Goal: Task Accomplishment & Management: Manage account settings

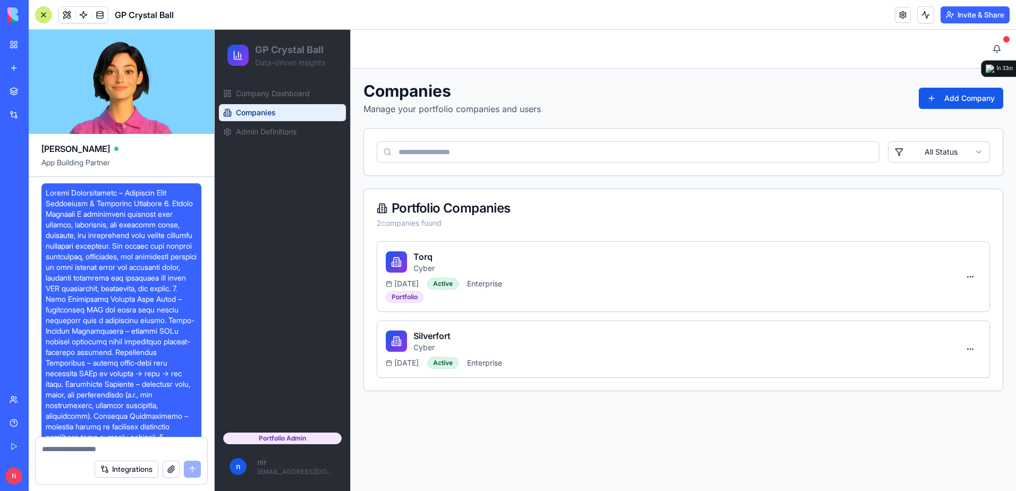
scroll to position [11099, 0]
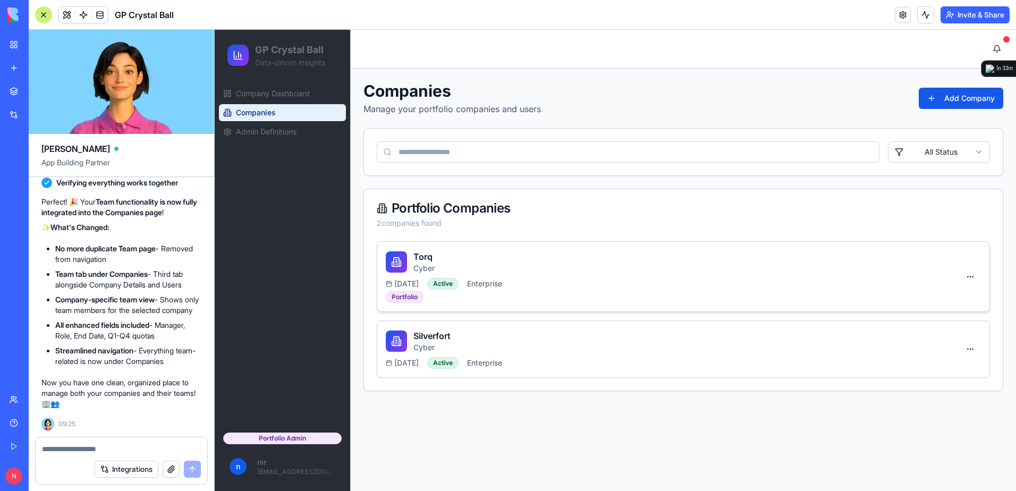
click at [524, 268] on div "Torq Cyber" at bounding box center [673, 261] width 574 height 23
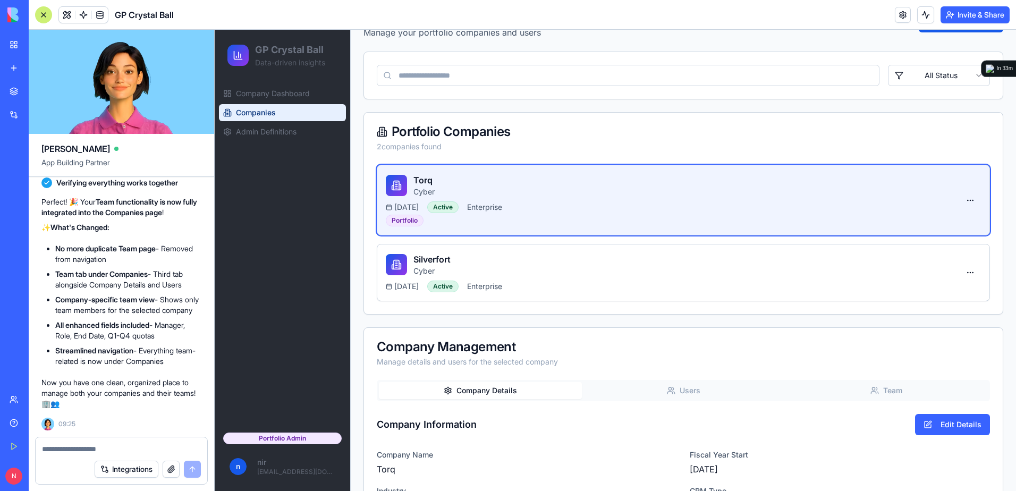
scroll to position [213, 0]
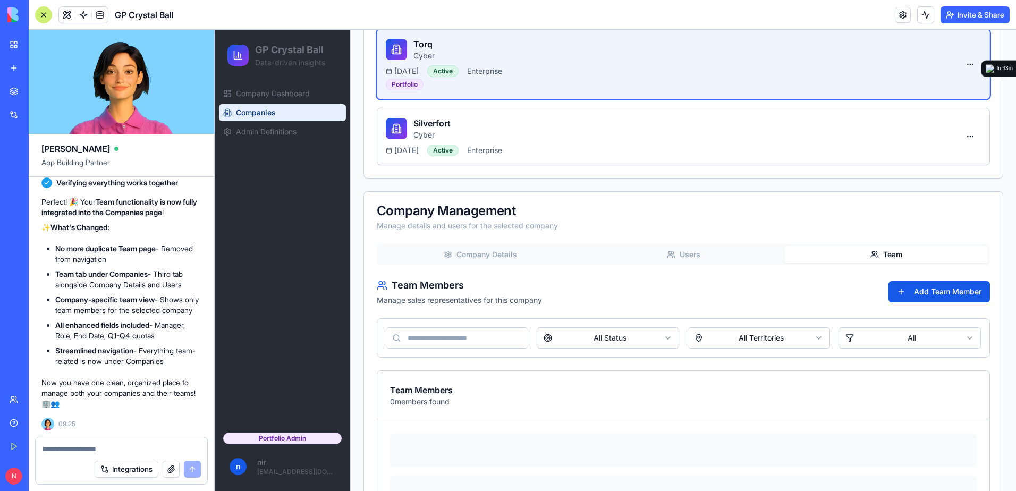
click at [896, 254] on button "Team" at bounding box center [886, 254] width 203 height 17
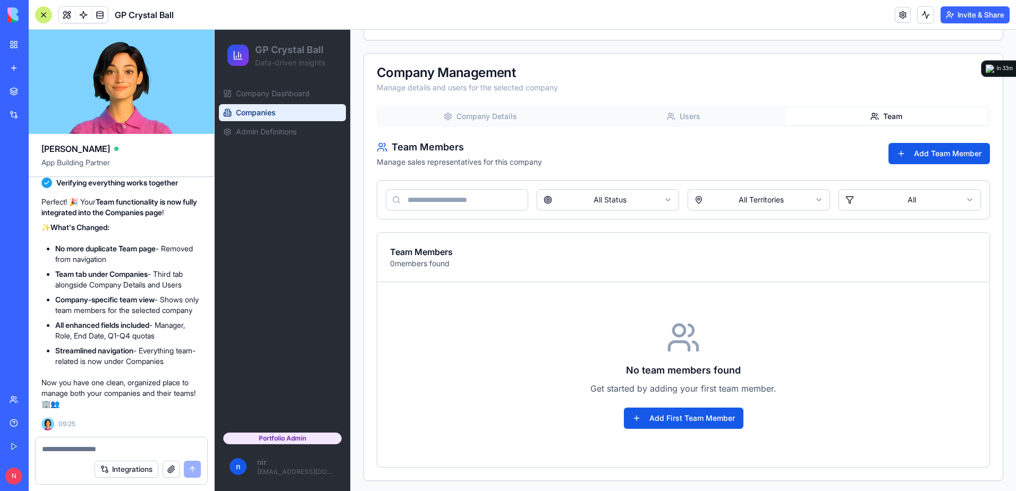
scroll to position [353, 0]
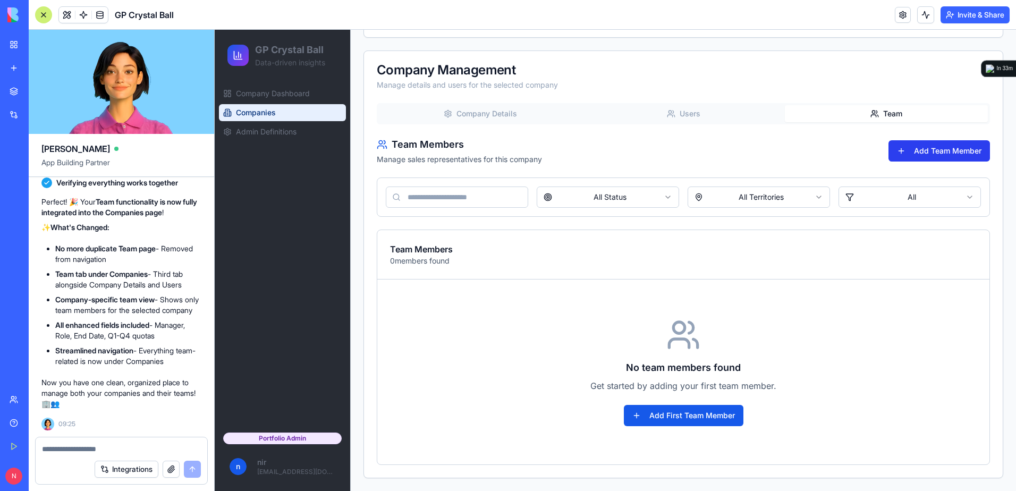
click at [908, 152] on button "Add Team Member" at bounding box center [939, 150] width 101 height 21
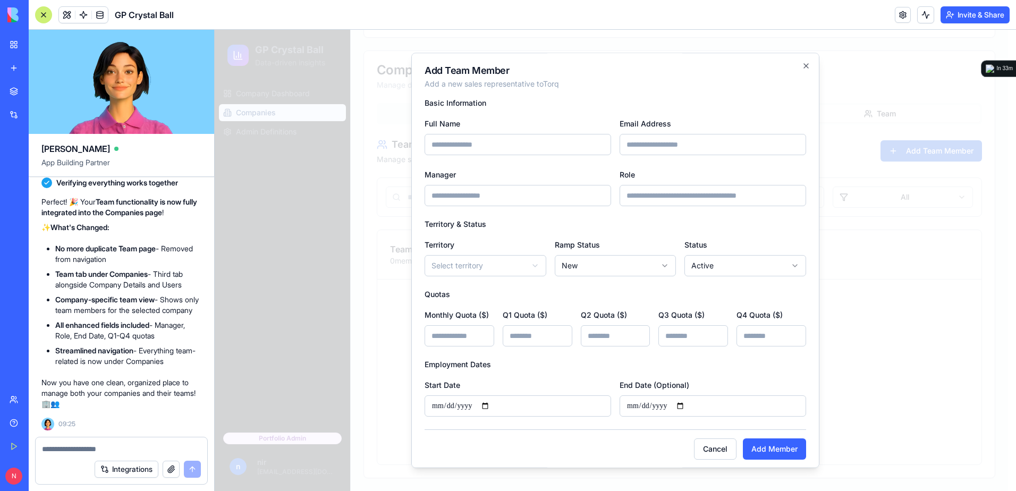
click at [522, 147] on input "Full Name" at bounding box center [518, 144] width 187 height 21
type input "*"
type input "*********"
click at [754, 451] on button "Add Member" at bounding box center [774, 448] width 63 height 21
click at [665, 142] on input "Email Address" at bounding box center [713, 144] width 187 height 21
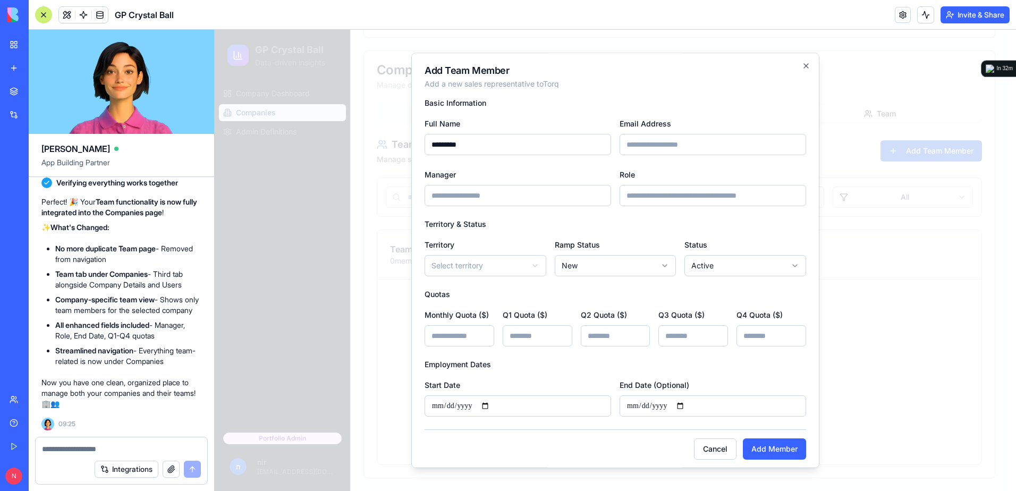
click at [690, 141] on input "Email Address" at bounding box center [713, 144] width 187 height 21
type input "**********"
click at [764, 444] on button "Add Member" at bounding box center [774, 448] width 63 height 21
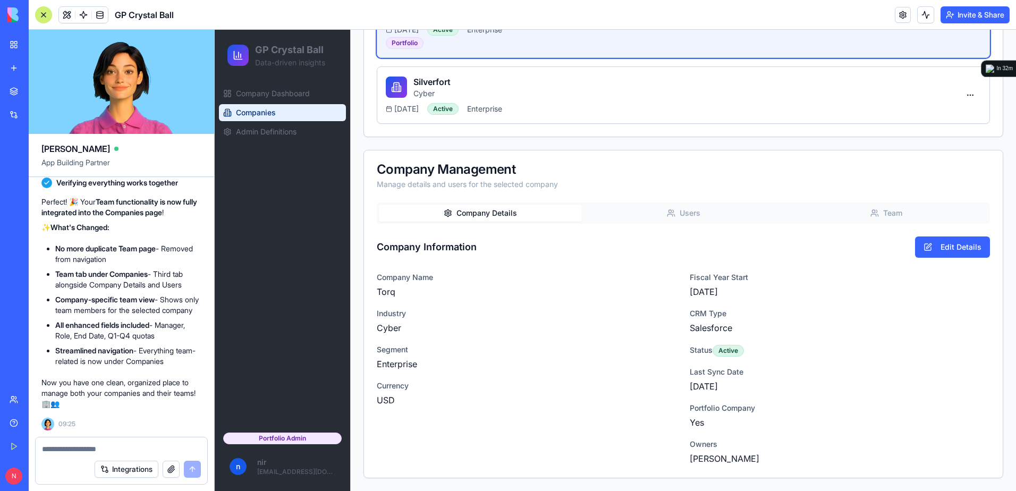
scroll to position [254, 0]
click at [445, 127] on div "Companies Manage your portfolio companies and users Add Company All Status Port…" at bounding box center [683, 152] width 640 height 651
click at [160, 445] on textarea at bounding box center [121, 449] width 159 height 11
type textarea "*"
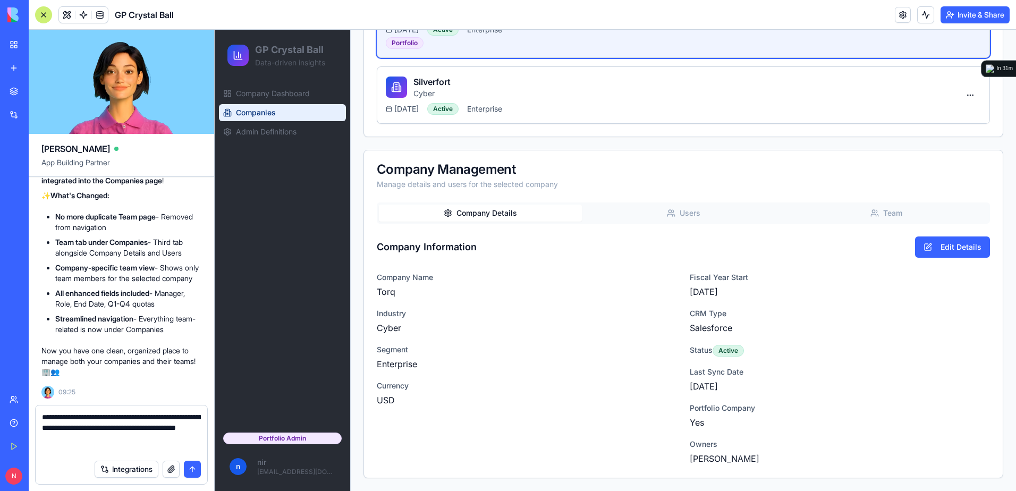
click at [103, 447] on textarea "**********" at bounding box center [121, 433] width 159 height 43
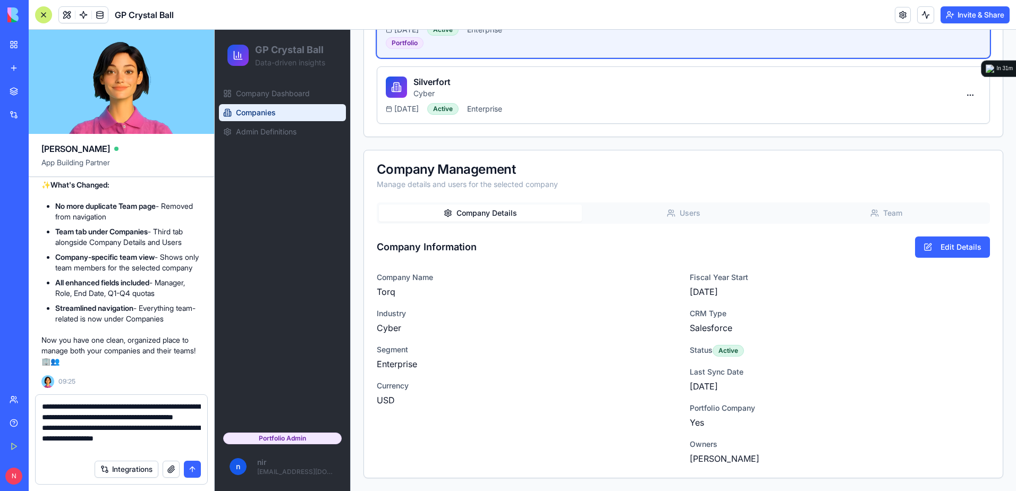
click at [188, 452] on textarea "**********" at bounding box center [121, 427] width 159 height 53
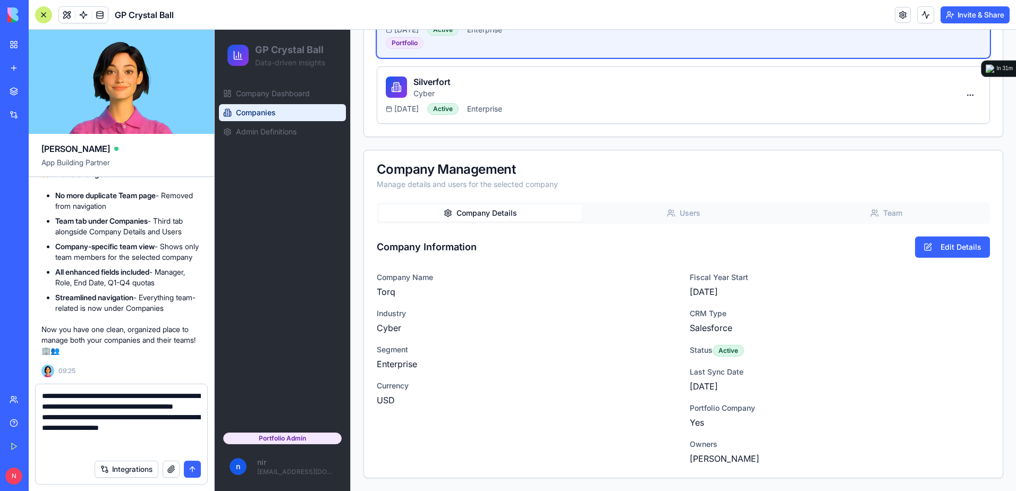
scroll to position [10, 0]
type textarea "**********"
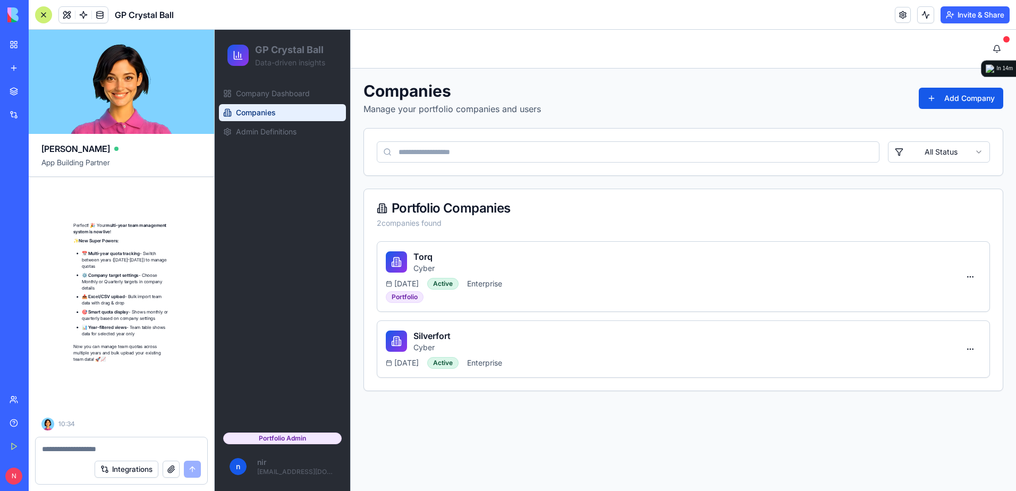
scroll to position [11646, 0]
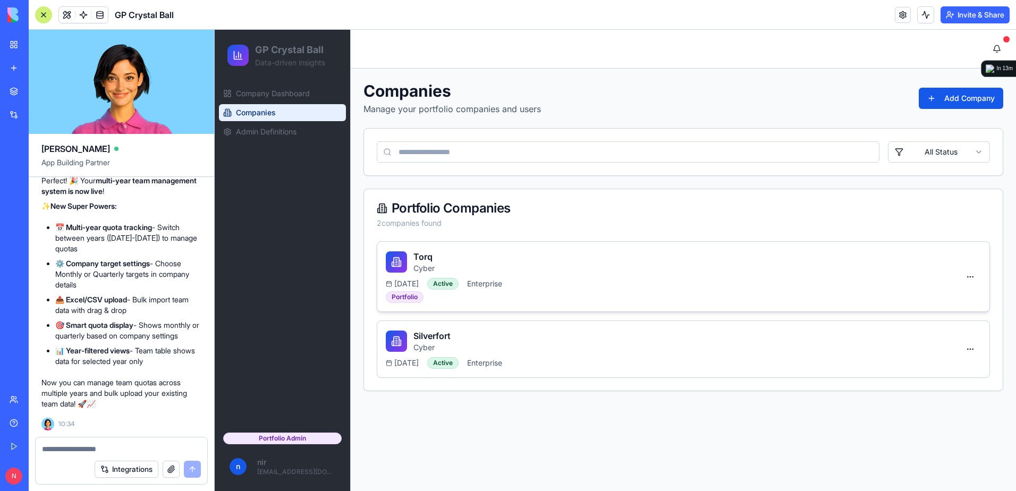
click at [503, 256] on div "Torq Cyber" at bounding box center [673, 261] width 574 height 23
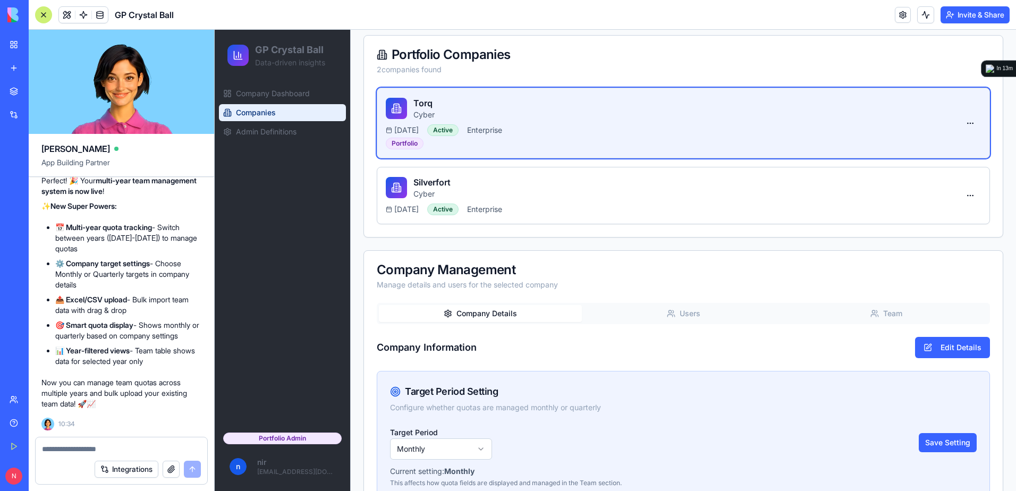
scroll to position [159, 0]
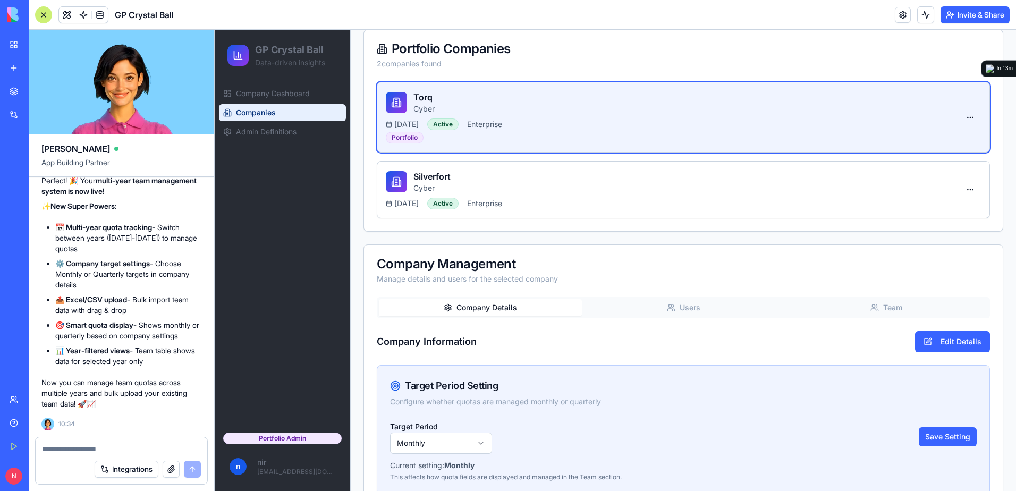
click at [873, 306] on button "Team" at bounding box center [886, 307] width 203 height 17
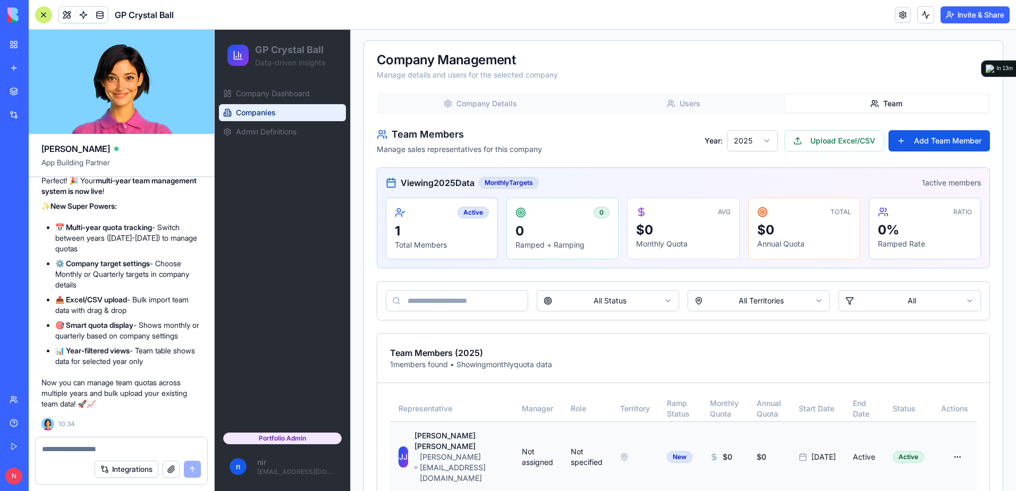
scroll to position [380, 0]
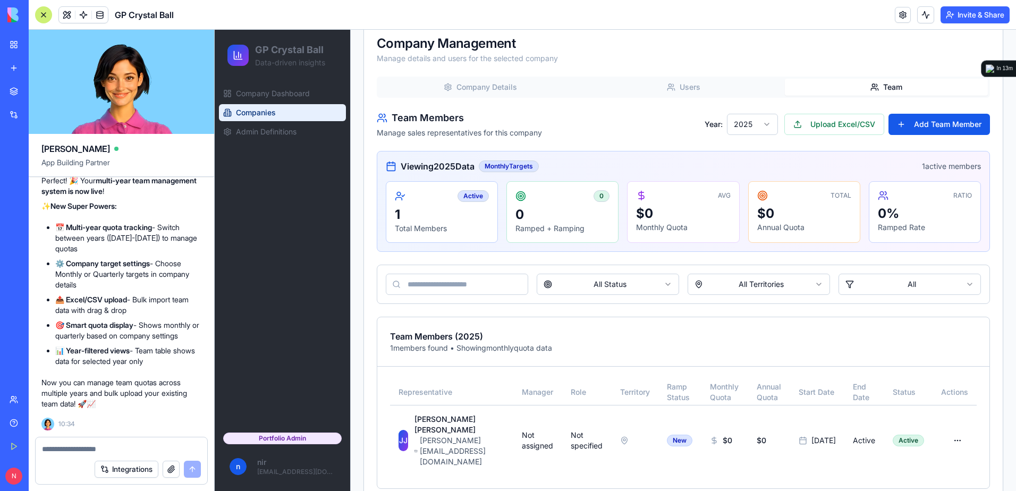
click at [755, 122] on html "GP Crystal Ball Data-driven insights Company Dashboard Companies Admin Definiti…" at bounding box center [615, 82] width 801 height 865
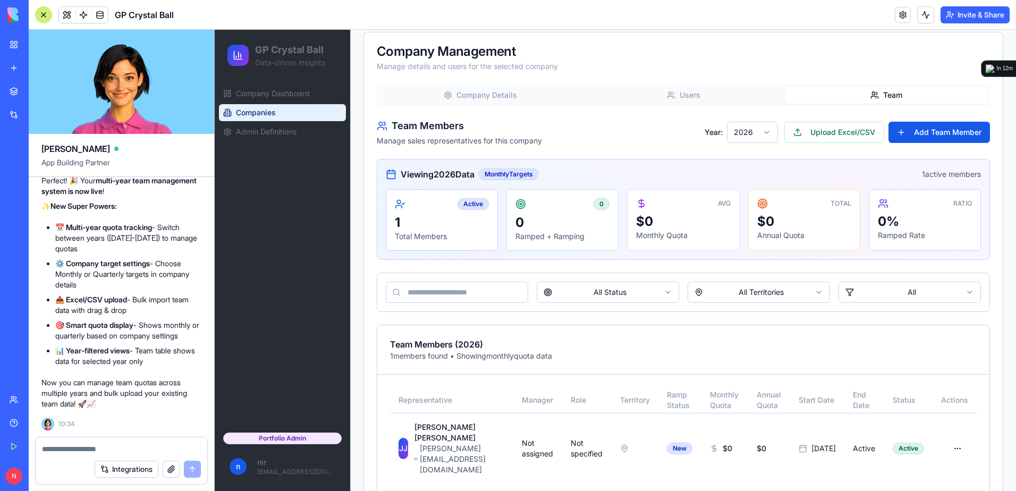
click at [128, 455] on div "Integrations" at bounding box center [122, 469] width 172 height 30
click at [131, 446] on textarea at bounding box center [121, 449] width 159 height 11
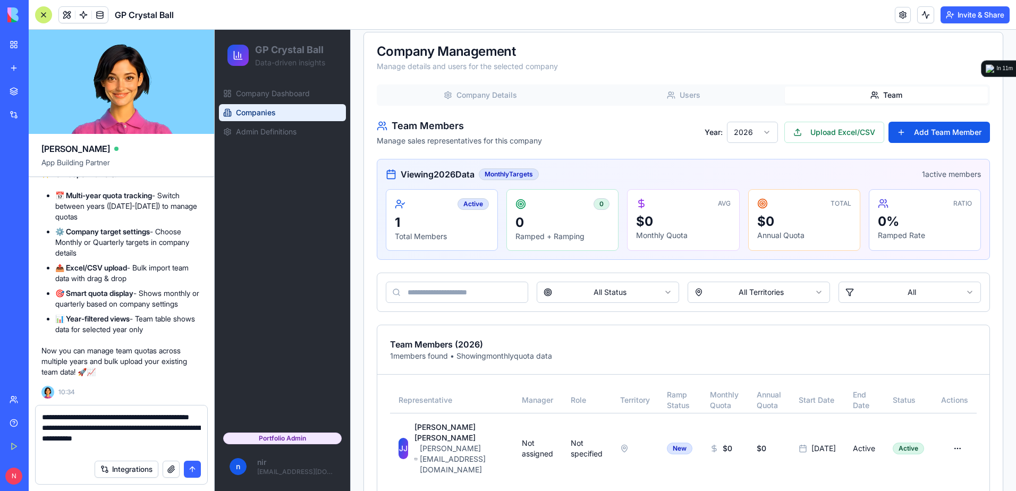
type textarea "**********"
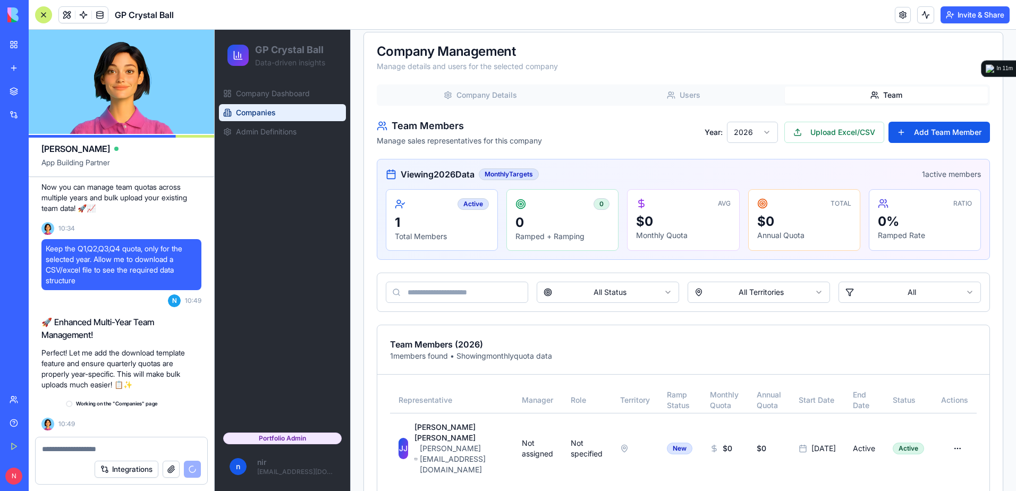
scroll to position [11841, 0]
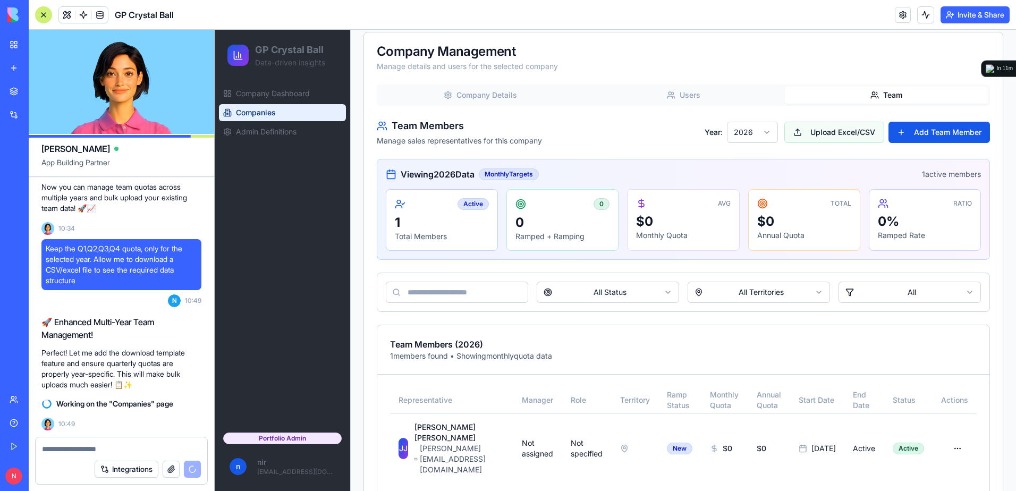
click at [814, 134] on button "Upload Excel/CSV" at bounding box center [834, 132] width 100 height 21
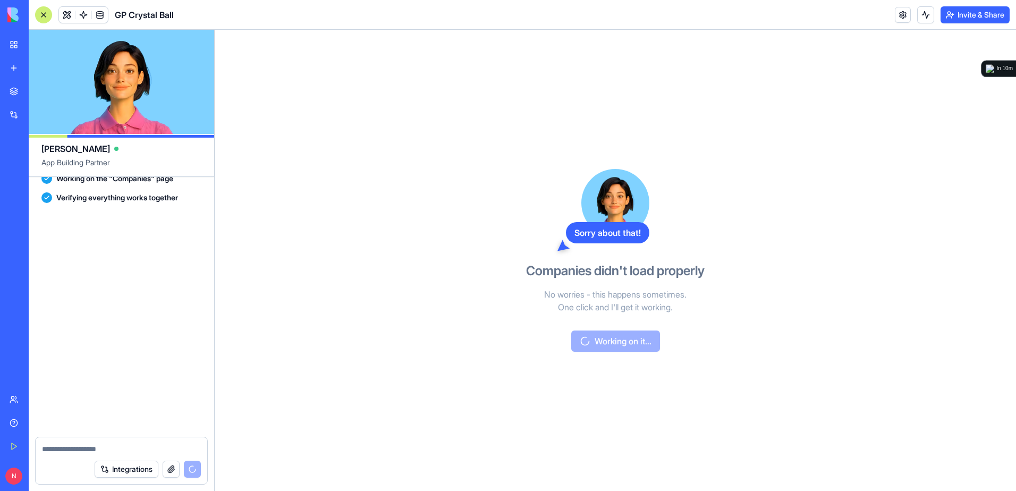
scroll to position [12067, 0]
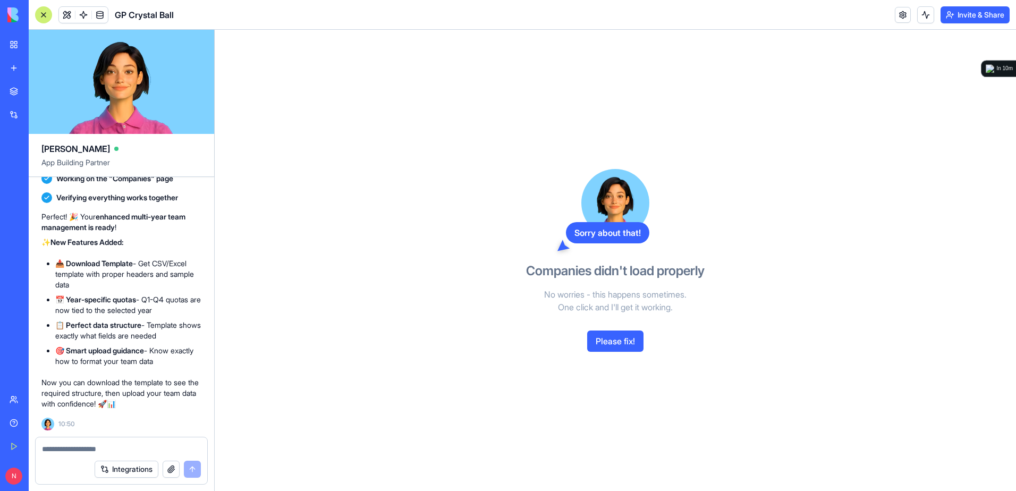
click at [606, 344] on button "Please fix!" at bounding box center [615, 341] width 56 height 21
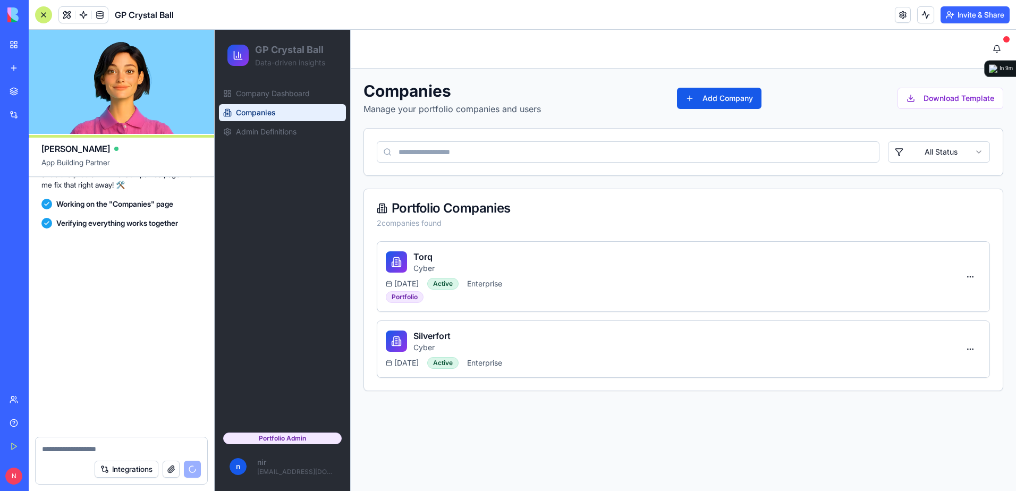
scroll to position [12428, 0]
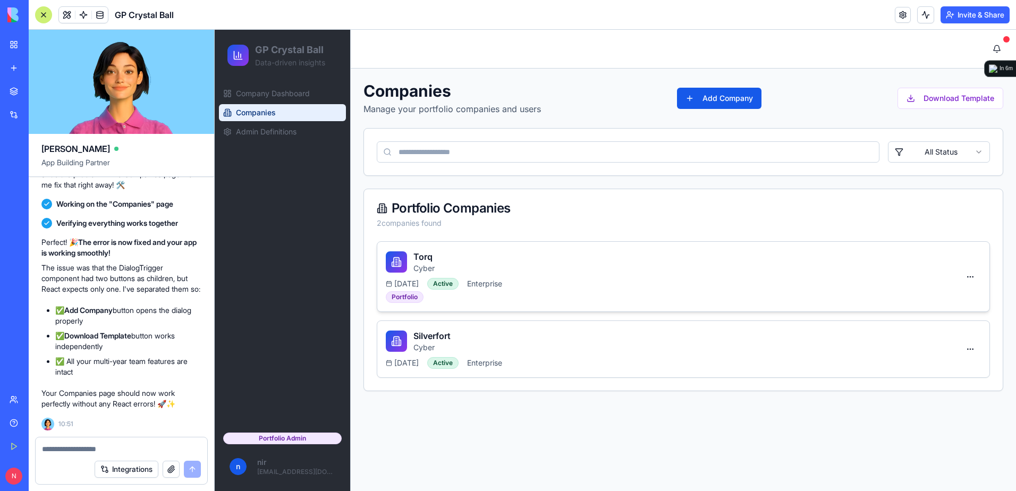
click at [488, 255] on div "Torq Cyber" at bounding box center [673, 261] width 574 height 23
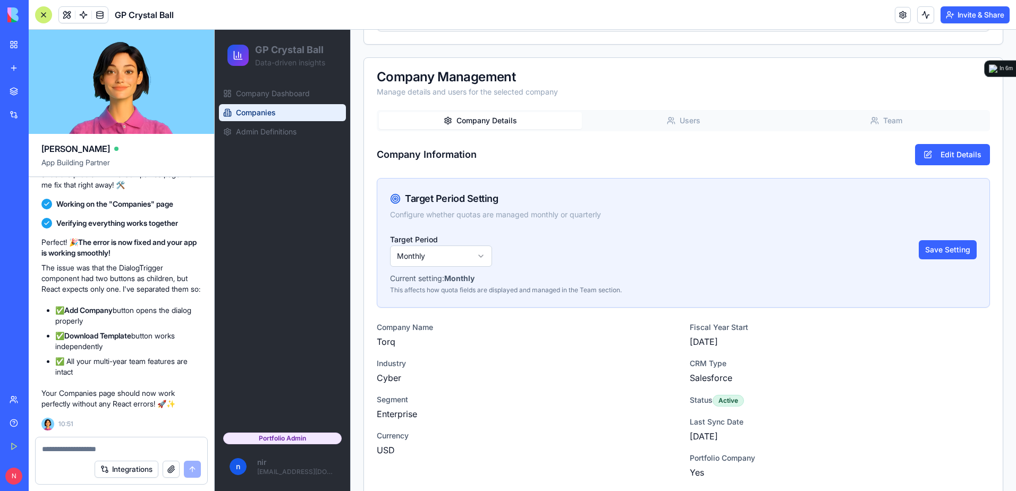
scroll to position [372, 0]
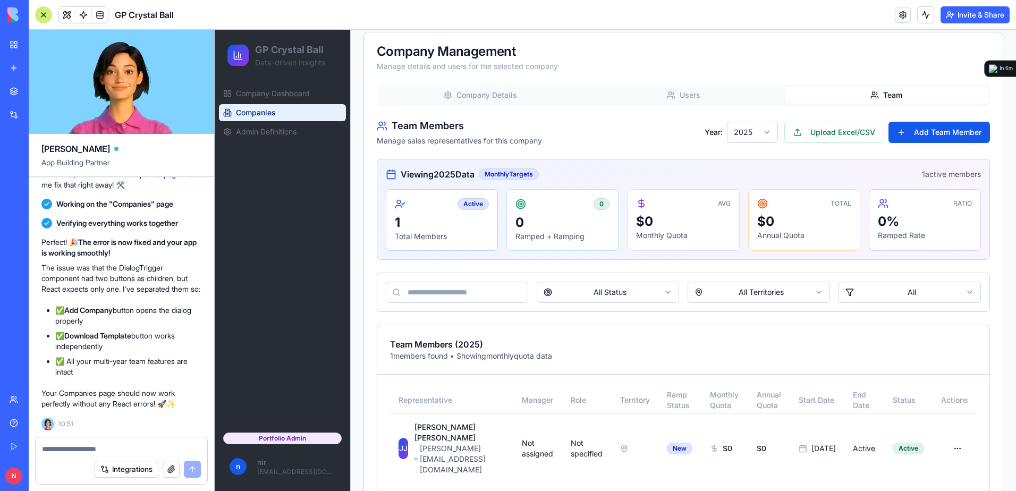
click at [875, 98] on button "Team" at bounding box center [886, 95] width 203 height 17
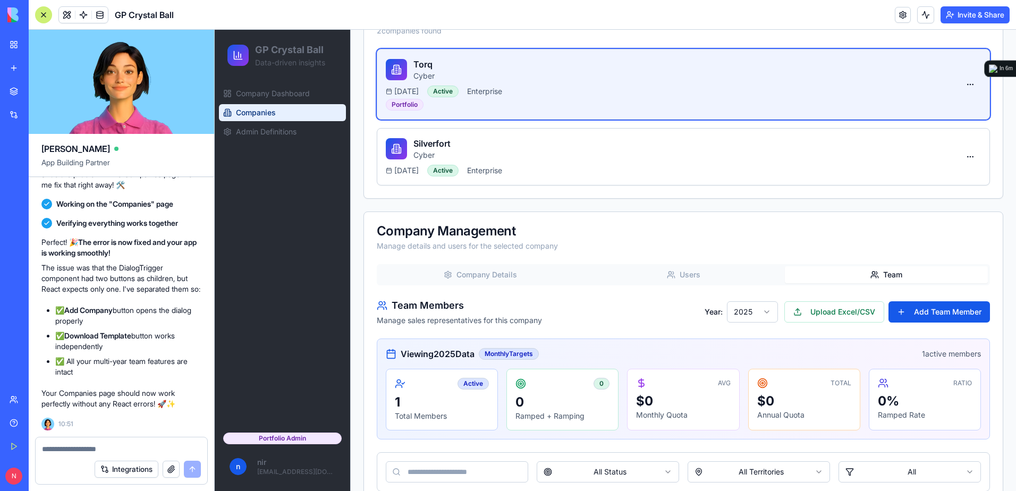
scroll to position [167, 0]
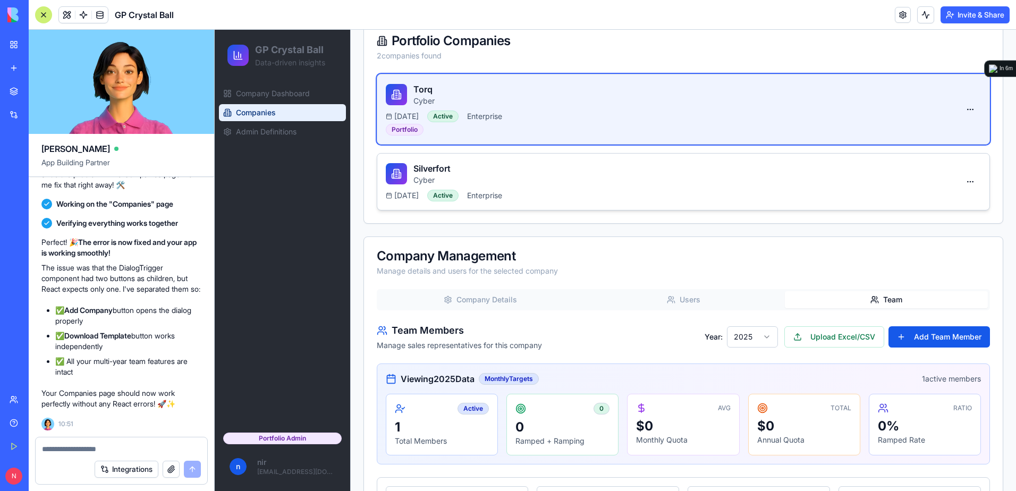
click at [515, 181] on div "Silverfort Cyber" at bounding box center [673, 173] width 574 height 23
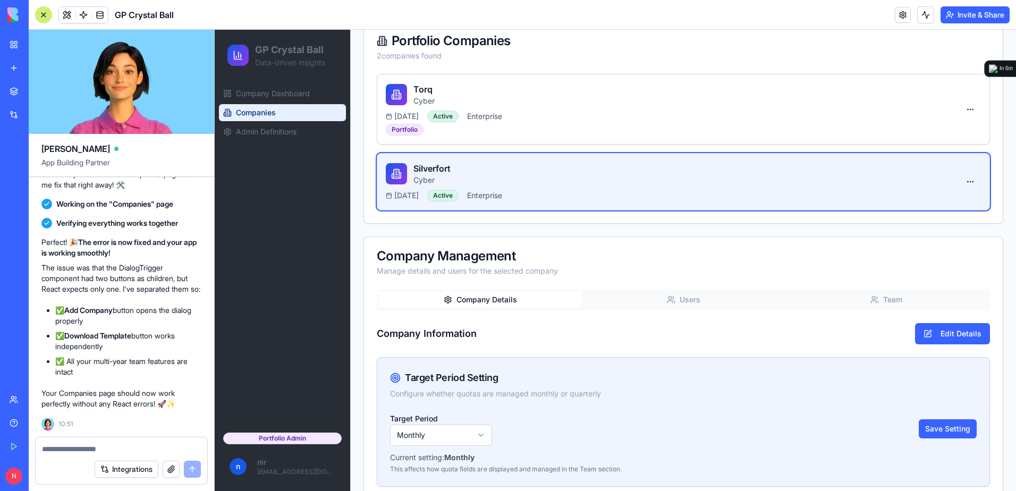
click at [505, 298] on button "Company Details" at bounding box center [480, 299] width 203 height 17
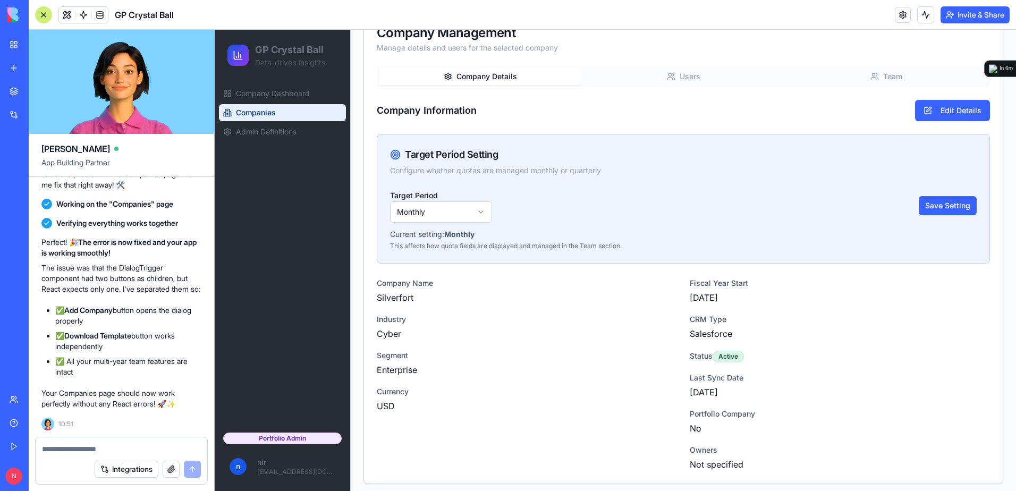
scroll to position [396, 0]
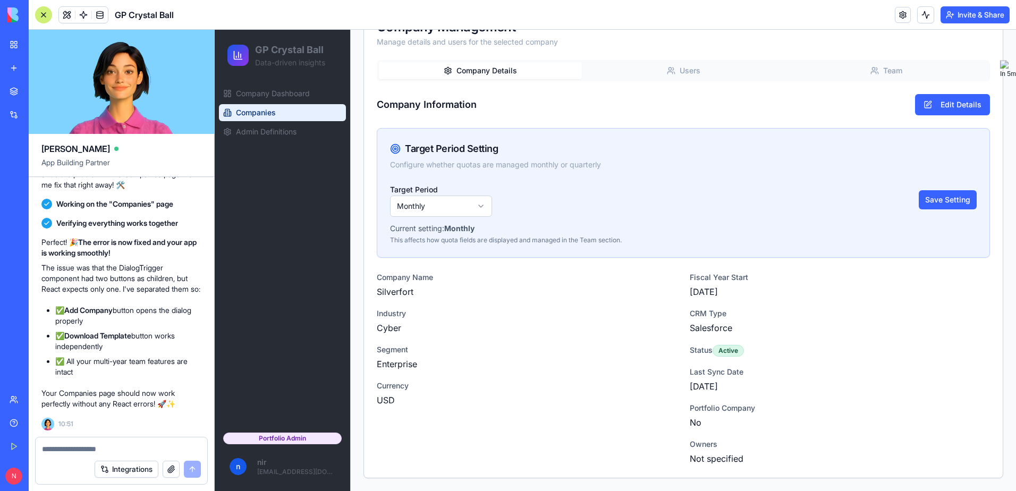
click at [433, 209] on html "GP Crystal Ball Data-driven insights Company Dashboard Companies Admin Definiti…" at bounding box center [615, 62] width 801 height 858
click at [920, 200] on button "Save Setting" at bounding box center [948, 199] width 58 height 19
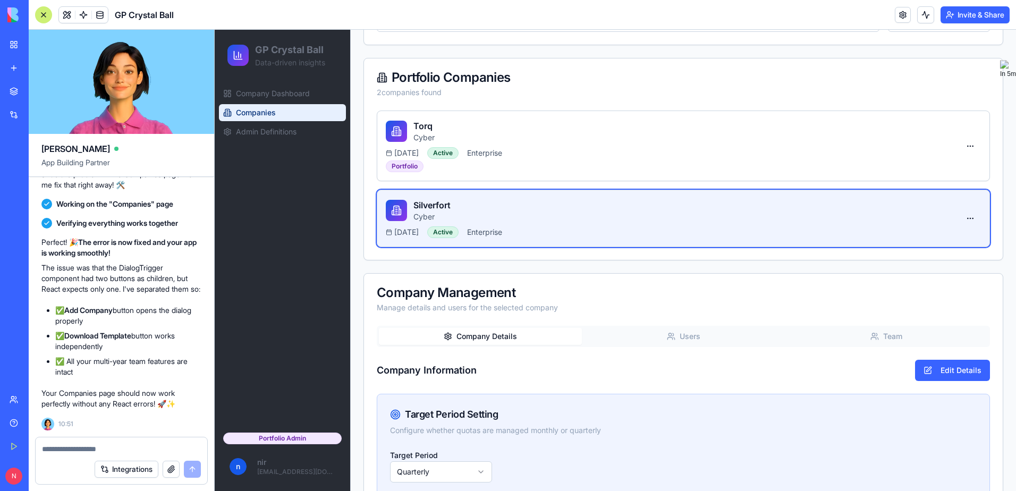
click at [661, 332] on button "Users" at bounding box center [683, 336] width 203 height 17
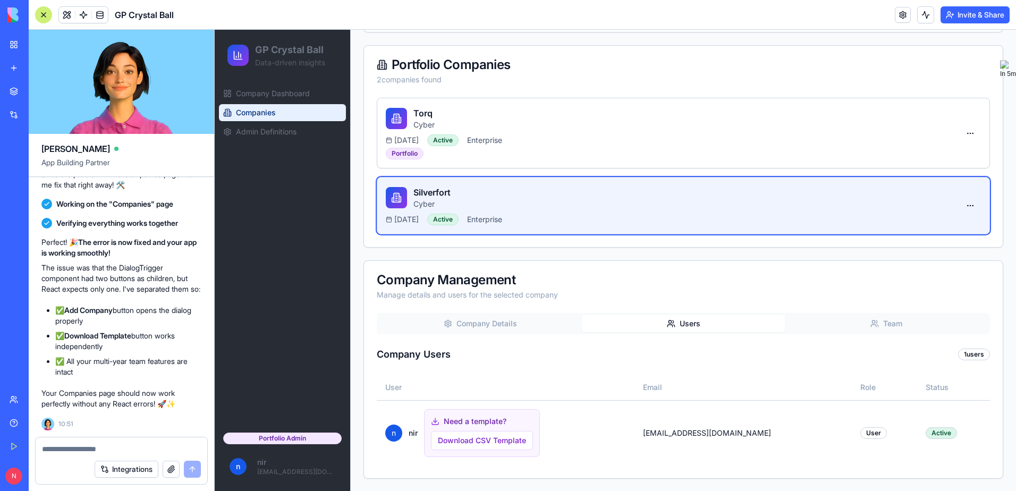
scroll to position [144, 0]
click at [503, 439] on button "Download CSV Template" at bounding box center [482, 439] width 102 height 19
click at [103, 446] on textarea at bounding box center [121, 449] width 159 height 11
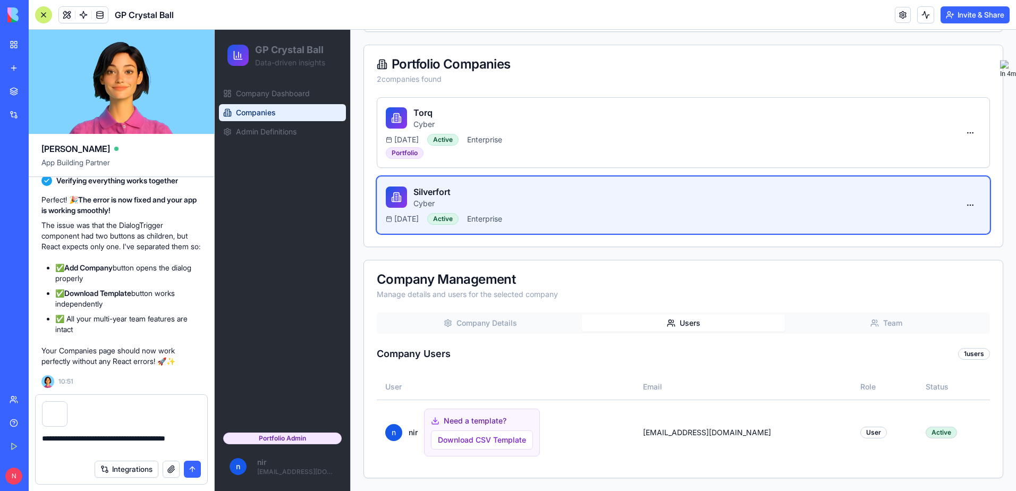
type textarea "**********"
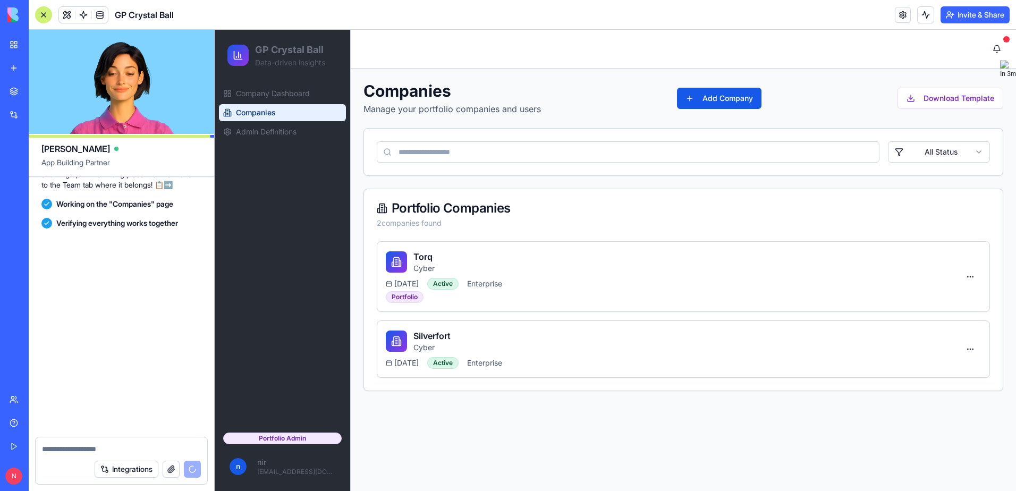
scroll to position [12819, 0]
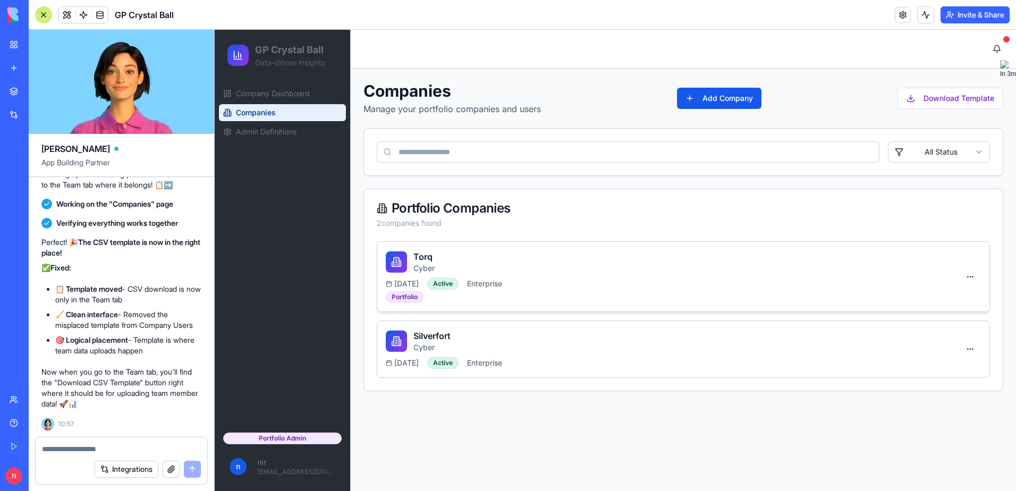
click at [643, 275] on div "Torq Cyber [DATE] Active Enterprise Portfolio" at bounding box center [673, 276] width 574 height 53
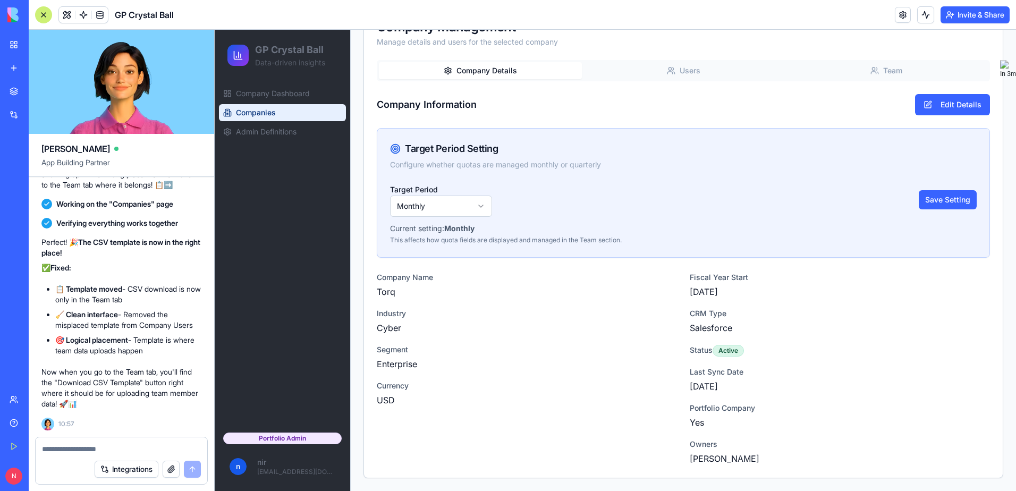
click at [873, 65] on div "Company Management Manage details and users for the selected company Company De…" at bounding box center [683, 242] width 640 height 471
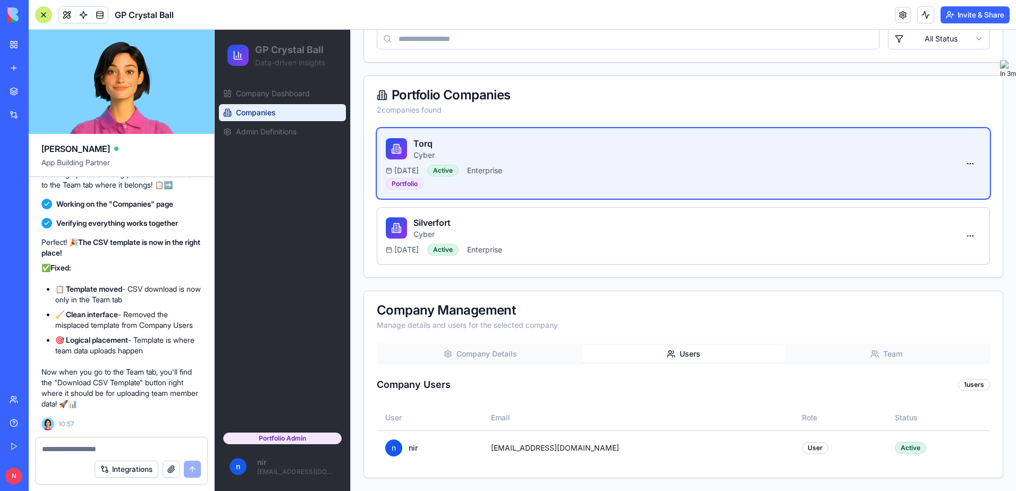
scroll to position [113, 0]
click at [750, 88] on div "Companies Manage your portfolio companies and users Add Company Download Templa…" at bounding box center [683, 223] width 640 height 510
click at [500, 354] on button "Company Details" at bounding box center [480, 353] width 203 height 17
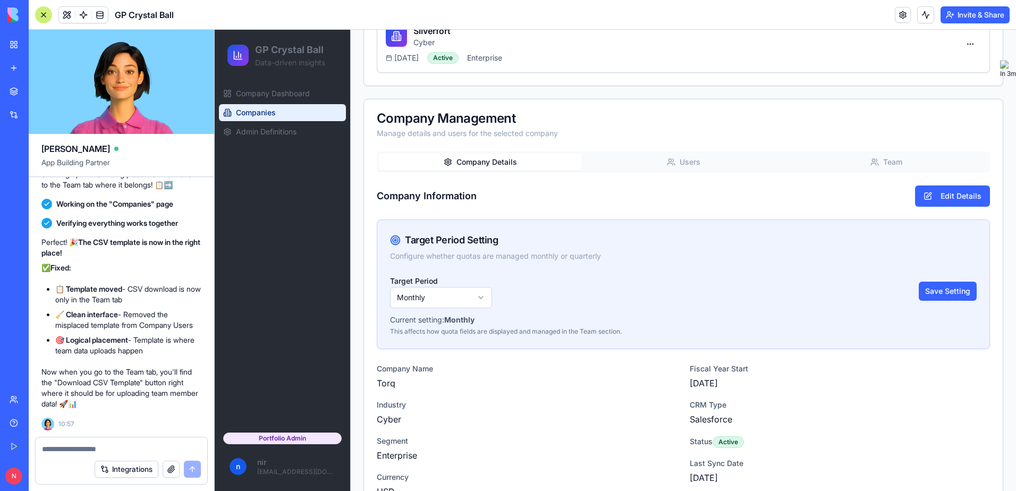
scroll to position [326, 0]
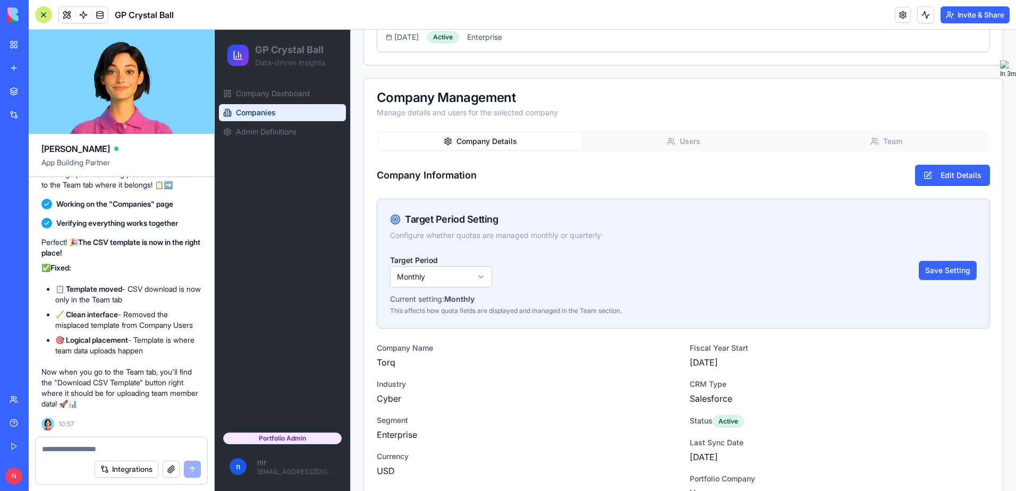
click at [870, 144] on icon "button" at bounding box center [874, 141] width 9 height 9
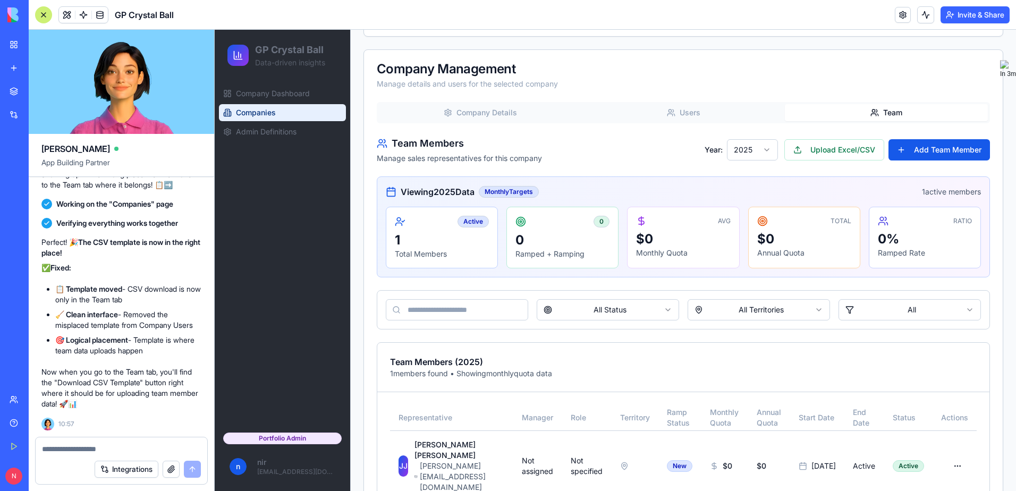
scroll to position [380, 0]
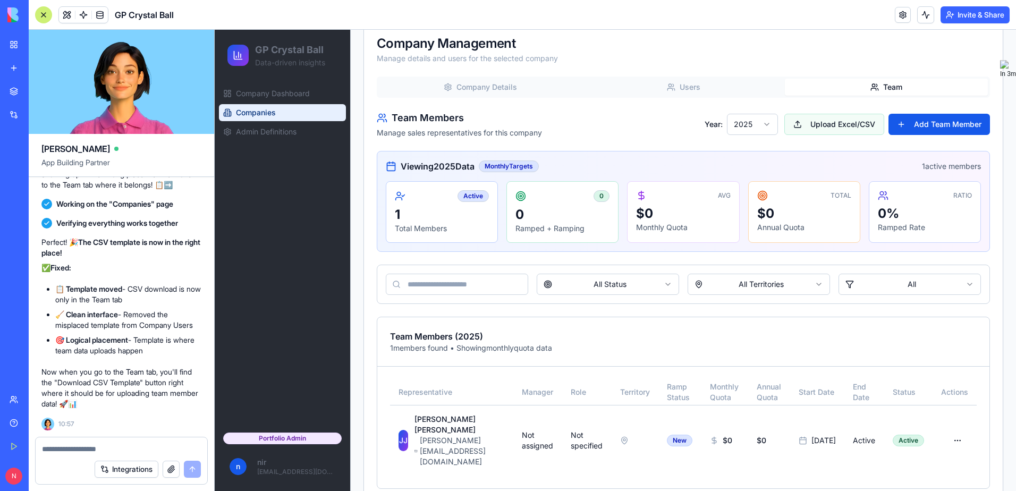
click at [808, 130] on button "Upload Excel/CSV" at bounding box center [834, 124] width 100 height 21
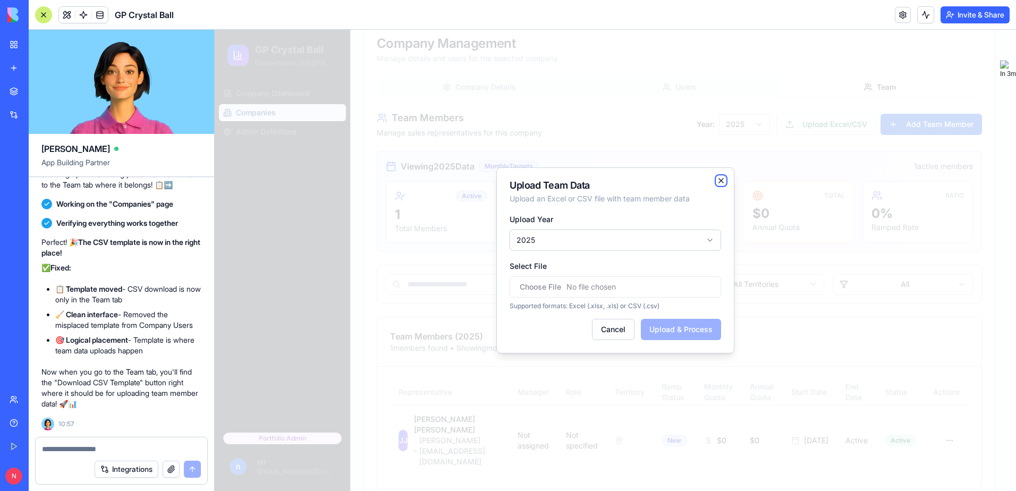
click at [717, 181] on icon "button" at bounding box center [721, 180] width 9 height 9
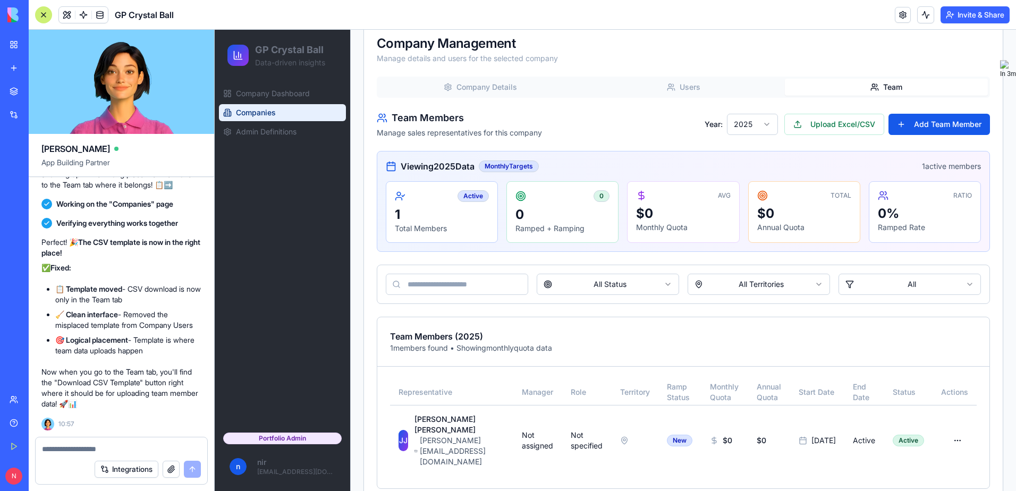
click at [157, 450] on textarea at bounding box center [121, 449] width 159 height 11
click at [117, 451] on textarea at bounding box center [121, 449] width 159 height 11
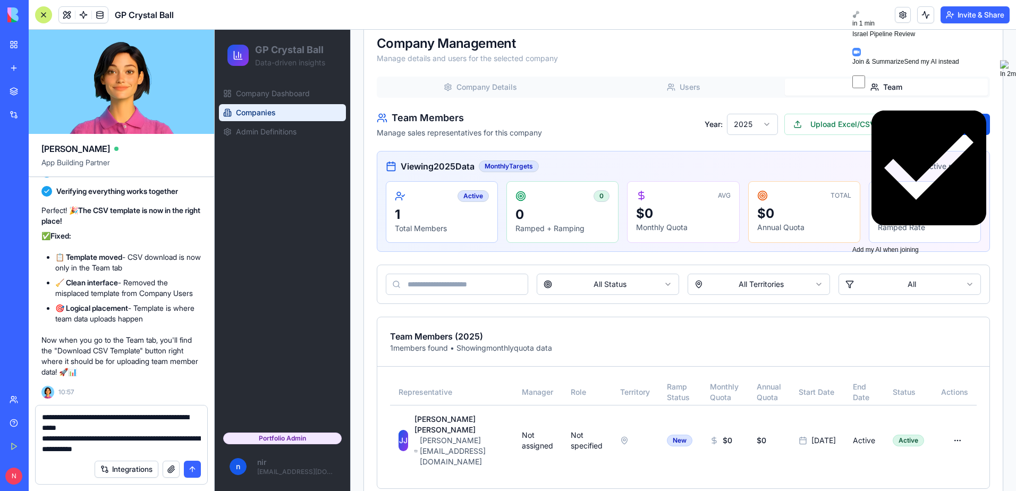
type textarea "**********"
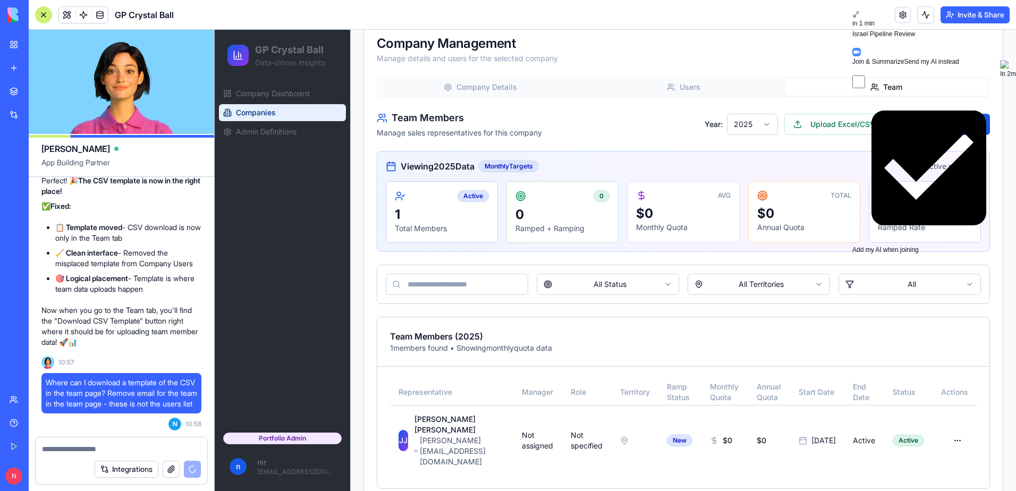
scroll to position [12996, 0]
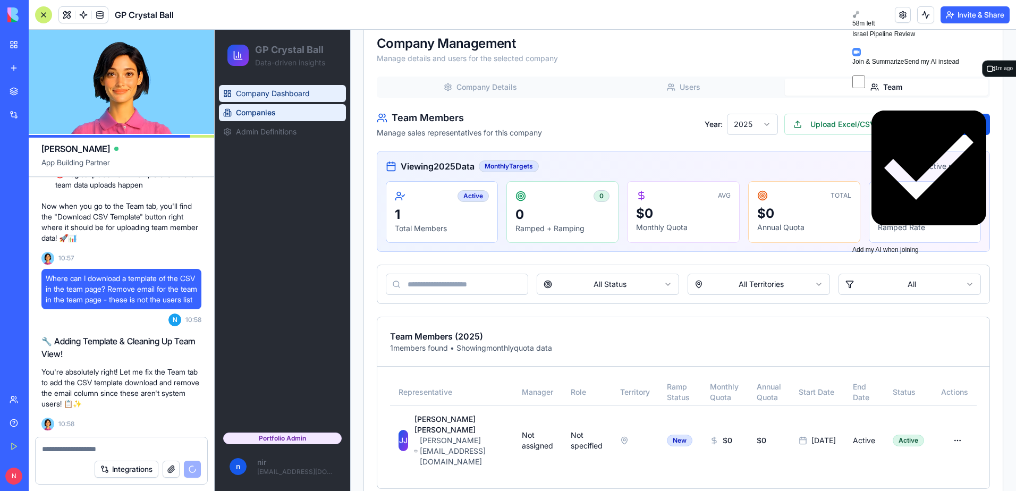
click at [282, 93] on span "Company Dashboard" at bounding box center [273, 93] width 74 height 11
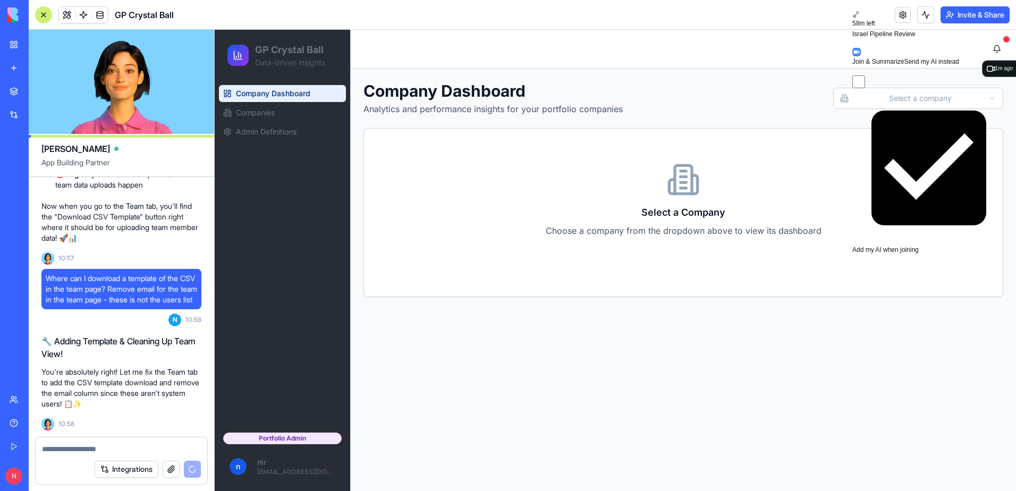
scroll to position [13015, 0]
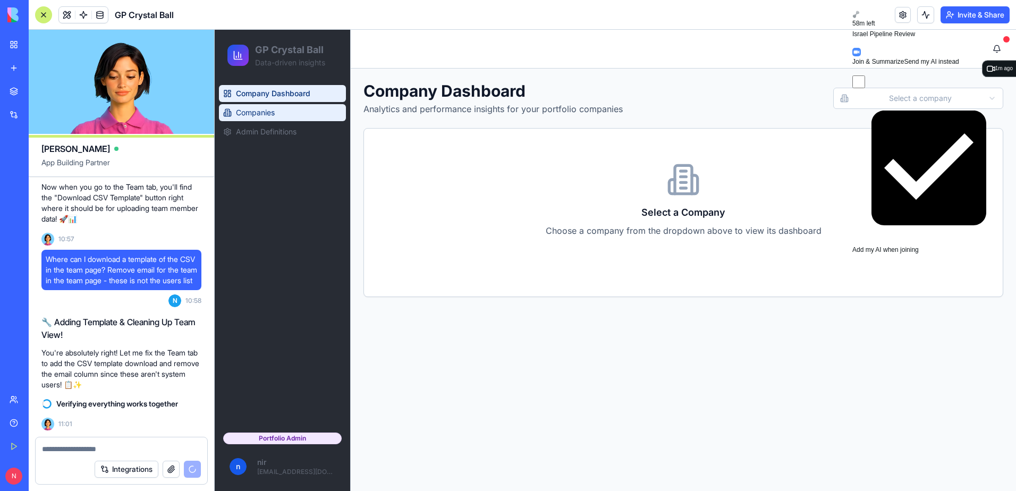
click at [257, 114] on span "Companies" at bounding box center [255, 112] width 39 height 11
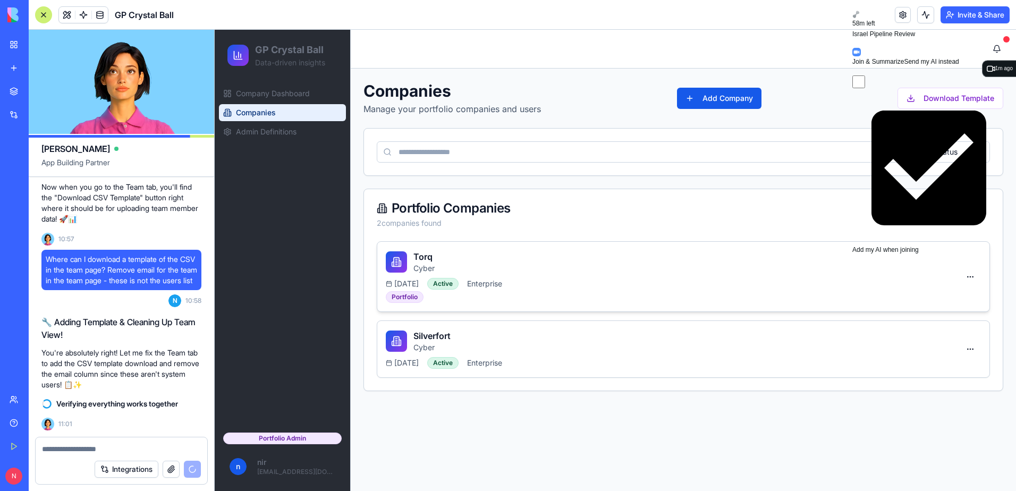
click at [642, 266] on div "Torq Cyber" at bounding box center [673, 261] width 574 height 23
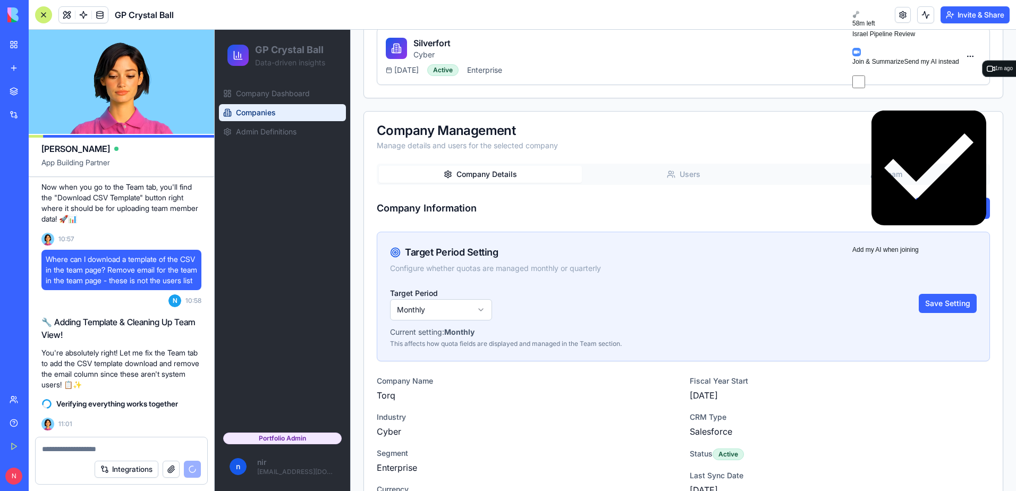
scroll to position [319, 0]
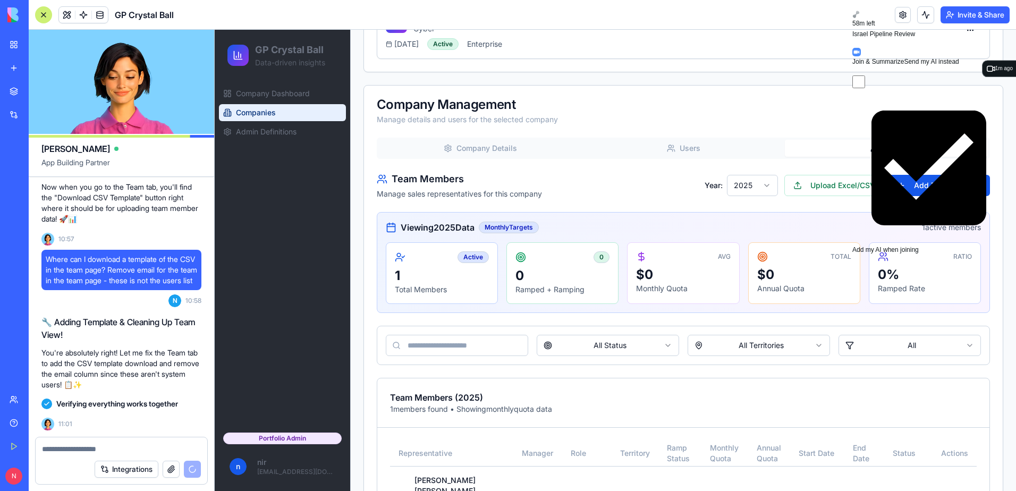
click at [877, 146] on button "Team" at bounding box center [886, 148] width 203 height 17
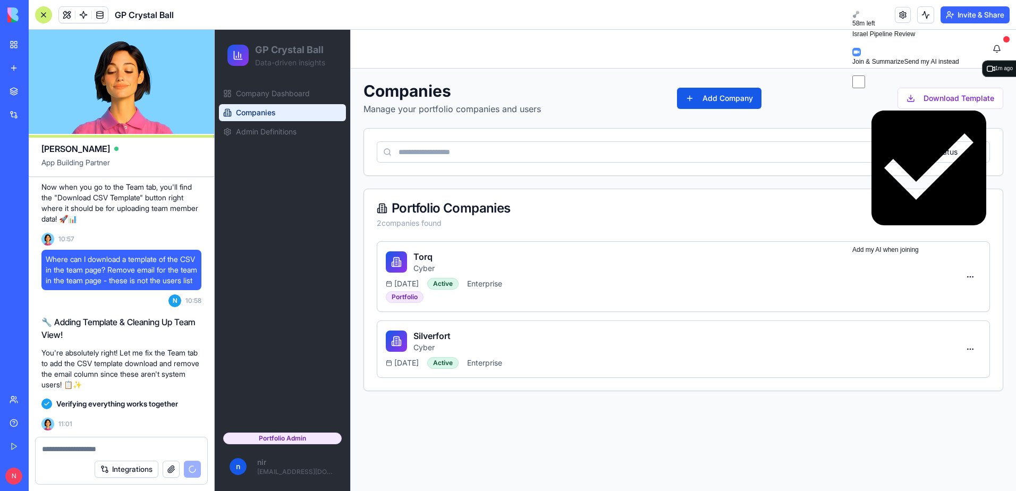
scroll to position [0, 0]
click at [700, 271] on div "Torq Cyber" at bounding box center [673, 261] width 574 height 23
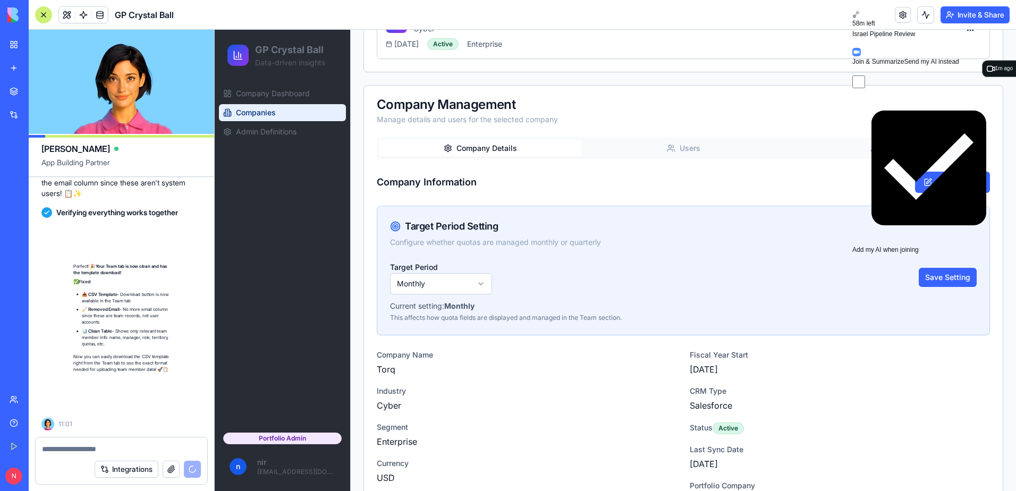
scroll to position [13217, 0]
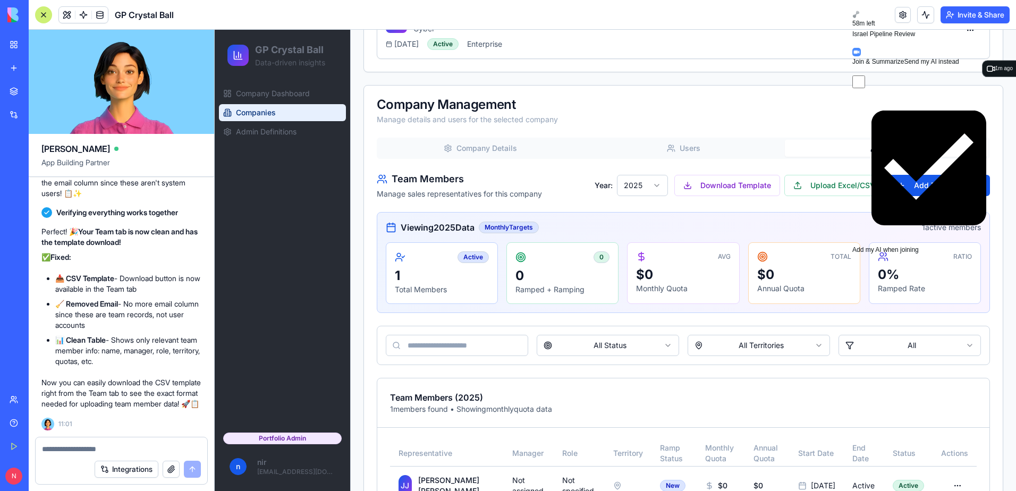
click at [873, 151] on button "Team" at bounding box center [886, 148] width 203 height 17
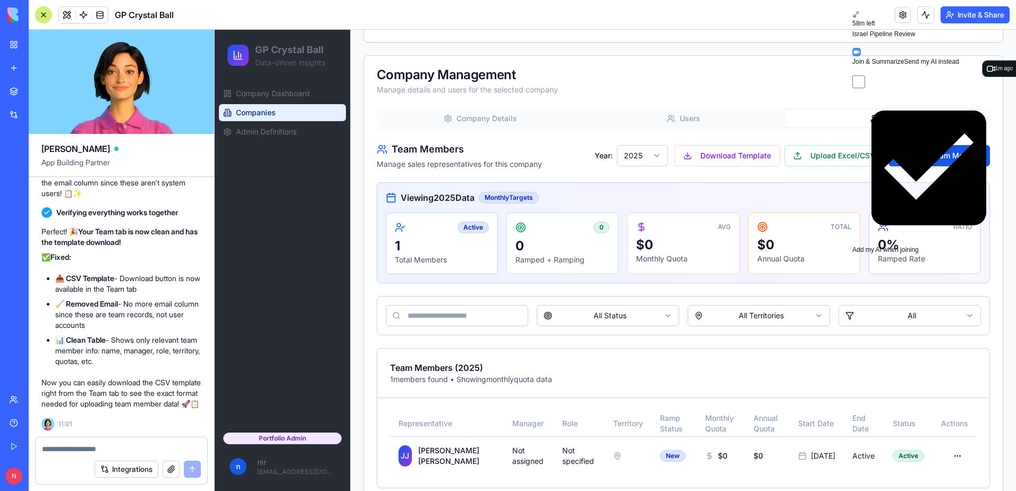
scroll to position [372, 0]
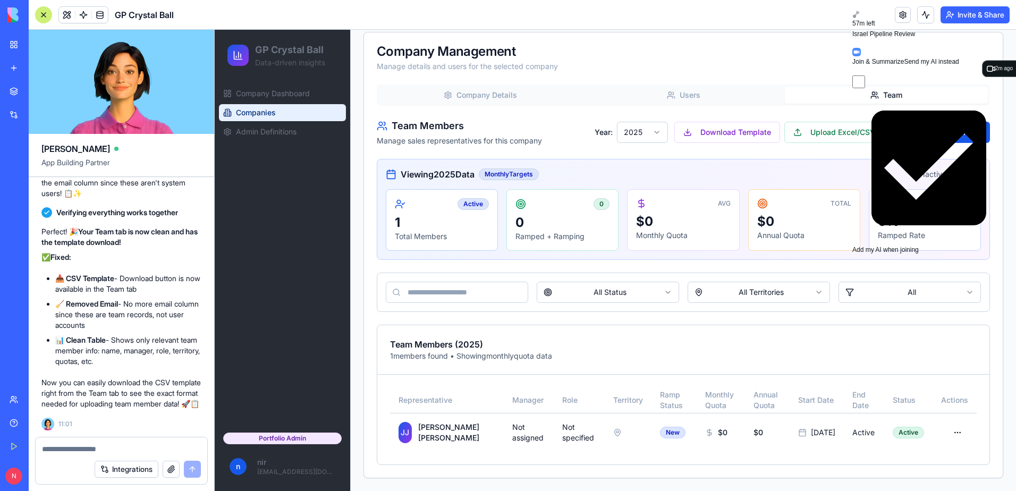
click at [454, 94] on button "Company Details" at bounding box center [480, 95] width 203 height 17
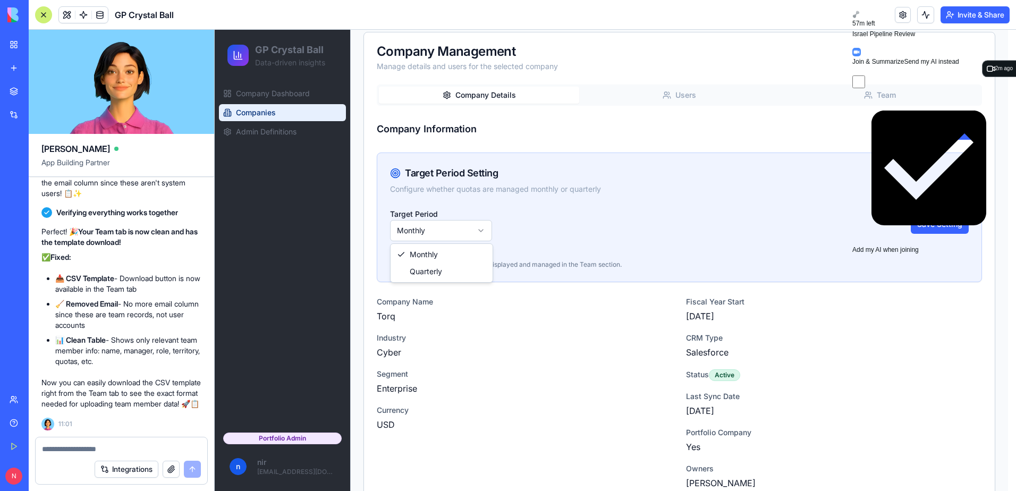
click at [433, 231] on html "GP Crystal Ball Data-driven insights Company Dashboard Companies Admin Definiti…" at bounding box center [615, 87] width 801 height 858
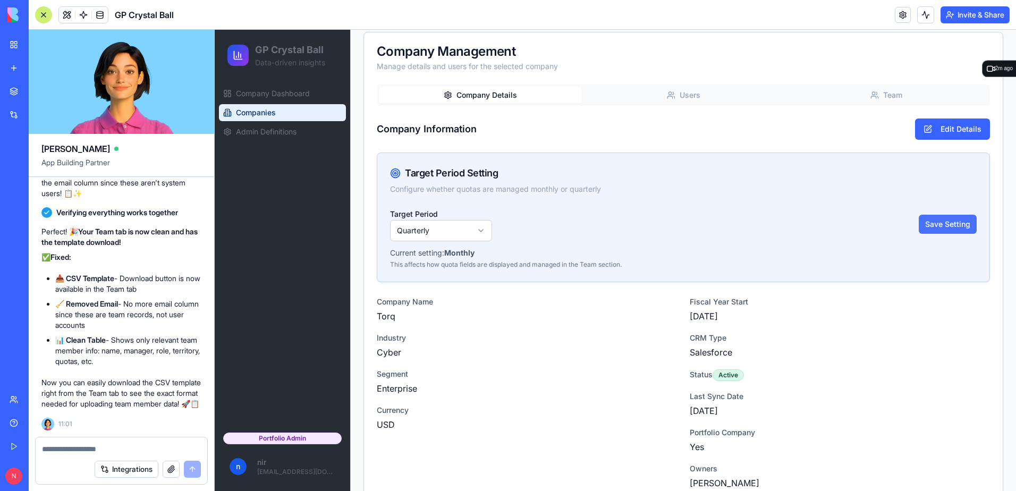
click at [940, 224] on button "Save Setting" at bounding box center [948, 224] width 58 height 19
click at [881, 100] on button "Team" at bounding box center [886, 95] width 203 height 17
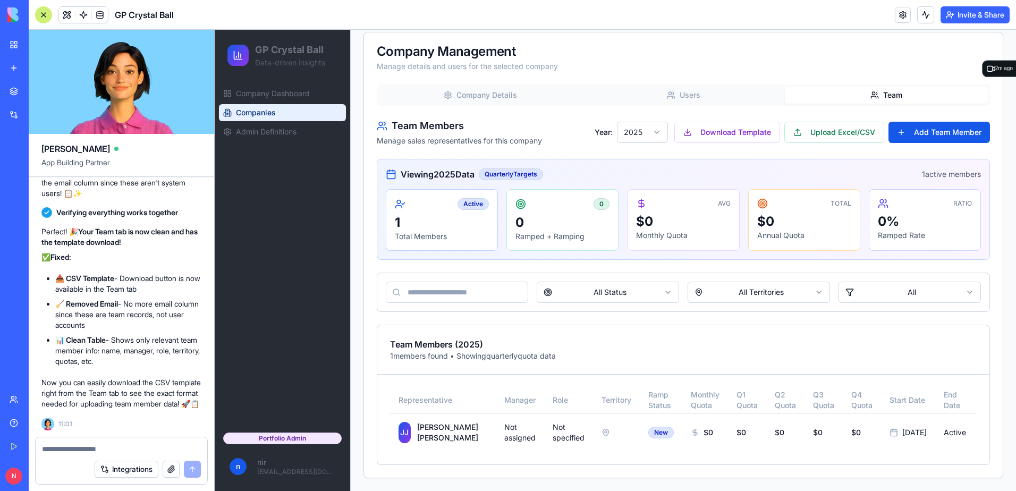
scroll to position [380, 0]
click at [865, 280] on html "GP Crystal Ball Data-driven insights Company Dashboard Companies Admin Definiti…" at bounding box center [615, 74] width 801 height 833
click at [729, 311] on html "GP Crystal Ball Data-driven insights Company Dashboard Companies Admin Definiti…" at bounding box center [615, 74] width 801 height 833
click at [595, 289] on html "GP Crystal Ball Data-driven insights Company Dashboard Companies Admin Definiti…" at bounding box center [615, 74] width 801 height 833
click at [777, 282] on html "GP Crystal Ball Data-driven insights Company Dashboard Companies Admin Definiti…" at bounding box center [615, 74] width 801 height 833
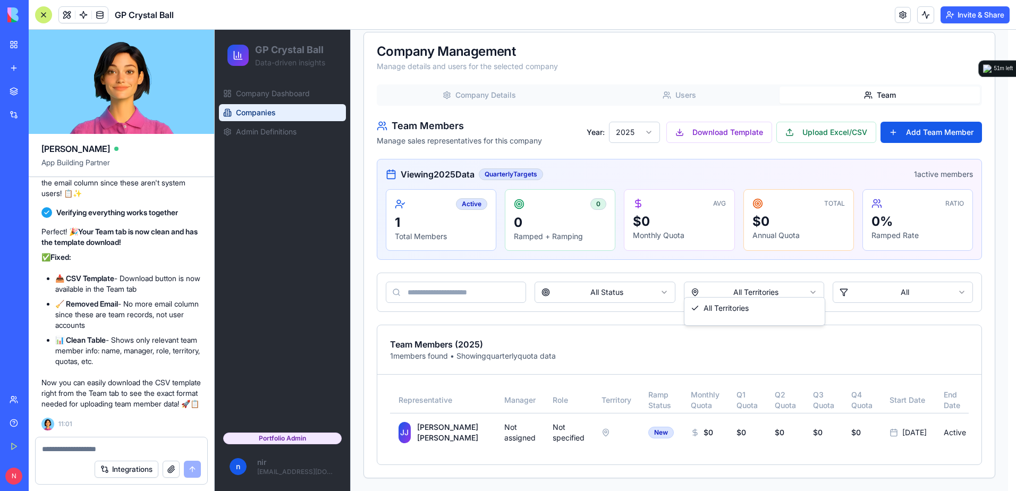
click at [777, 282] on html "GP Crystal Ball Data-driven insights Company Dashboard Companies Admin Definiti…" at bounding box center [615, 74] width 801 height 833
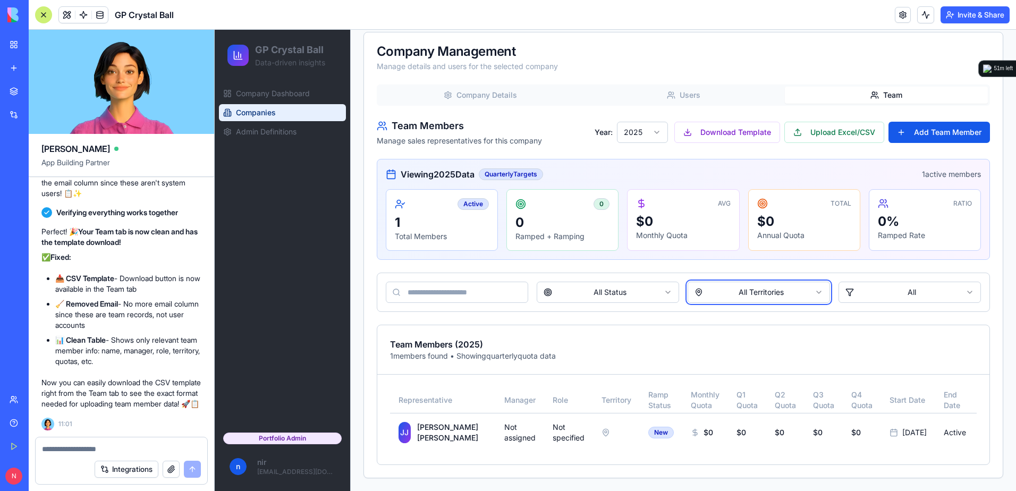
click at [777, 282] on html "GP Crystal Ball Data-driven insights Company Dashboard Companies Admin Definiti…" at bounding box center [615, 74] width 801 height 833
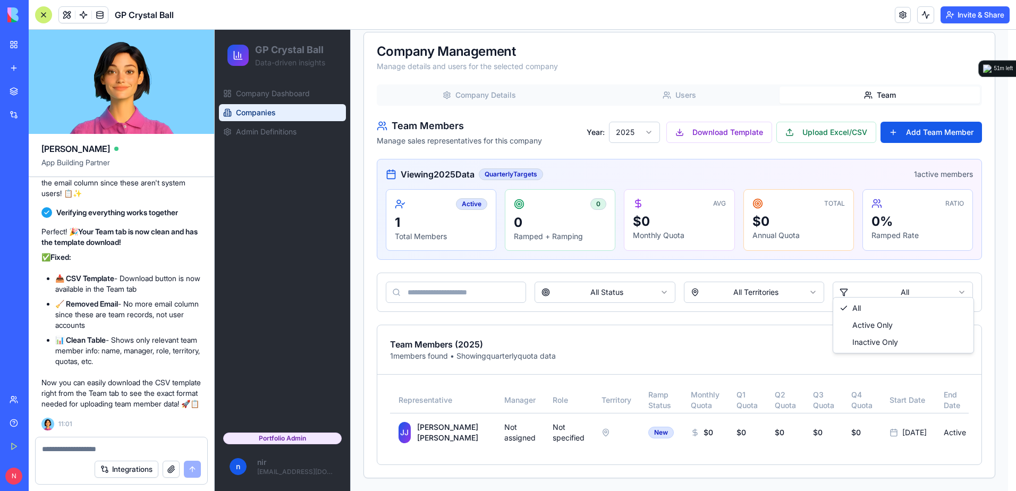
click at [898, 283] on html "GP Crystal Ball Data-driven insights Company Dashboard Companies Admin Definiti…" at bounding box center [615, 74] width 801 height 833
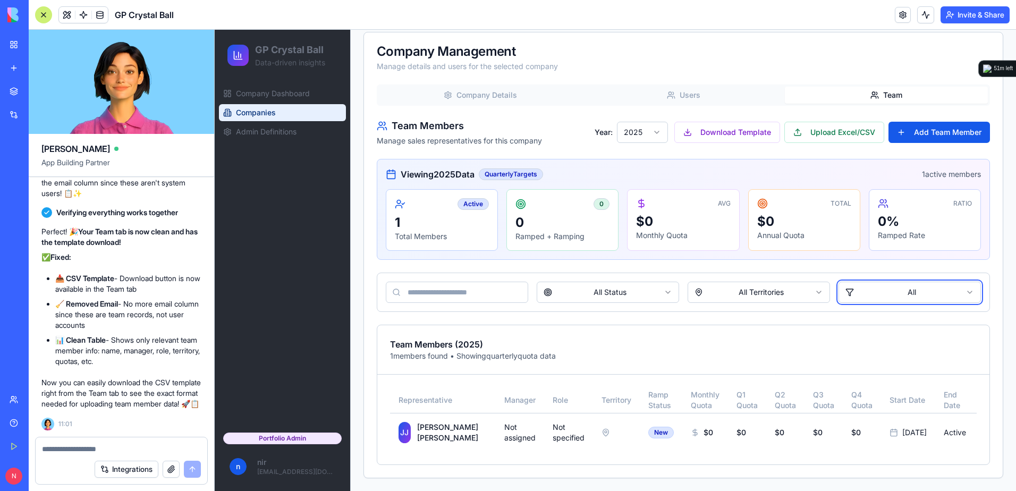
click at [898, 283] on html "GP Crystal Ball Data-driven insights Company Dashboard Companies Admin Definiti…" at bounding box center [615, 74] width 801 height 833
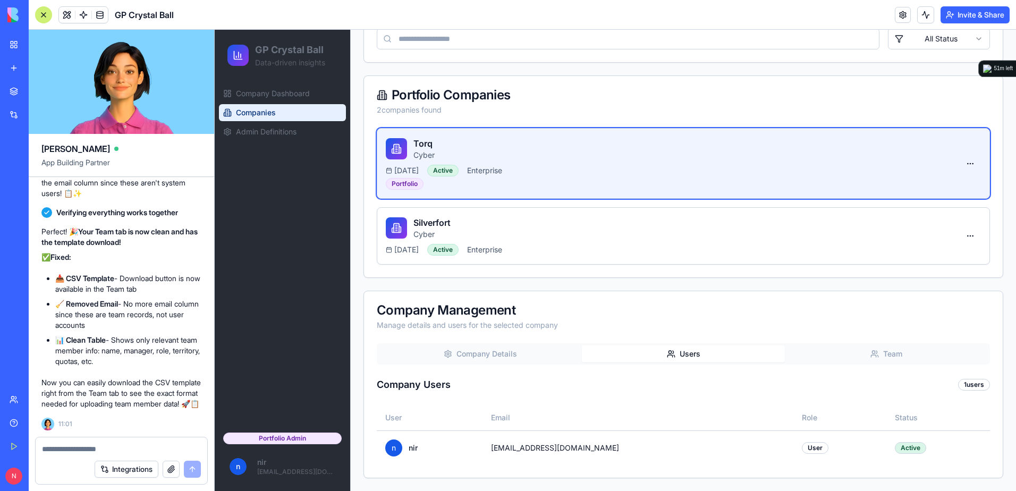
scroll to position [113, 0]
click at [698, 89] on div "Companies Manage your portfolio companies and users Add Company Download Templa…" at bounding box center [683, 223] width 640 height 510
click at [587, 241] on div "Silverfort Cyber [DATE] Active Enterprise" at bounding box center [673, 235] width 574 height 39
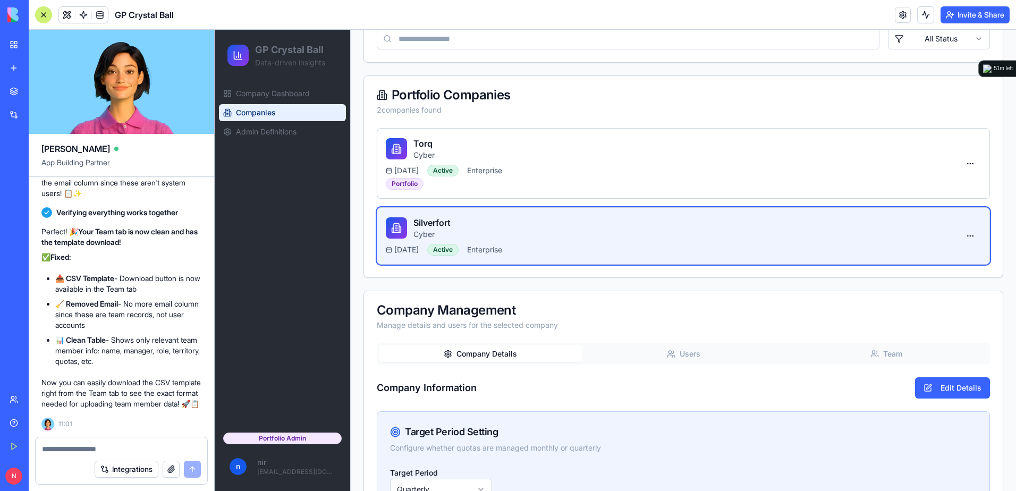
click at [520, 352] on button "Company Details" at bounding box center [480, 353] width 203 height 17
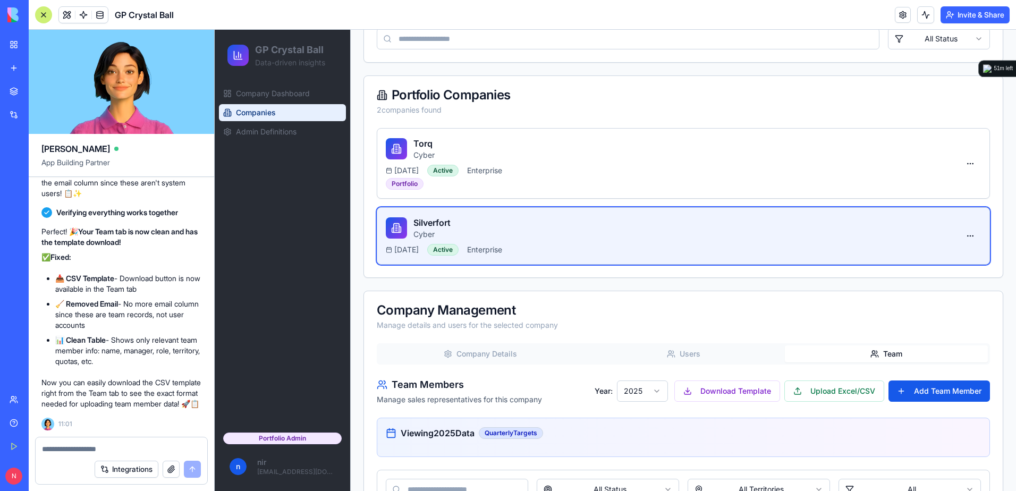
click at [861, 349] on button "Team" at bounding box center [886, 353] width 203 height 17
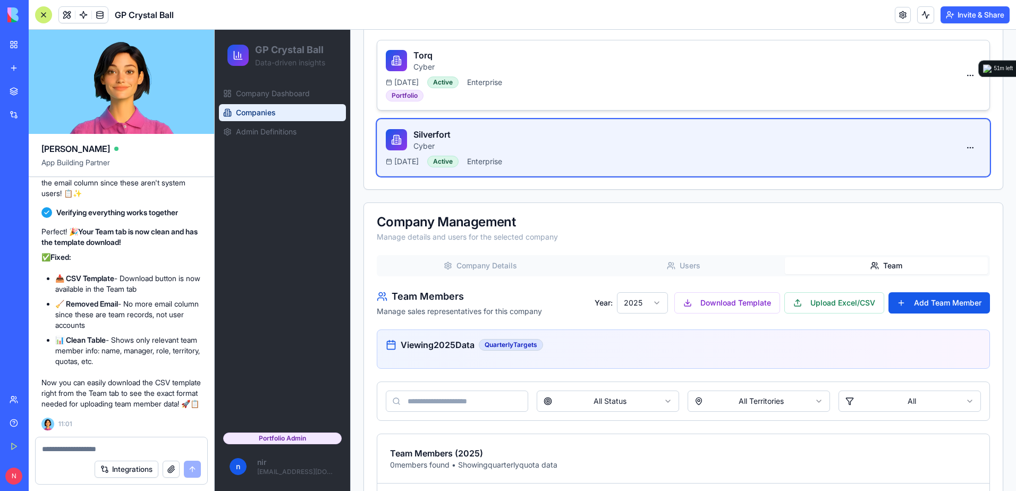
scroll to position [193, 0]
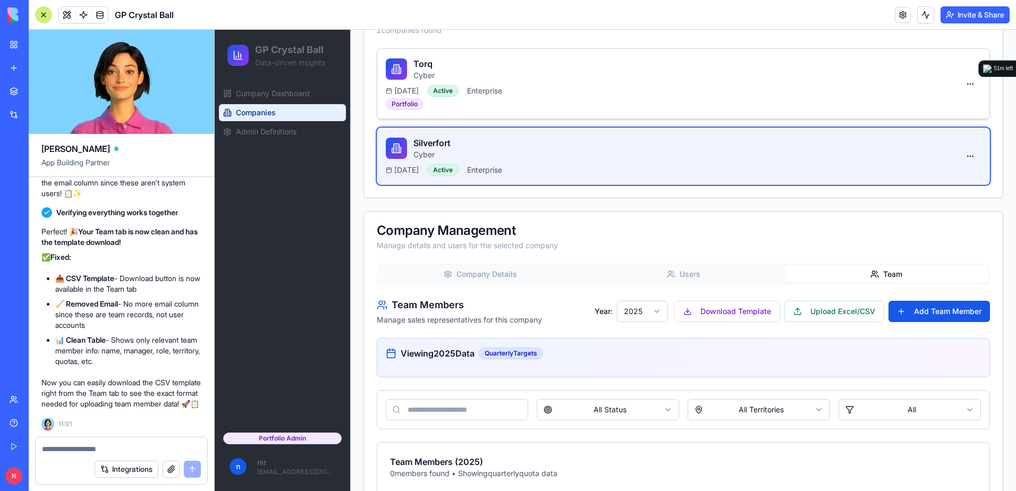
click at [727, 81] on div "Torq Cyber [DATE] Active Enterprise Portfolio" at bounding box center [673, 83] width 574 height 53
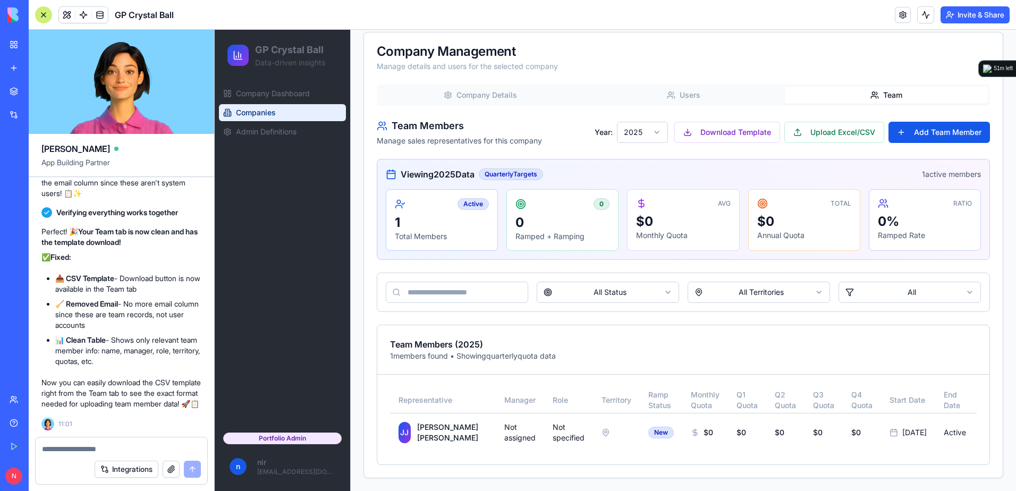
scroll to position [380, 0]
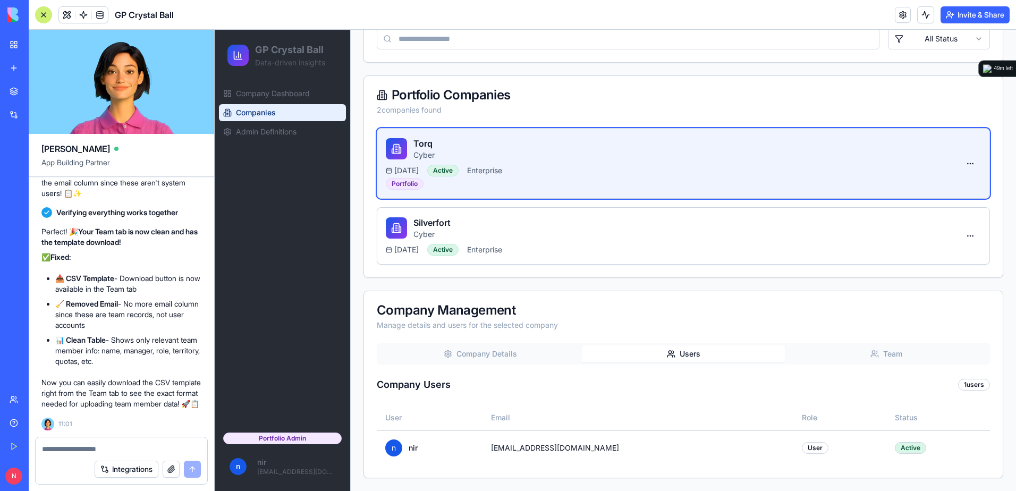
click at [733, 84] on div "Companies Manage your portfolio companies and users Add Company Download Templa…" at bounding box center [683, 223] width 640 height 510
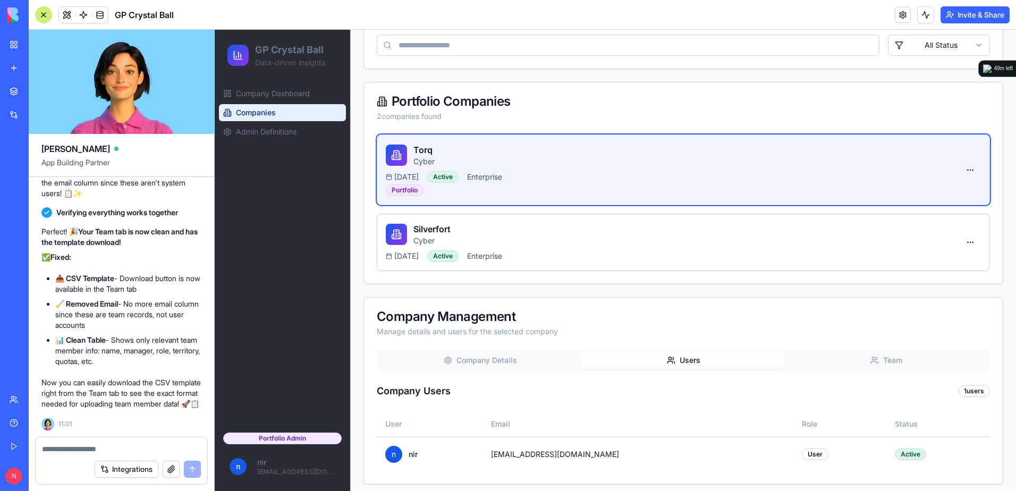
scroll to position [113, 0]
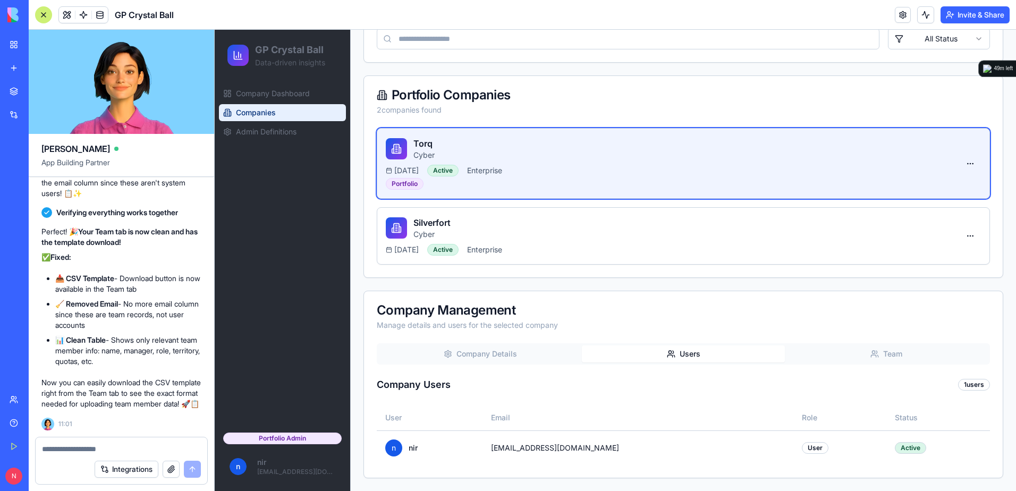
click at [911, 362] on button "Team" at bounding box center [886, 353] width 203 height 17
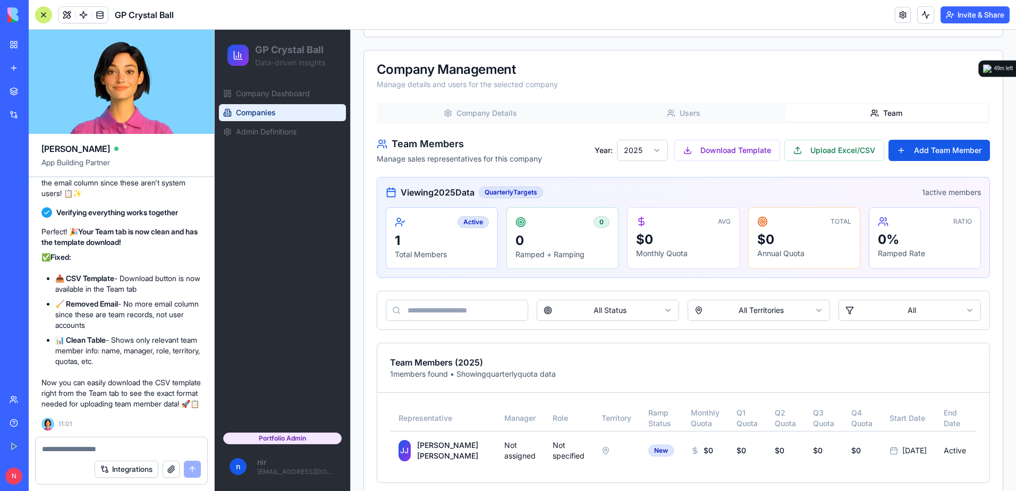
scroll to position [380, 0]
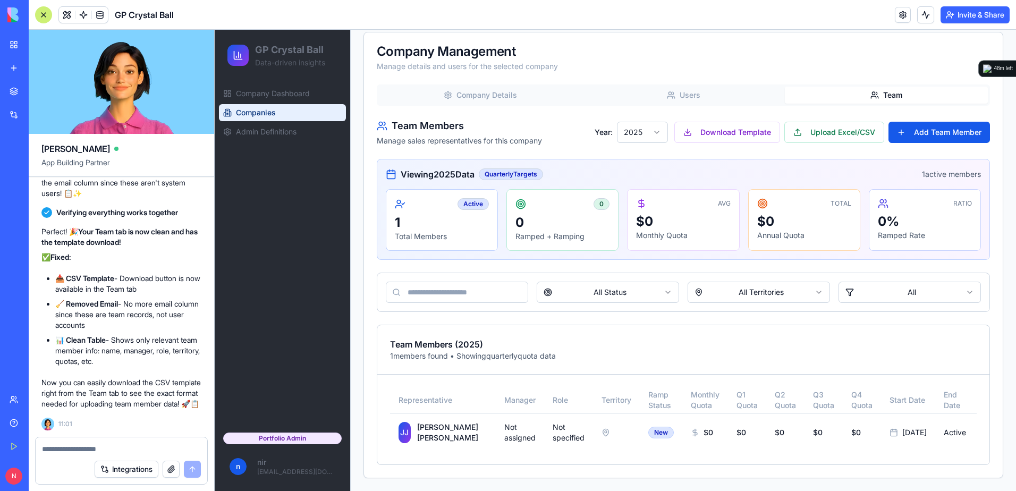
click at [145, 449] on div at bounding box center [122, 445] width 172 height 17
click at [145, 449] on textarea at bounding box center [121, 449] width 159 height 11
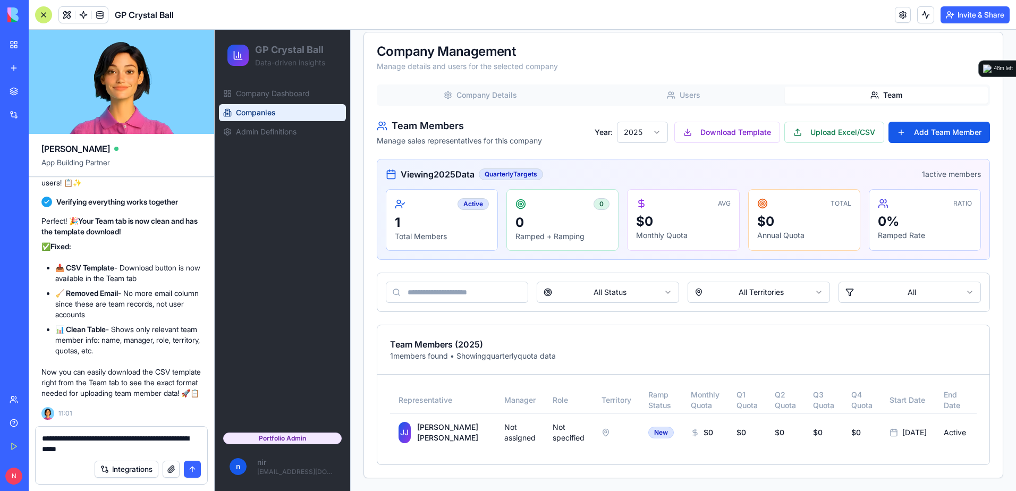
type textarea "**********"
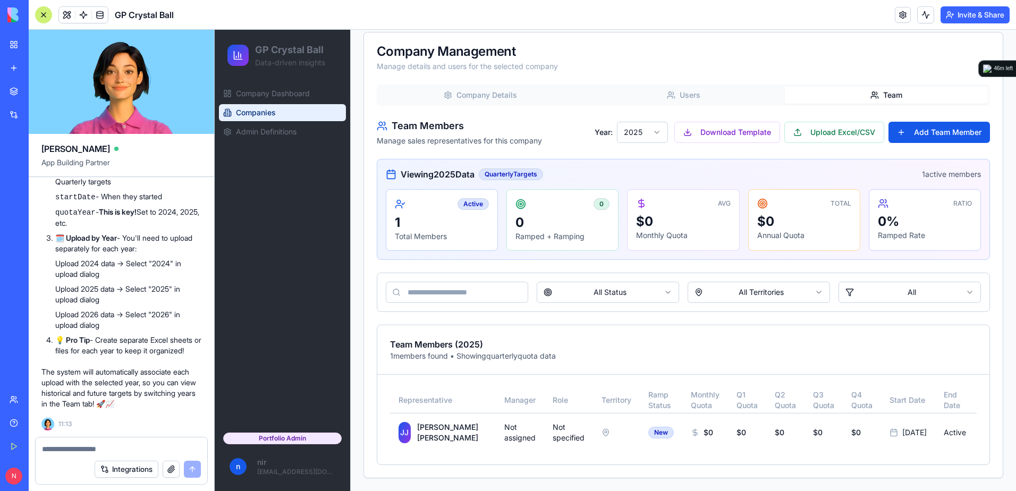
scroll to position [0, 82]
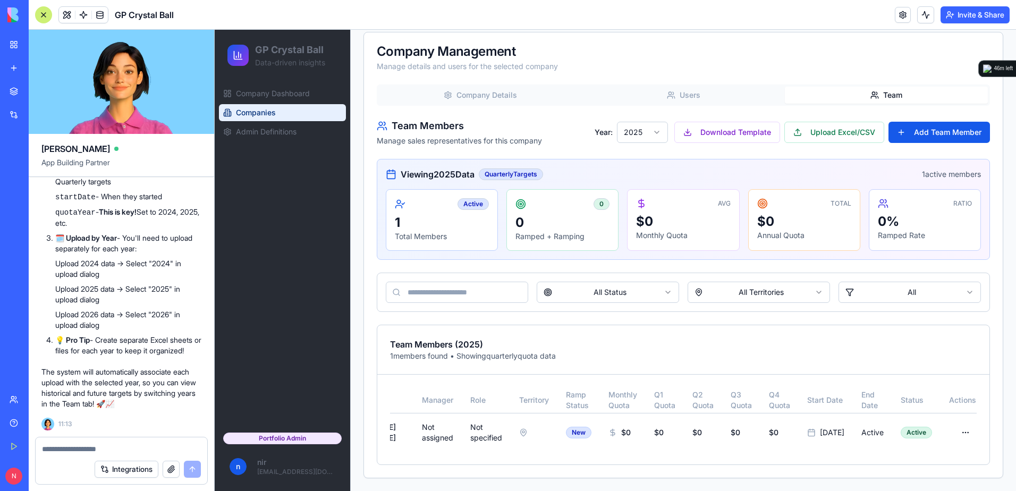
click at [449, 94] on button "Company Details" at bounding box center [480, 95] width 203 height 17
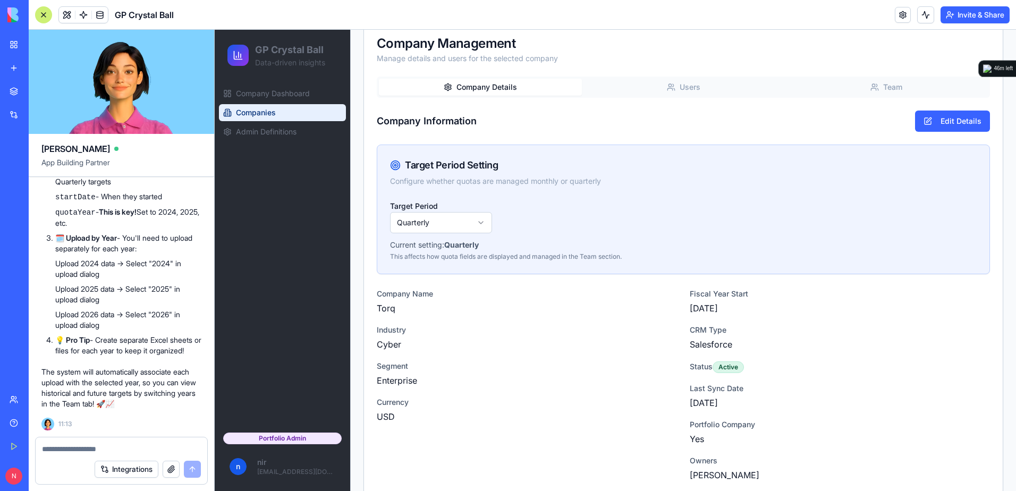
scroll to position [113, 0]
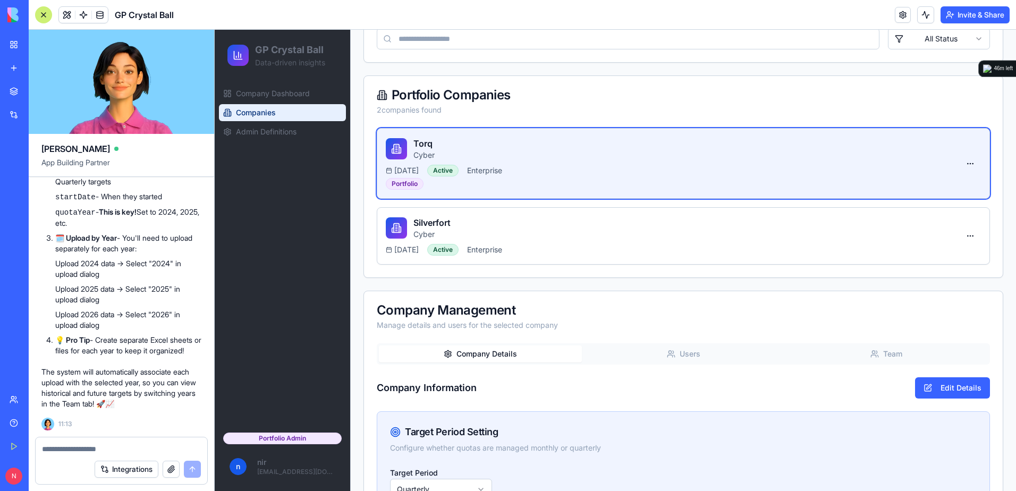
click at [672, 88] on div "Companies Manage your portfolio companies and users Add Company Download Templa…" at bounding box center [683, 364] width 640 height 793
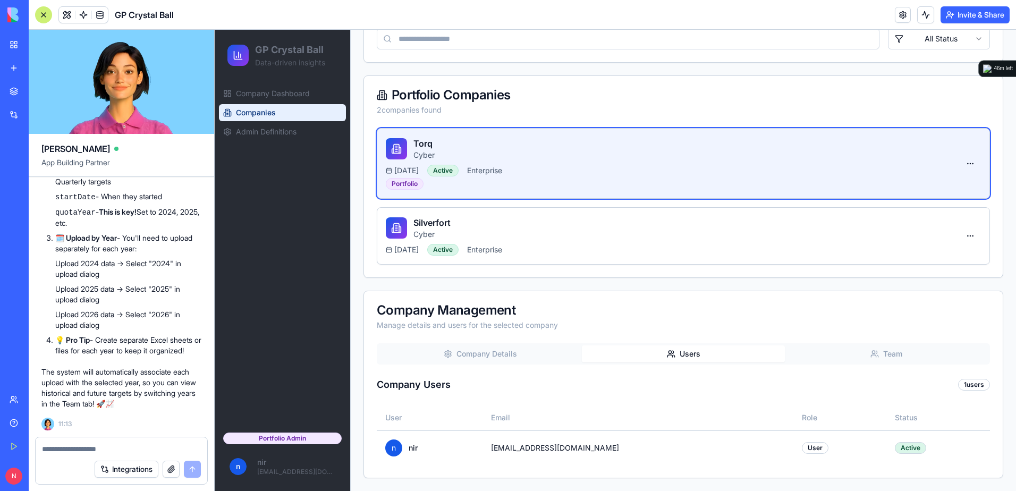
click at [877, 351] on button "Team" at bounding box center [886, 353] width 203 height 17
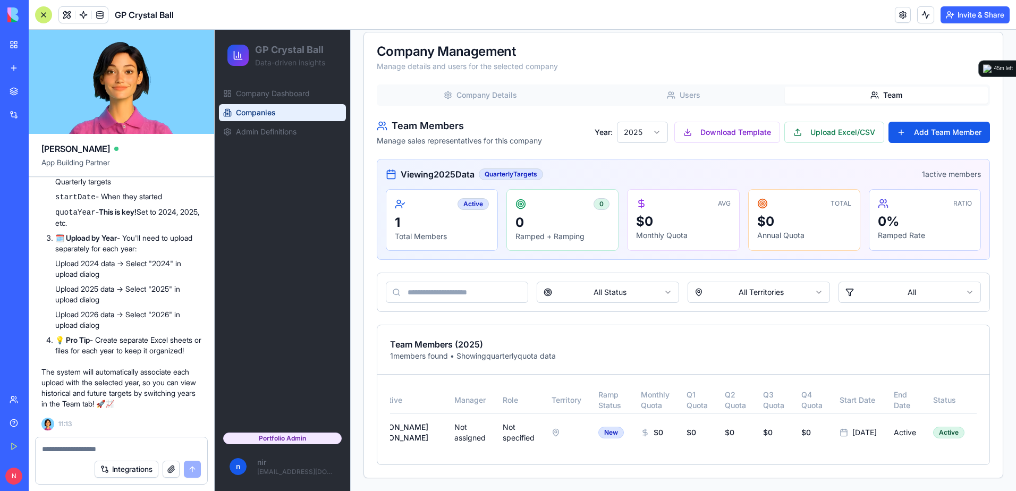
scroll to position [0, 0]
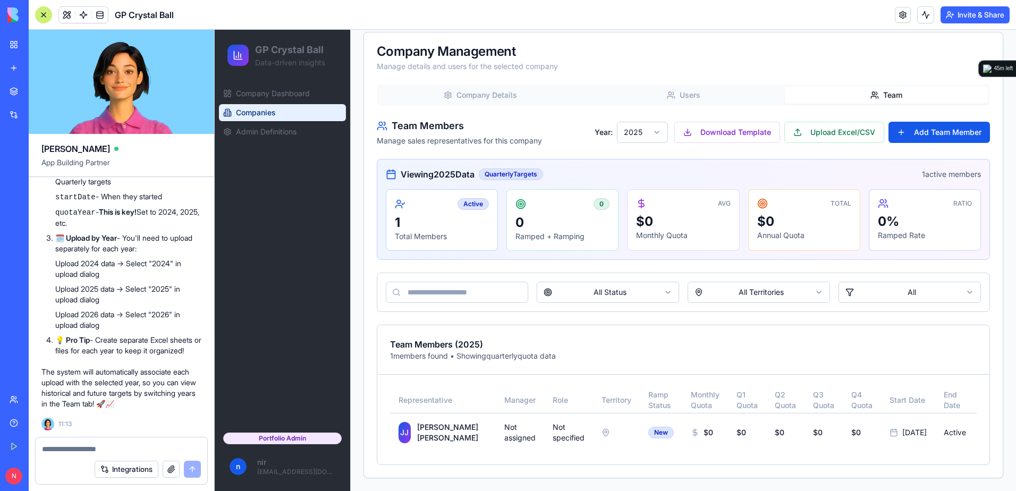
click at [117, 449] on textarea at bounding box center [121, 449] width 159 height 11
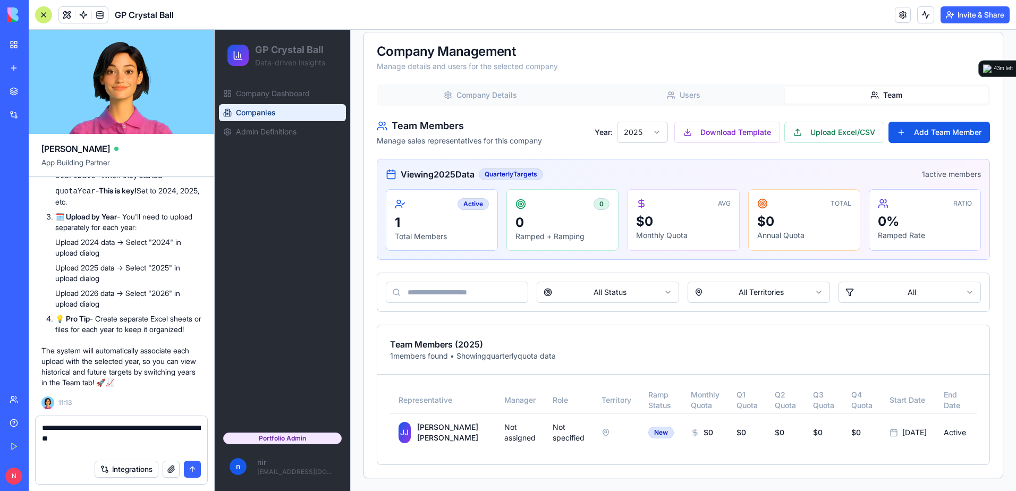
click at [136, 441] on textarea "**********" at bounding box center [121, 438] width 159 height 32
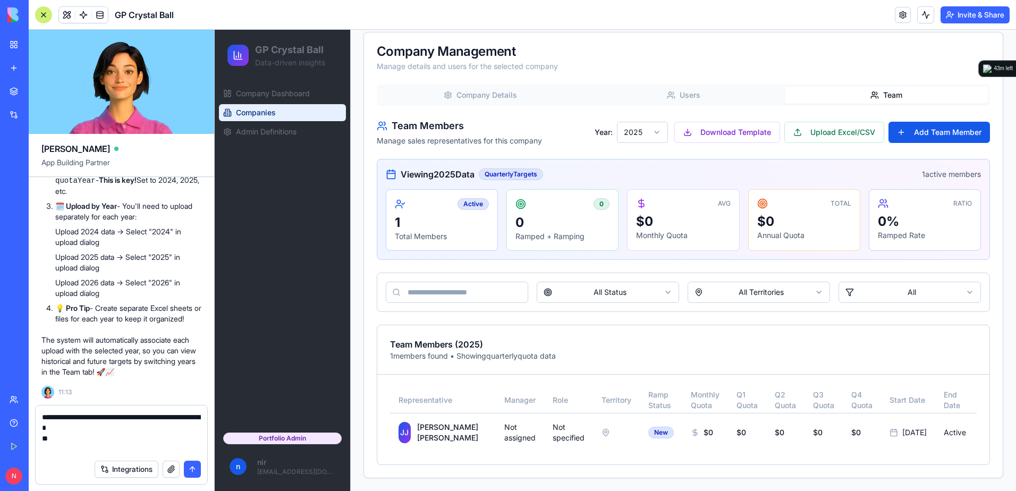
drag, startPoint x: 51, startPoint y: 437, endPoint x: 22, endPoint y: 439, distance: 29.3
click at [22, 439] on div "BETA My Workspace New app Marketplace Integrations Recent New App GP Crystal Ba…" at bounding box center [508, 245] width 1016 height 491
paste textarea "**********"
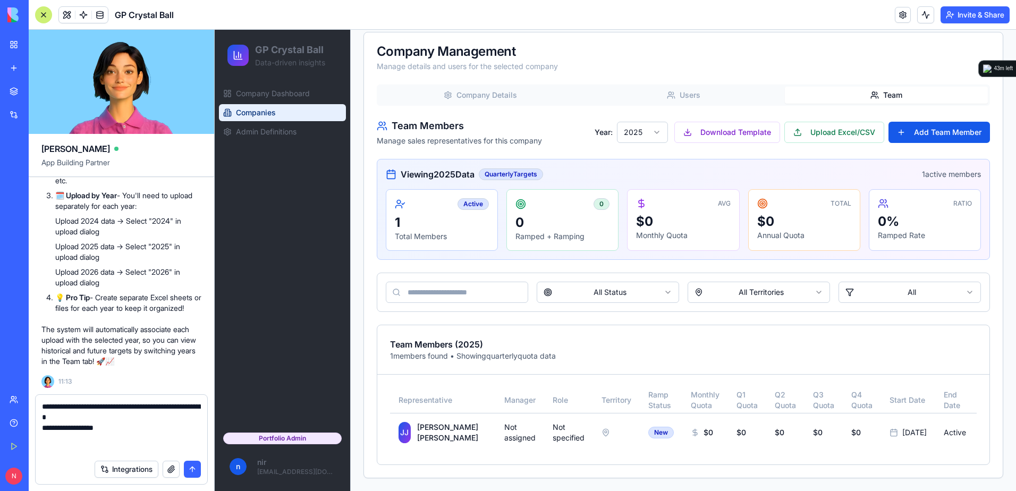
click at [123, 441] on textarea "**********" at bounding box center [121, 427] width 159 height 53
paste textarea "**********"
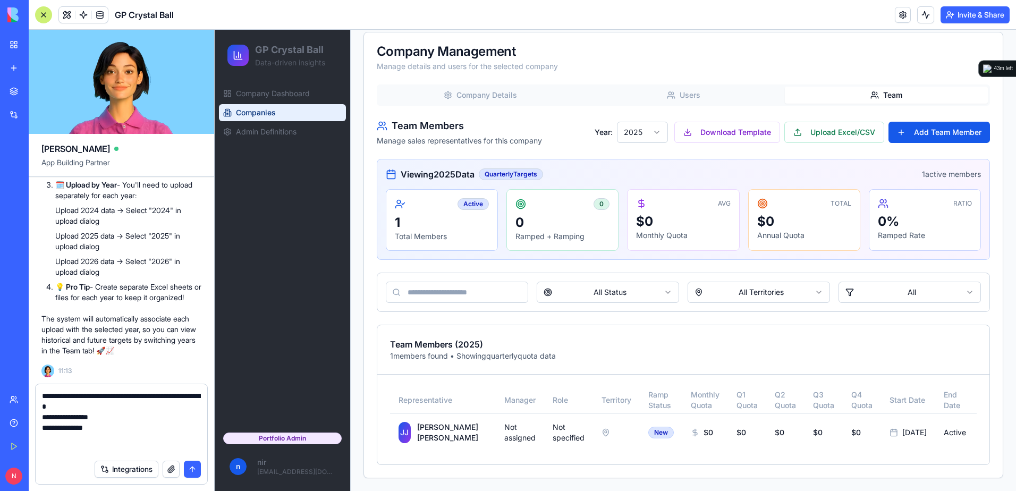
click at [96, 434] on textarea "**********" at bounding box center [121, 423] width 159 height 64
paste textarea "***"
click at [53, 447] on textarea "**********" at bounding box center [121, 423] width 159 height 64
paste textarea "*****"
click at [78, 451] on textarea "**********" at bounding box center [121, 423] width 159 height 64
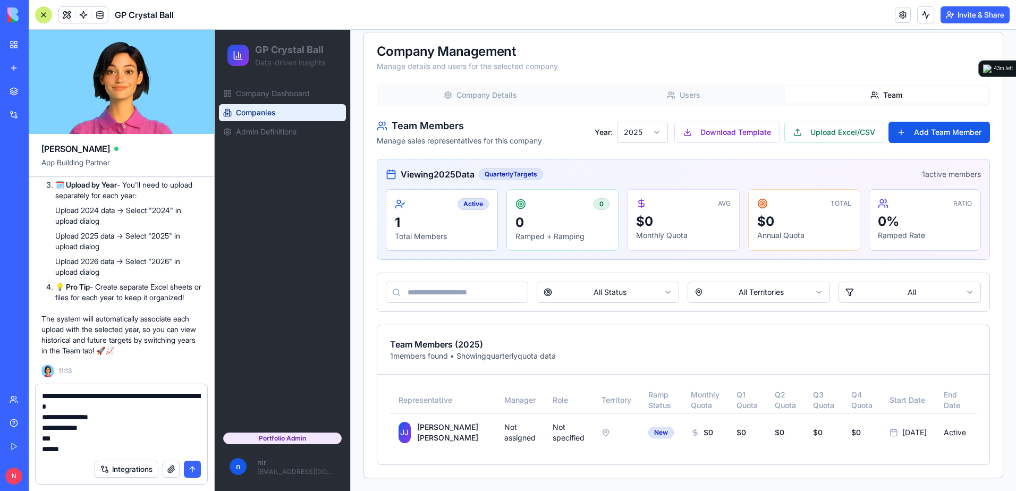
scroll to position [10, 0]
paste textarea "***"
click at [59, 449] on textarea "**********" at bounding box center [121, 423] width 159 height 64
paste textarea "**********"
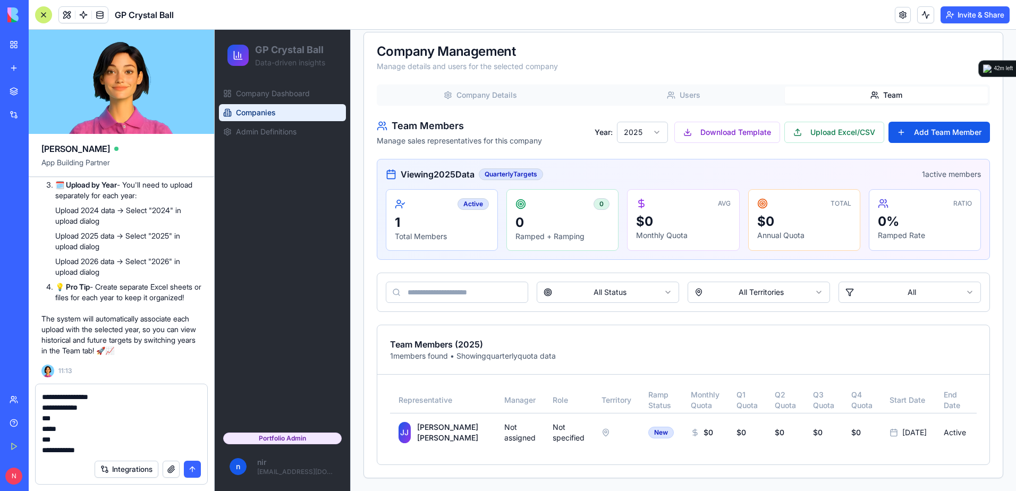
click at [101, 452] on textarea "**********" at bounding box center [121, 423] width 159 height 64
paste textarea "**********"
click at [83, 449] on textarea "**********" at bounding box center [121, 423] width 159 height 64
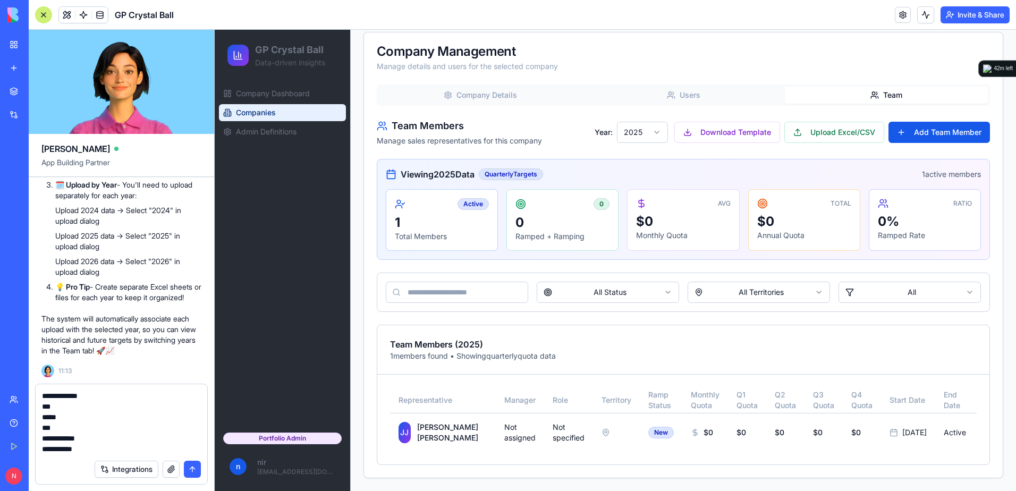
paste textarea "****"
click at [101, 448] on textarea "**********" at bounding box center [121, 423] width 159 height 64
paste textarea "**********"
type textarea "**********"
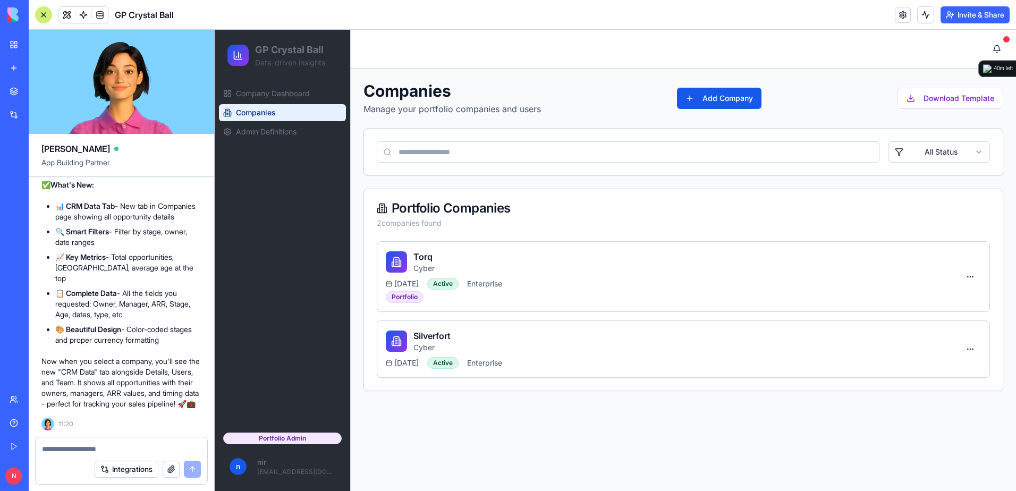
scroll to position [14241, 0]
click at [517, 270] on div "Torq Cyber" at bounding box center [673, 261] width 574 height 23
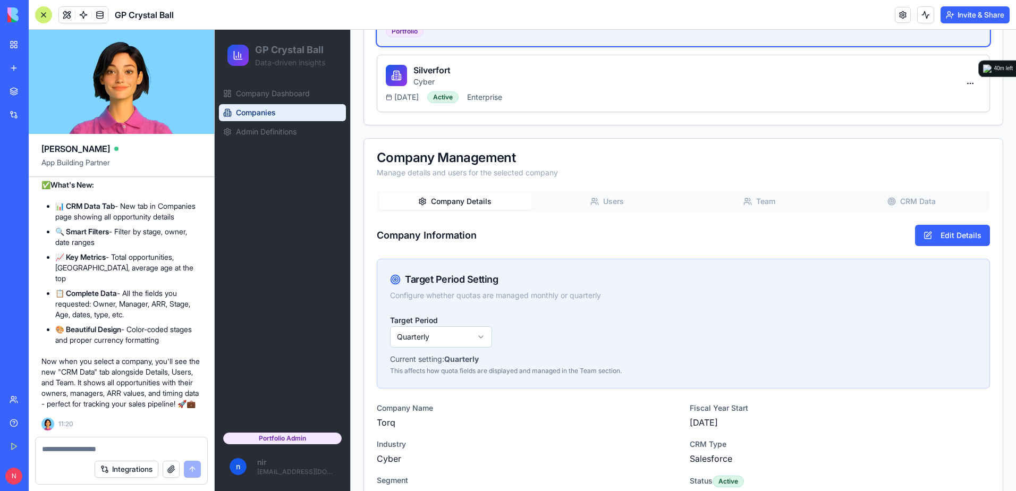
scroll to position [145, 0]
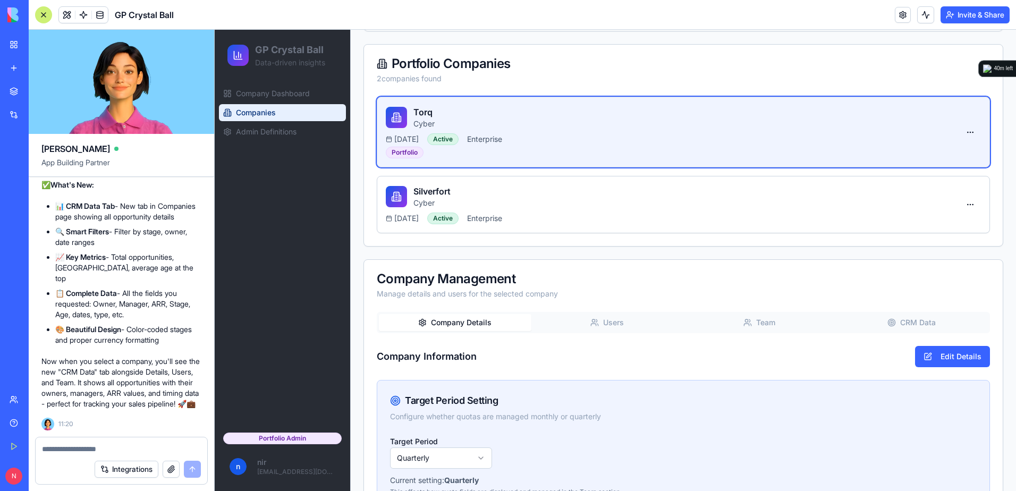
click at [901, 197] on div "Companies Manage your portfolio companies and users Add Company Download Templa…" at bounding box center [683, 333] width 640 height 793
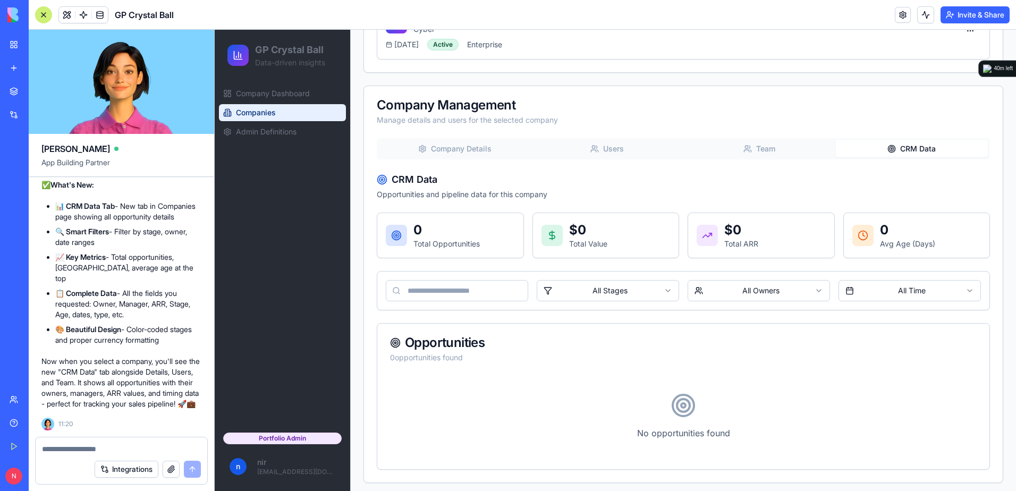
scroll to position [323, 0]
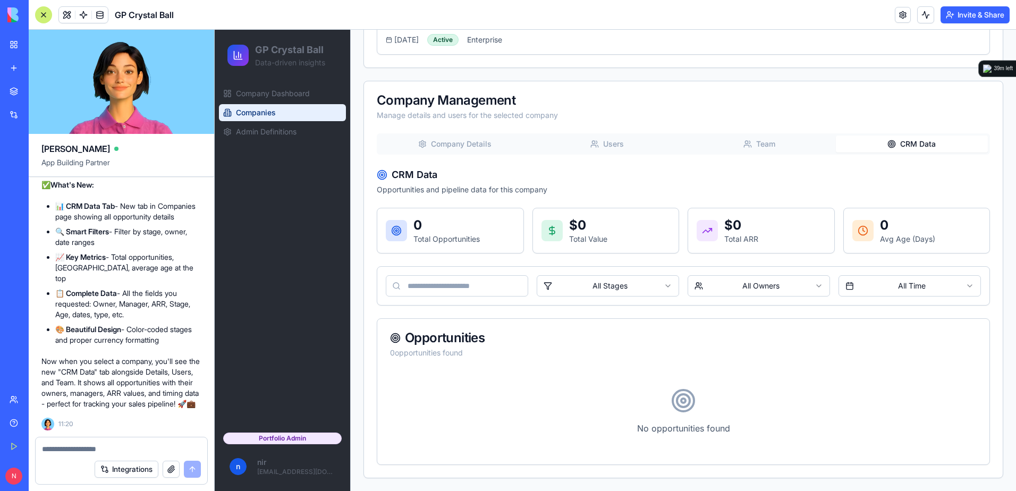
click at [89, 444] on textarea at bounding box center [121, 449] width 159 height 11
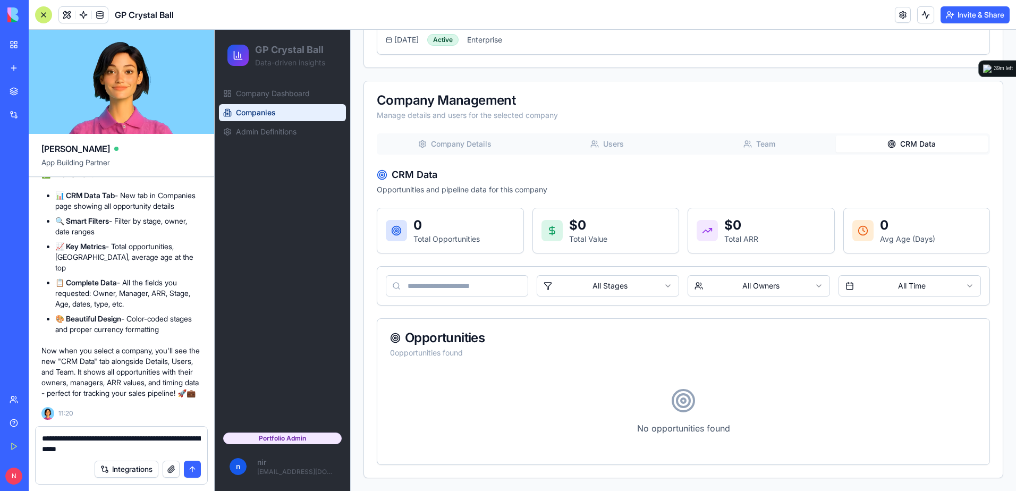
type textarea "**********"
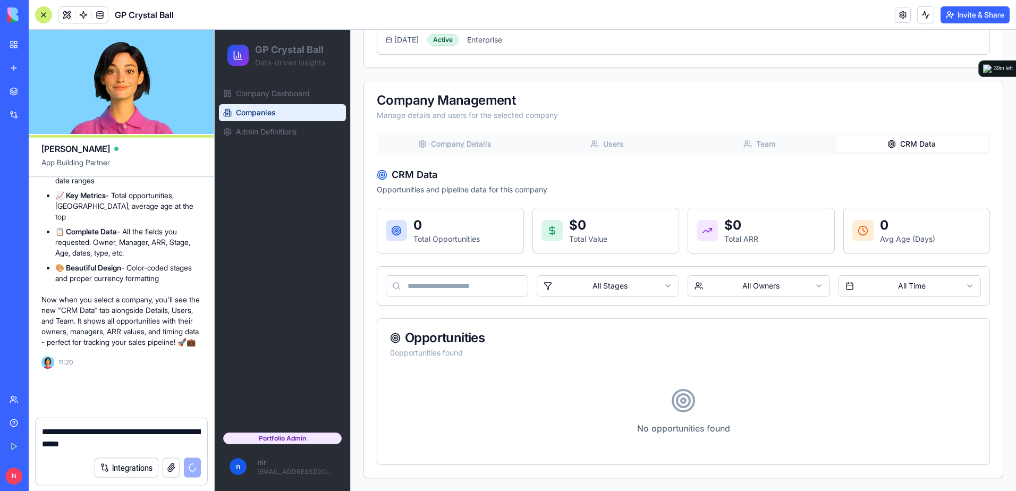
scroll to position [14292, 0]
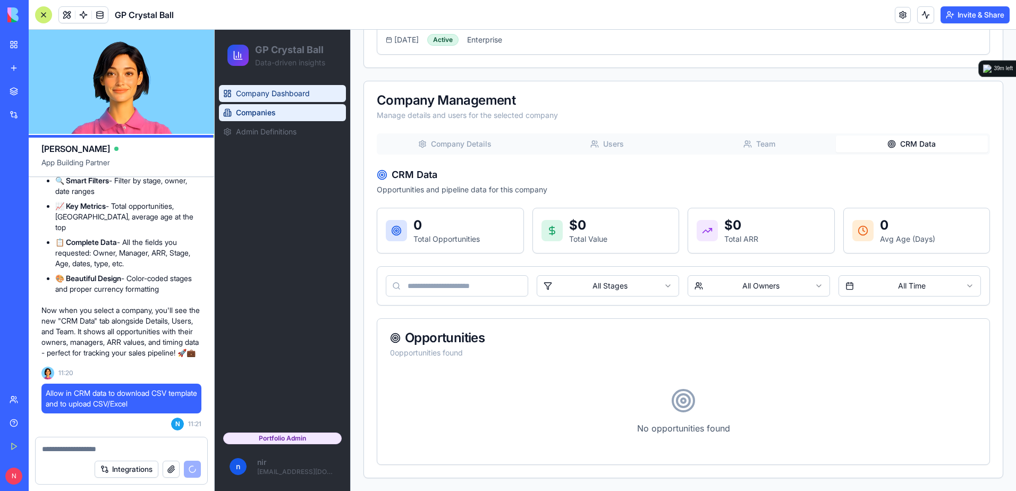
click at [256, 91] on span "Company Dashboard" at bounding box center [273, 93] width 74 height 11
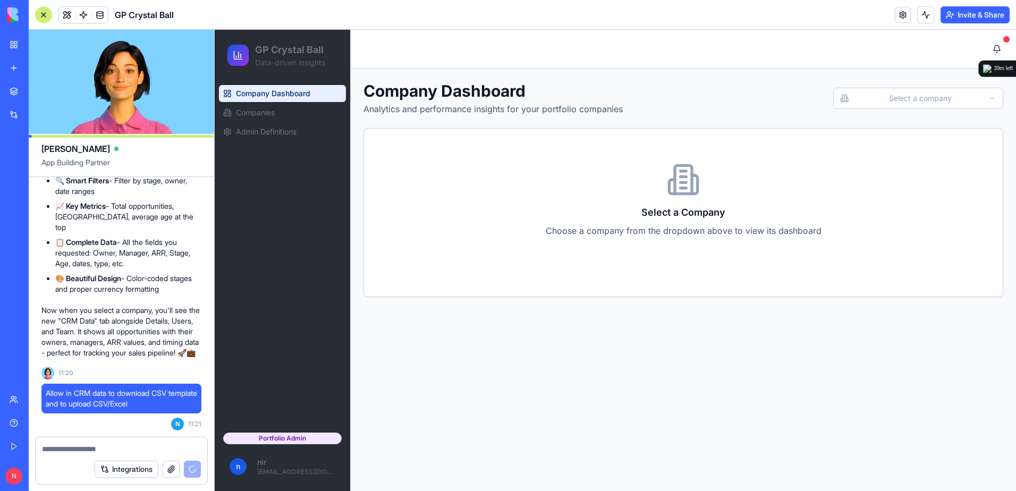
click at [887, 99] on html "GP Crystal Ball Data-driven insights Company Dashboard Companies Admin Definiti…" at bounding box center [615, 260] width 801 height 461
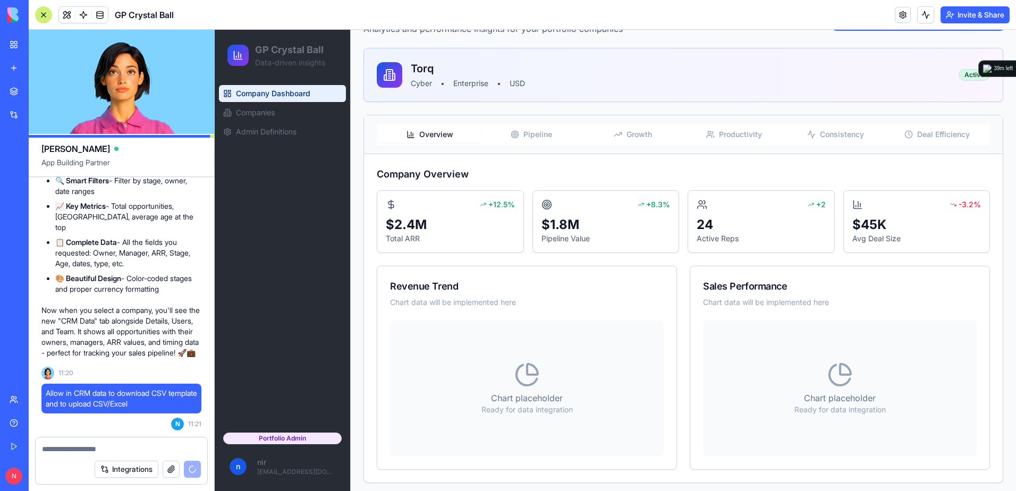
scroll to position [85, 0]
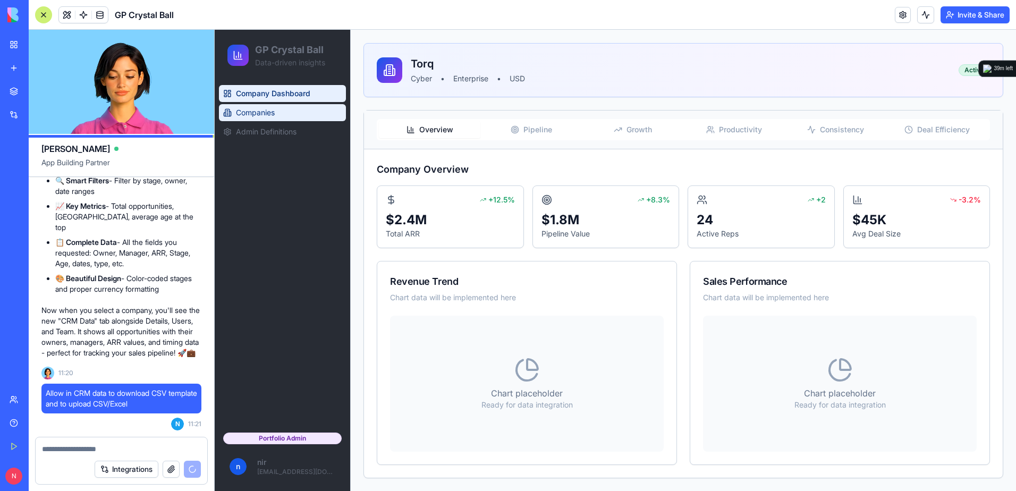
click at [301, 111] on link "Companies" at bounding box center [282, 112] width 127 height 17
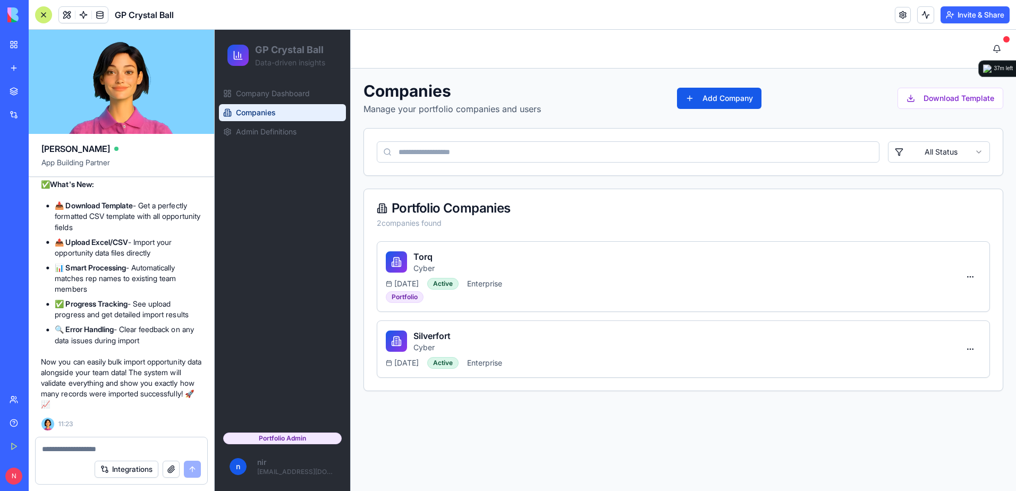
scroll to position [14707, 0]
click at [696, 285] on div "[DATE] Active Enterprise" at bounding box center [673, 284] width 574 height 12
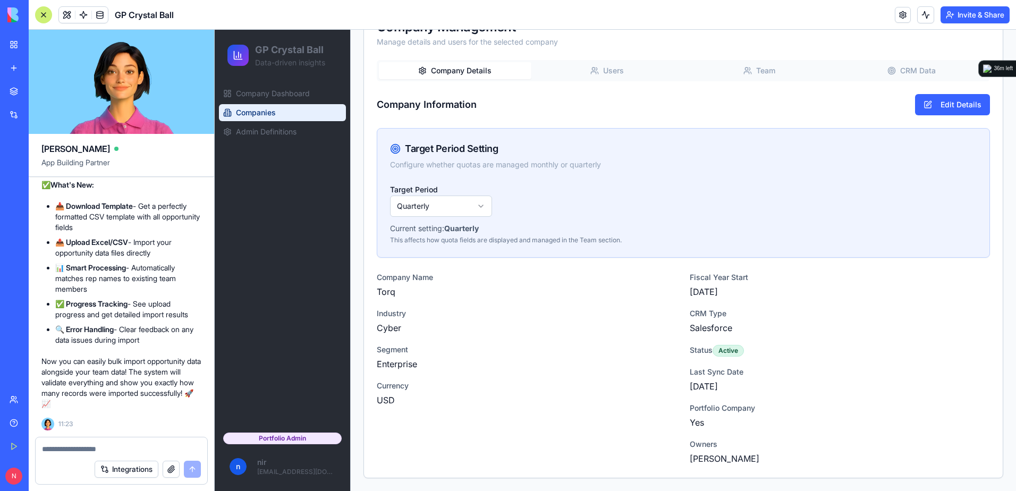
scroll to position [323, 0]
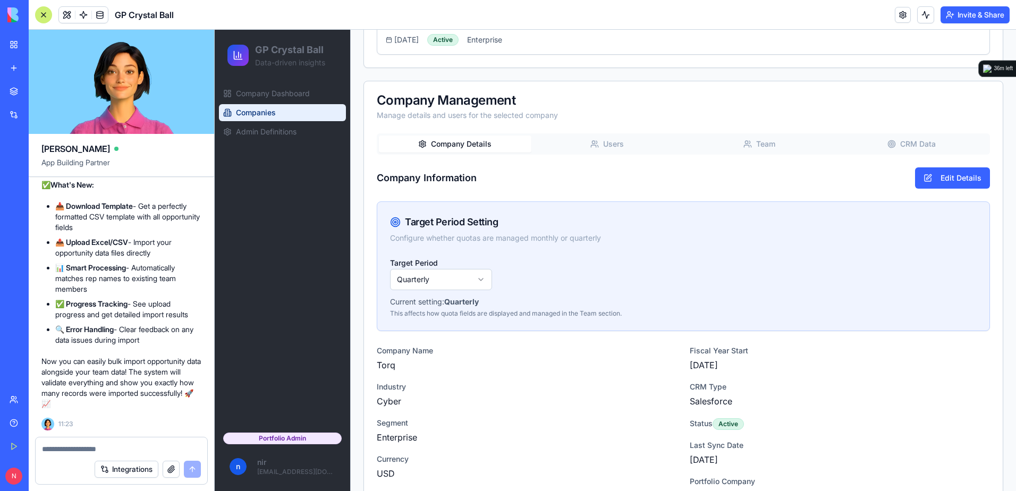
click at [906, 68] on div "Companies Manage your portfolio companies and users Add Company Download Templa…" at bounding box center [683, 154] width 640 height 793
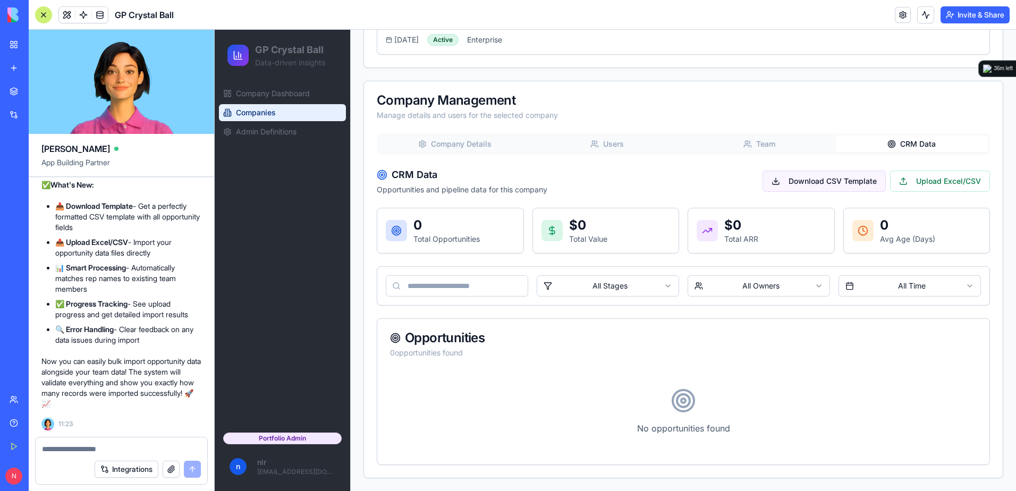
click at [806, 178] on button "Download CSV Template" at bounding box center [824, 181] width 123 height 21
click at [918, 184] on button "Upload Excel/CSV" at bounding box center [940, 181] width 100 height 21
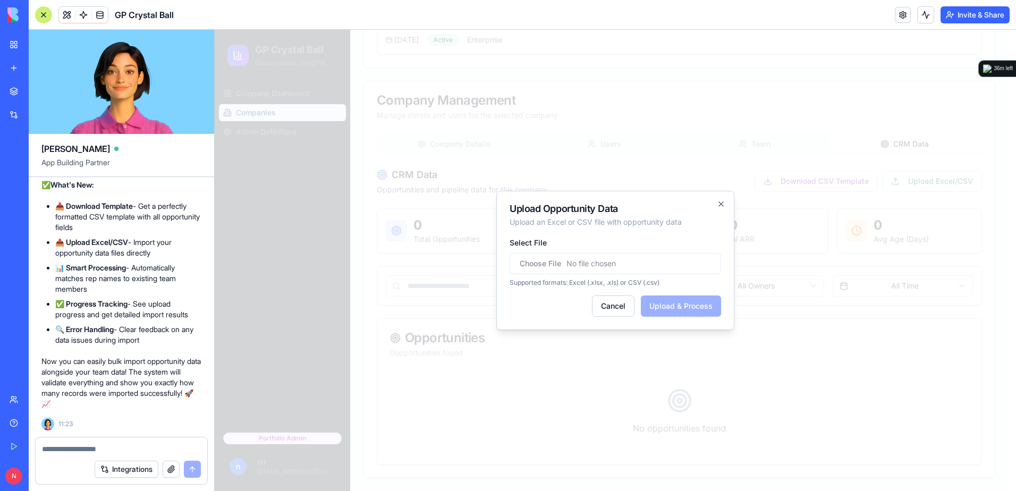
click at [601, 261] on input "Select File" at bounding box center [615, 263] width 211 height 21
type input "**********"
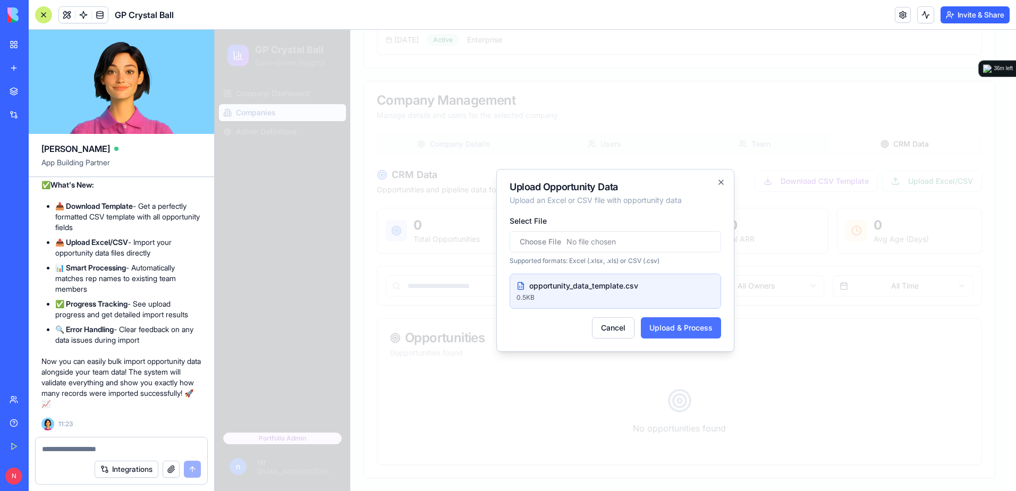
click at [666, 327] on button "Upload & Process" at bounding box center [681, 327] width 80 height 21
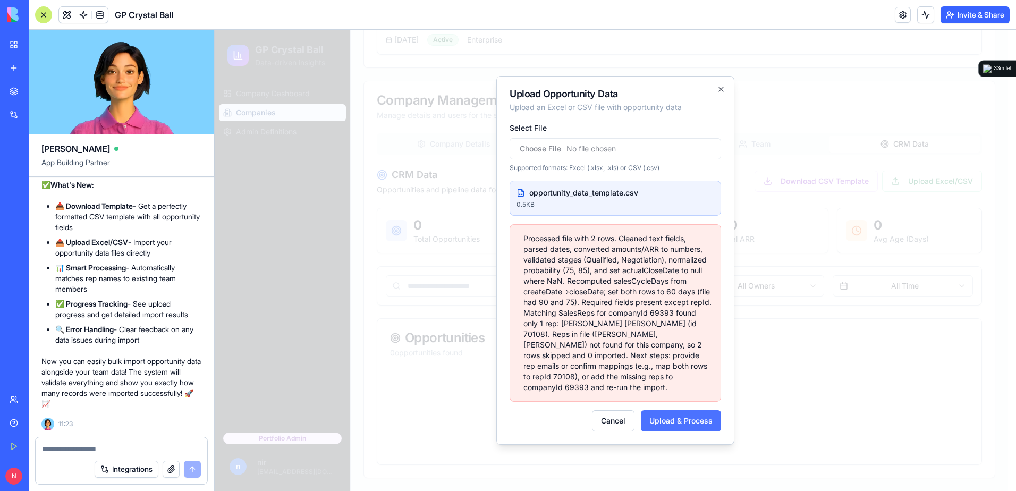
click at [680, 417] on button "Upload & Process" at bounding box center [681, 420] width 80 height 21
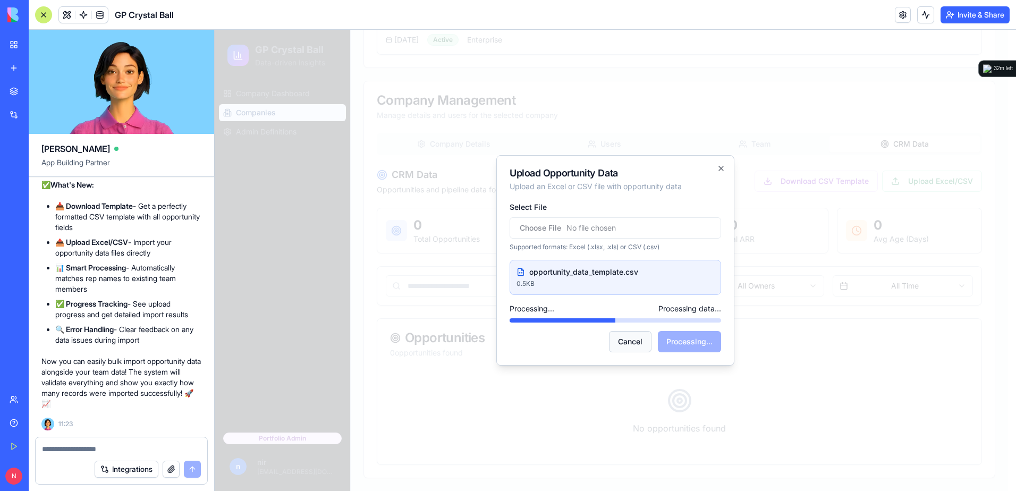
click at [635, 348] on button "Cancel" at bounding box center [630, 341] width 43 height 21
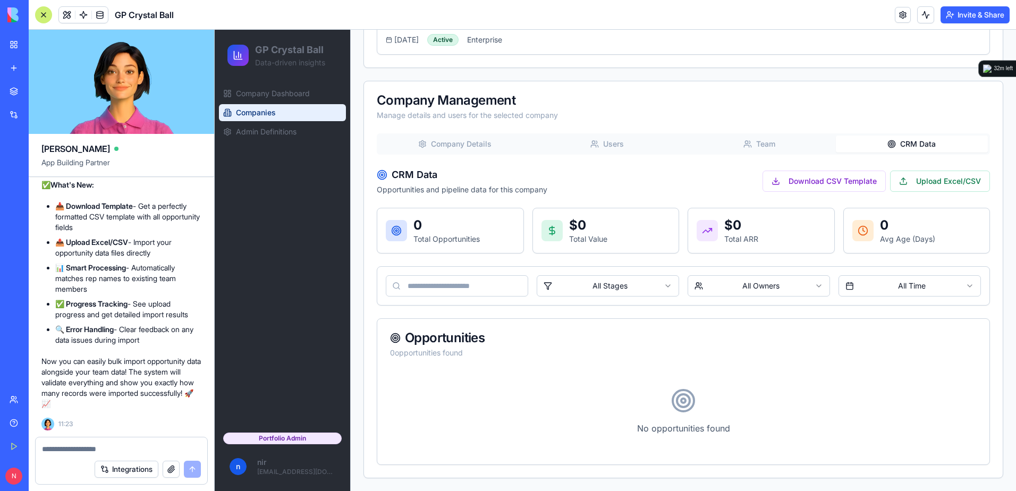
click at [76, 445] on textarea at bounding box center [121, 449] width 159 height 11
type textarea "**********"
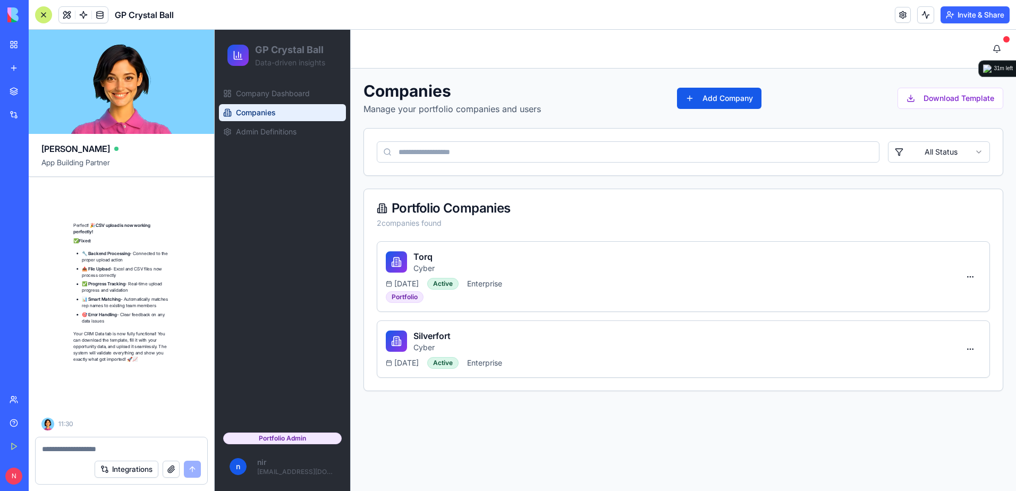
scroll to position [15159, 0]
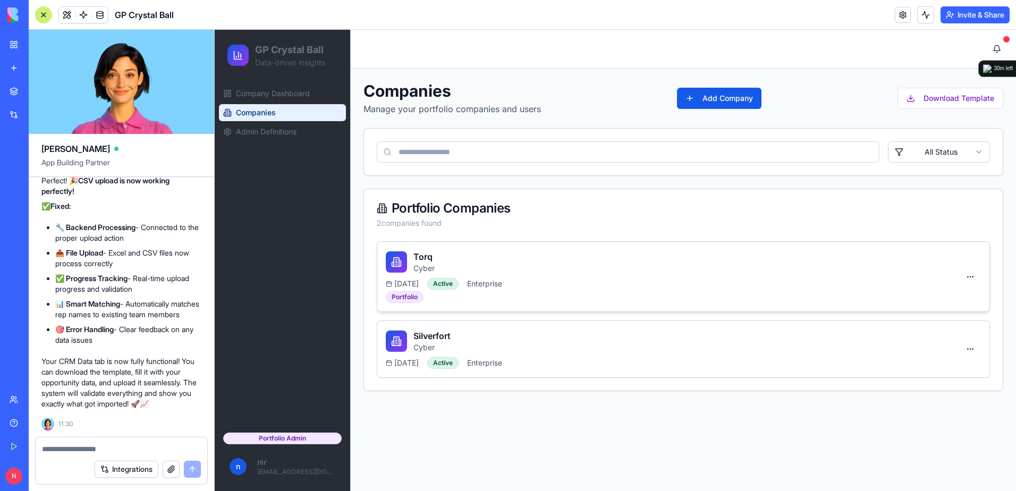
click at [730, 262] on div "Torq Cyber" at bounding box center [673, 261] width 574 height 23
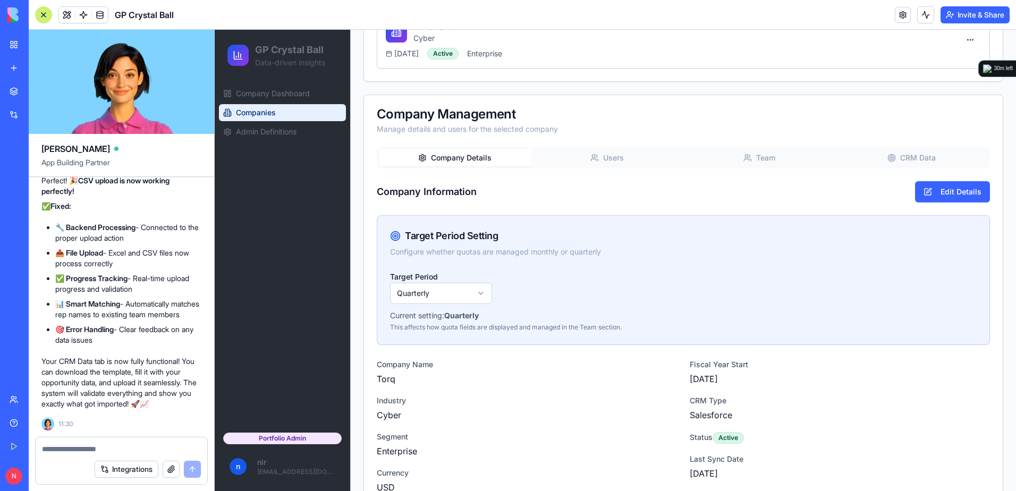
scroll to position [319, 0]
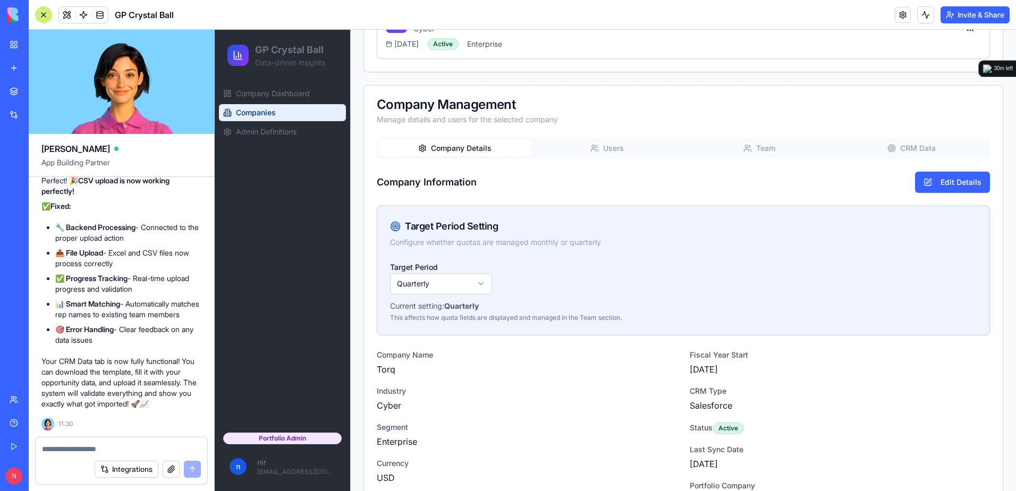
click at [904, 157] on div "Company Details Users Team CRM Data" at bounding box center [683, 148] width 613 height 21
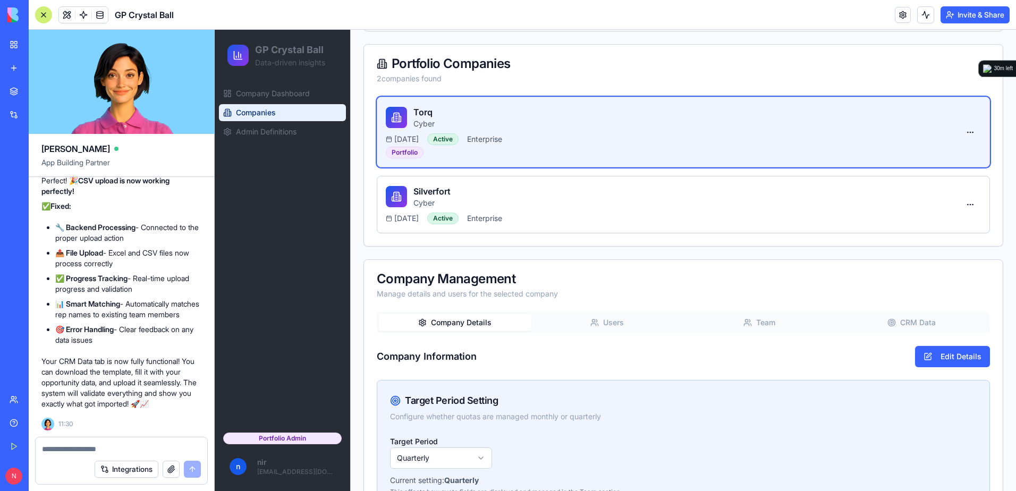
click at [904, 148] on div "Companies Manage your portfolio companies and users Add Company Download Templa…" at bounding box center [683, 333] width 640 height 793
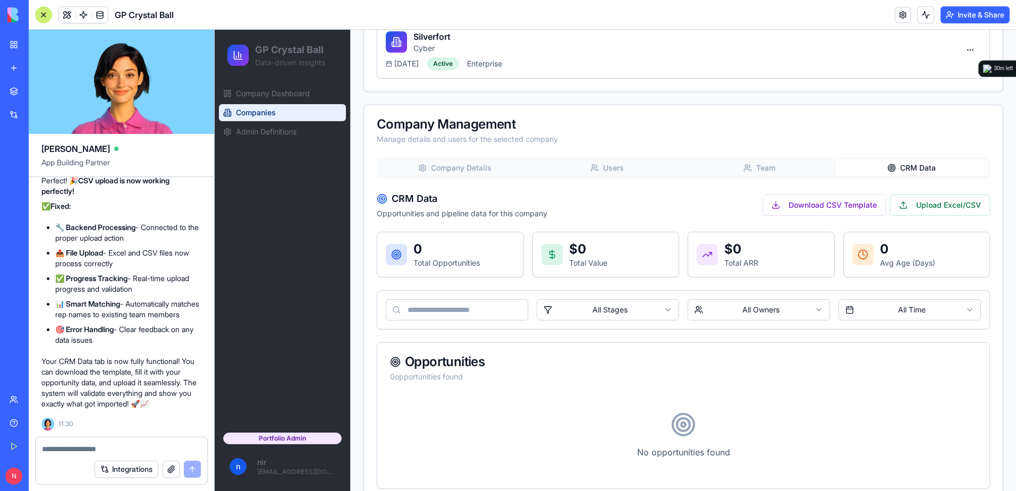
scroll to position [304, 0]
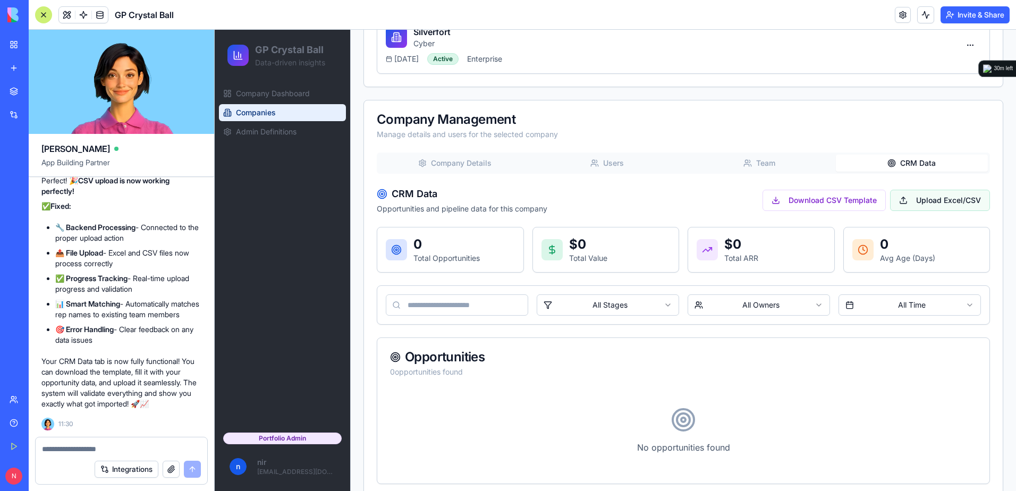
click at [921, 201] on button "Upload Excel/CSV" at bounding box center [940, 200] width 100 height 21
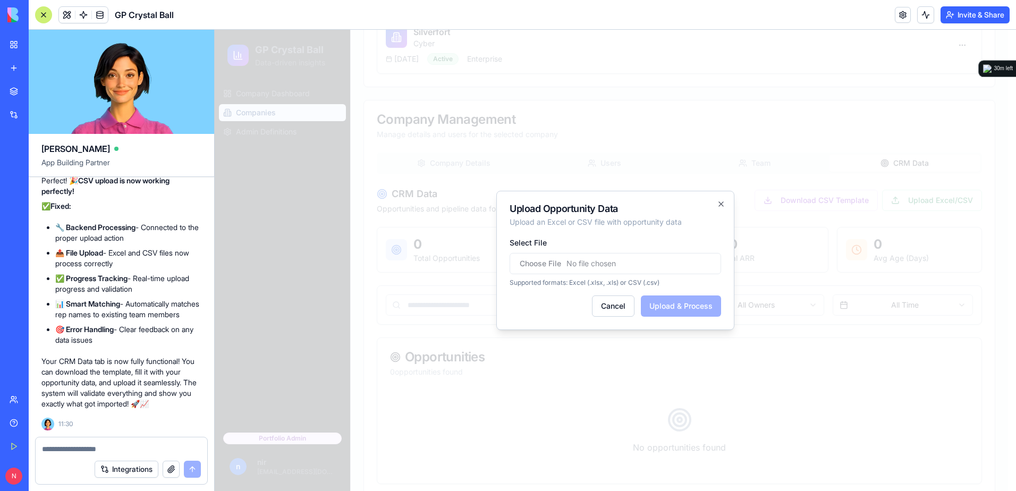
click at [627, 265] on input "Select File" at bounding box center [615, 263] width 211 height 21
type input "**********"
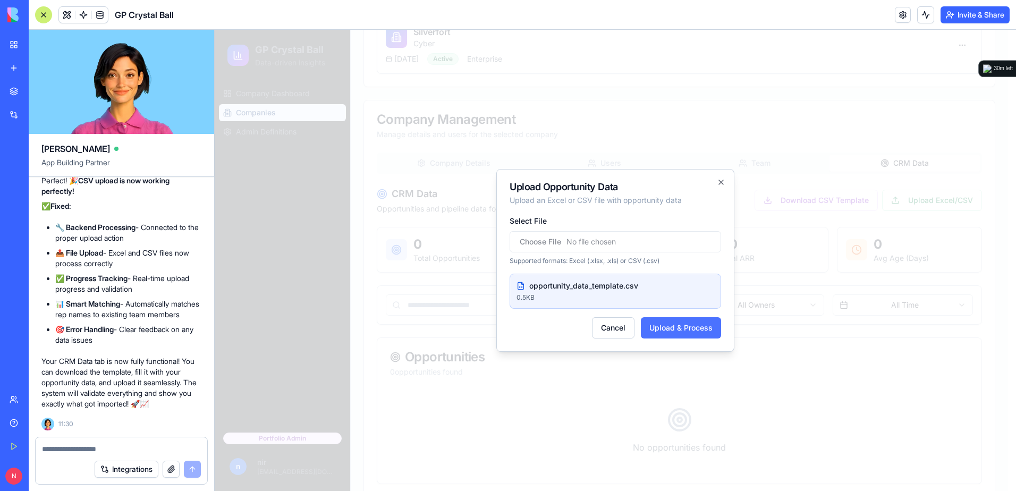
click at [685, 330] on button "Upload & Process" at bounding box center [681, 327] width 80 height 21
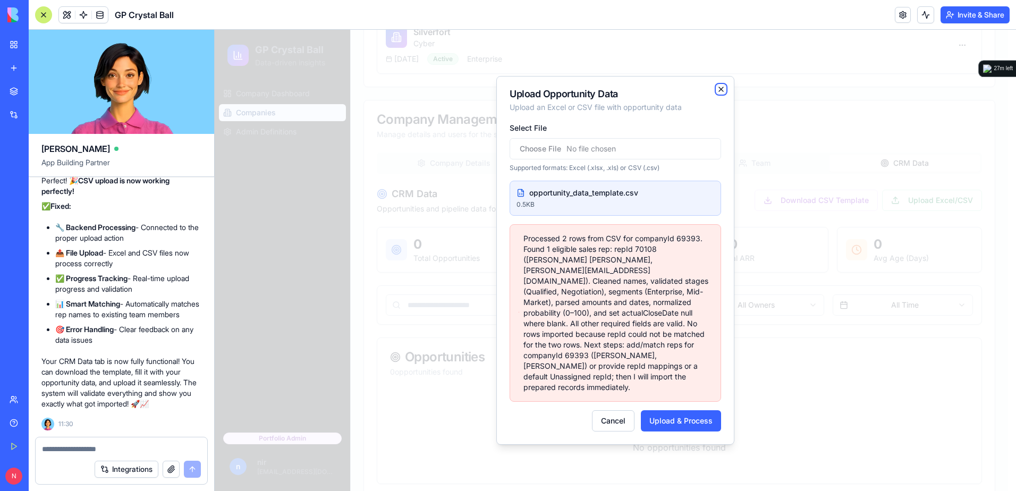
click at [721, 94] on icon "button" at bounding box center [721, 89] width 9 height 9
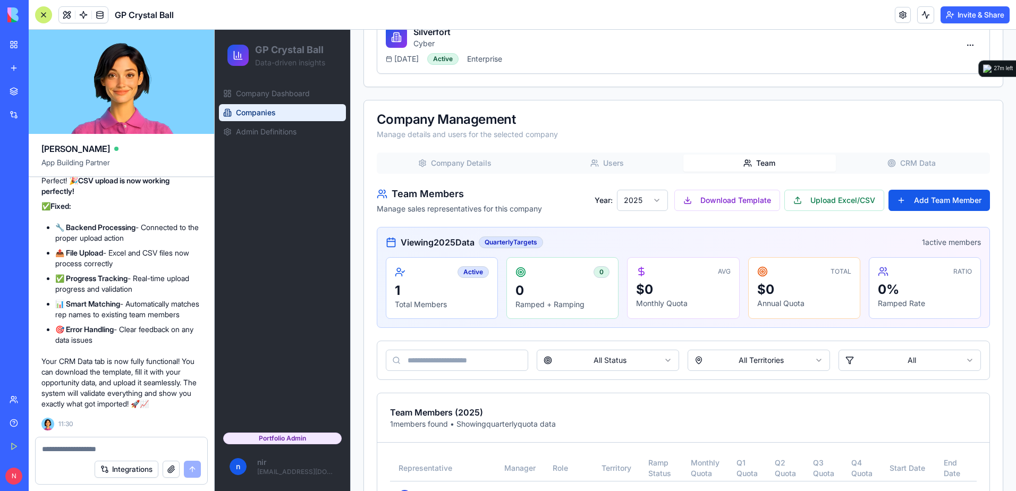
click at [744, 165] on icon "button" at bounding box center [747, 163] width 9 height 9
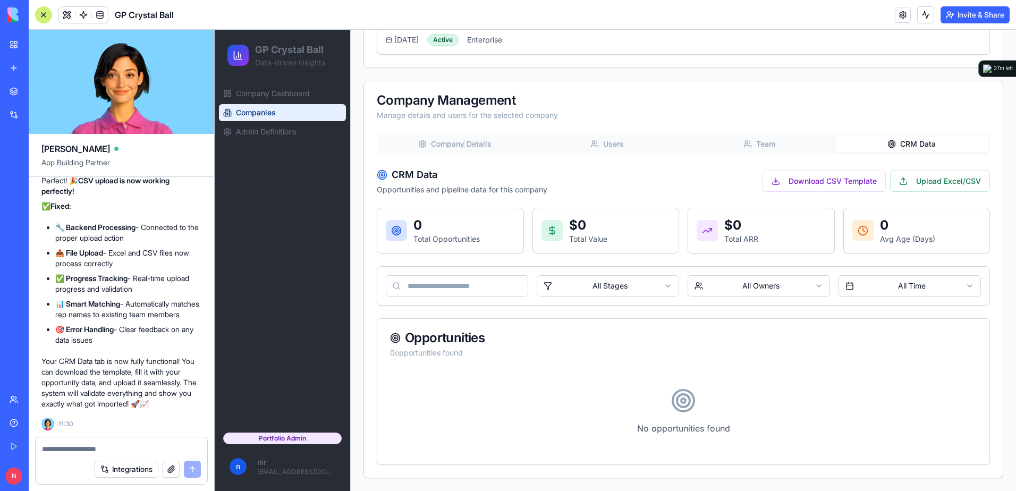
scroll to position [323, 0]
click at [889, 81] on div "Company Management Manage details and users for the selected company Company De…" at bounding box center [683, 279] width 640 height 397
click at [94, 446] on textarea at bounding box center [121, 449] width 159 height 11
type textarea "*"
click at [81, 441] on div at bounding box center [122, 445] width 172 height 17
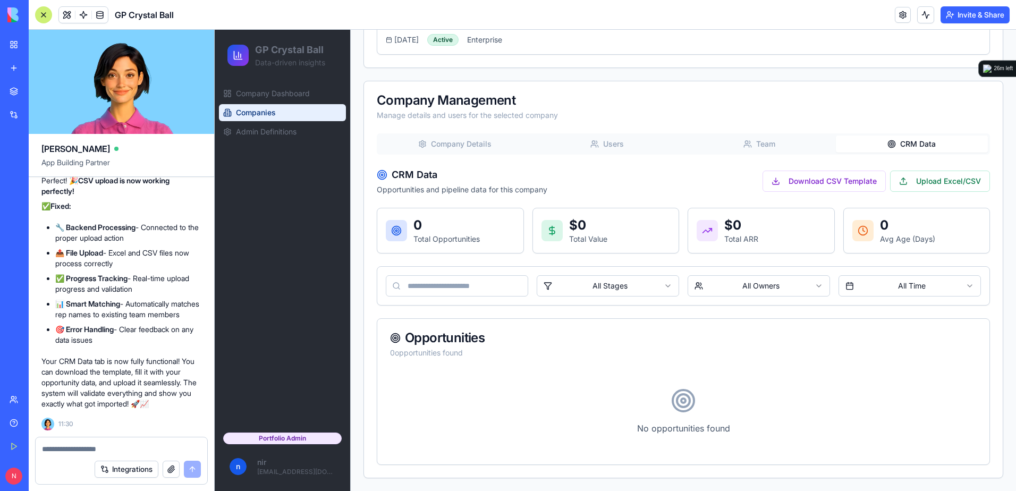
click at [79, 445] on textarea at bounding box center [121, 449] width 159 height 11
click at [151, 445] on textarea "******" at bounding box center [121, 449] width 159 height 11
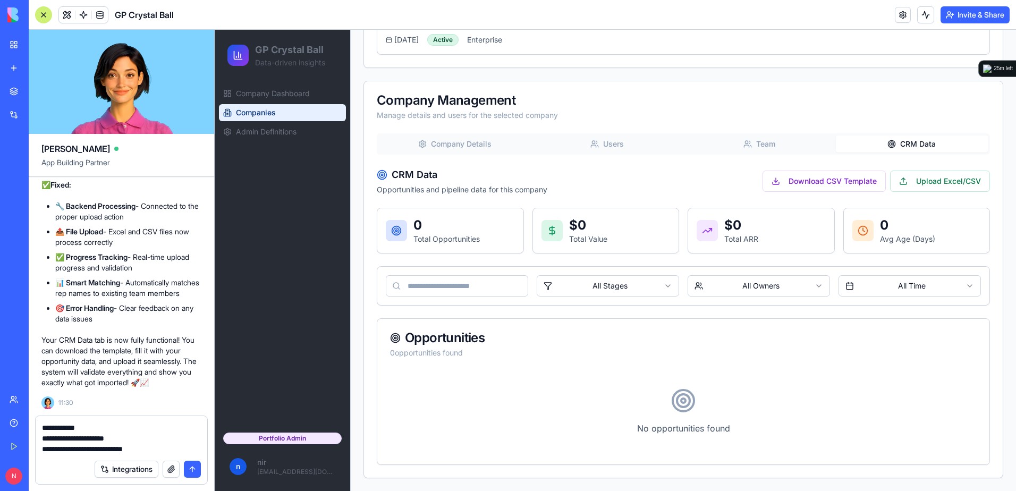
type textarea "**********"
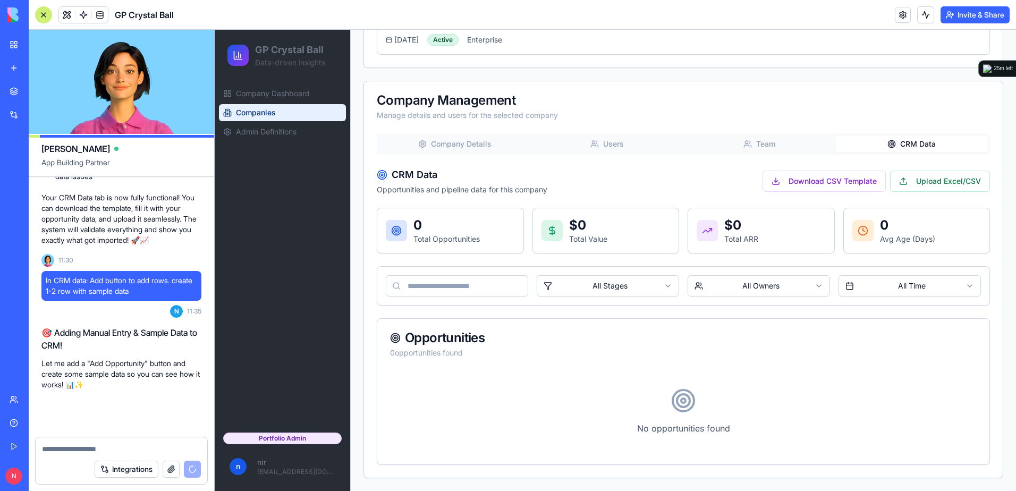
scroll to position [15323, 0]
click at [11, 44] on link "My Workspace" at bounding box center [24, 44] width 43 height 21
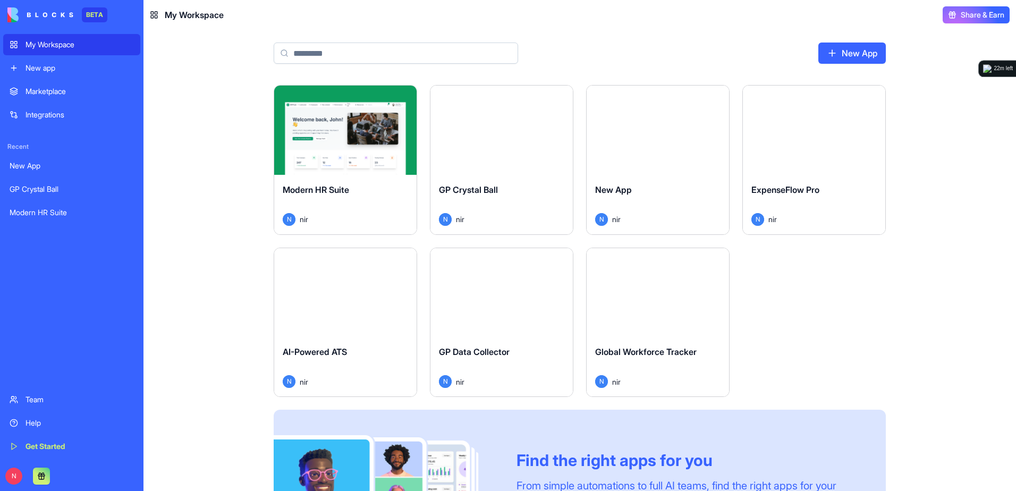
click at [652, 316] on div "Launch" at bounding box center [658, 292] width 142 height 89
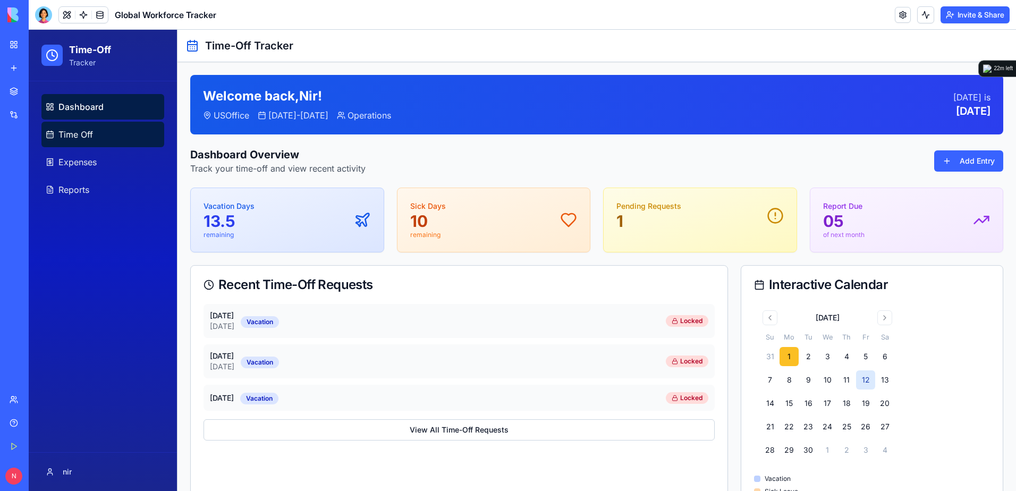
click at [82, 130] on span "Time Off" at bounding box center [75, 134] width 35 height 13
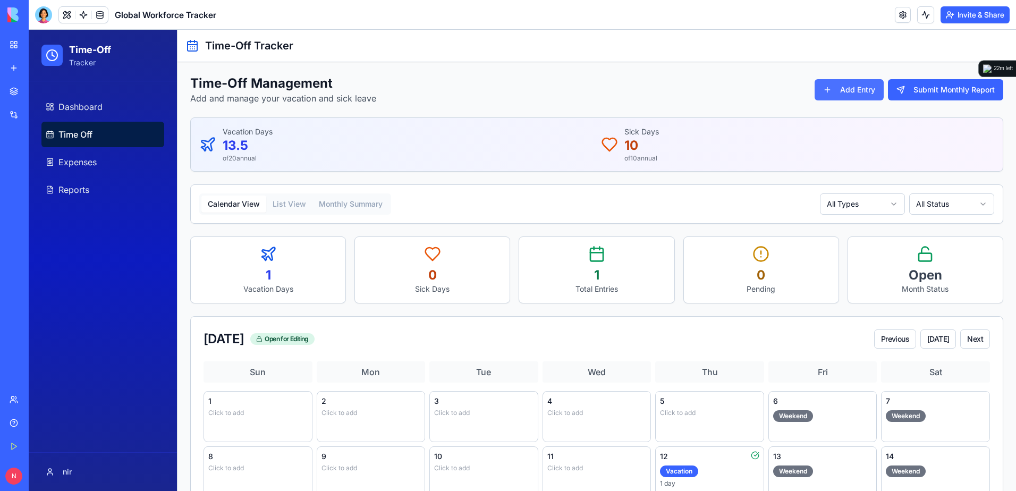
click at [833, 96] on button "Add Entry" at bounding box center [849, 89] width 69 height 21
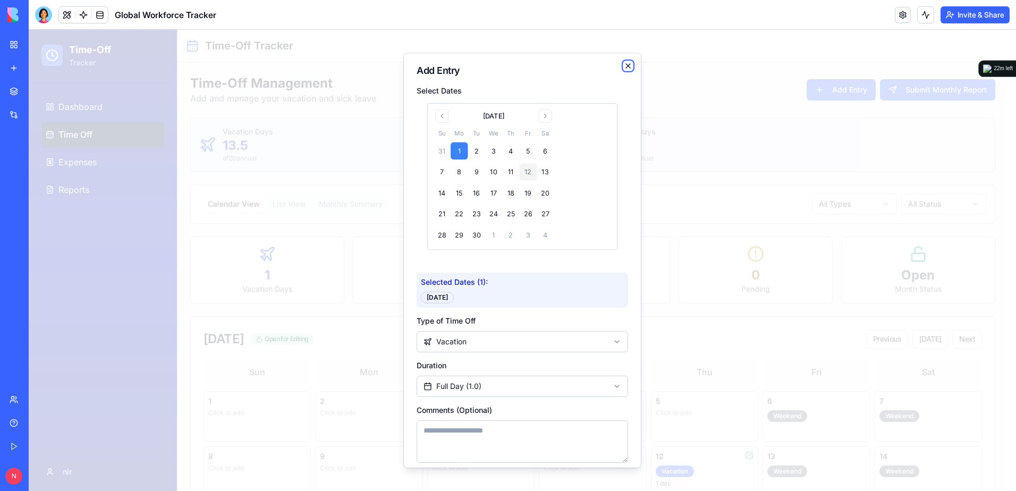
click at [626, 65] on icon "button" at bounding box center [628, 66] width 4 height 4
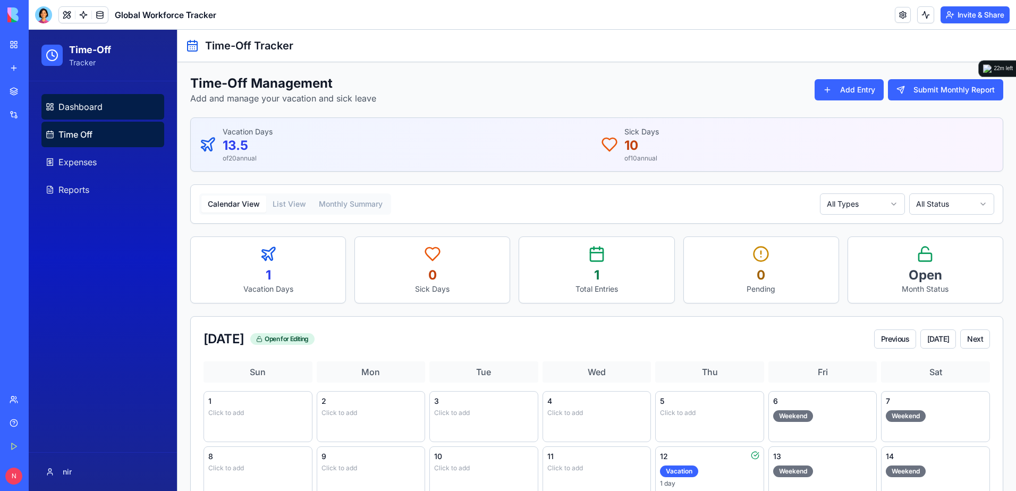
click at [64, 108] on span "Dashboard" at bounding box center [80, 106] width 44 height 13
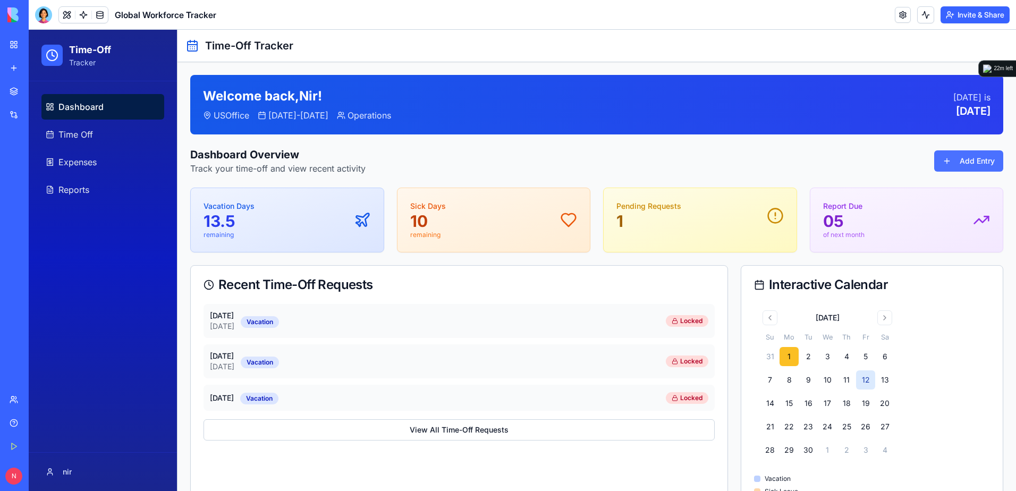
click at [944, 162] on button "Add Entry" at bounding box center [968, 160] width 69 height 21
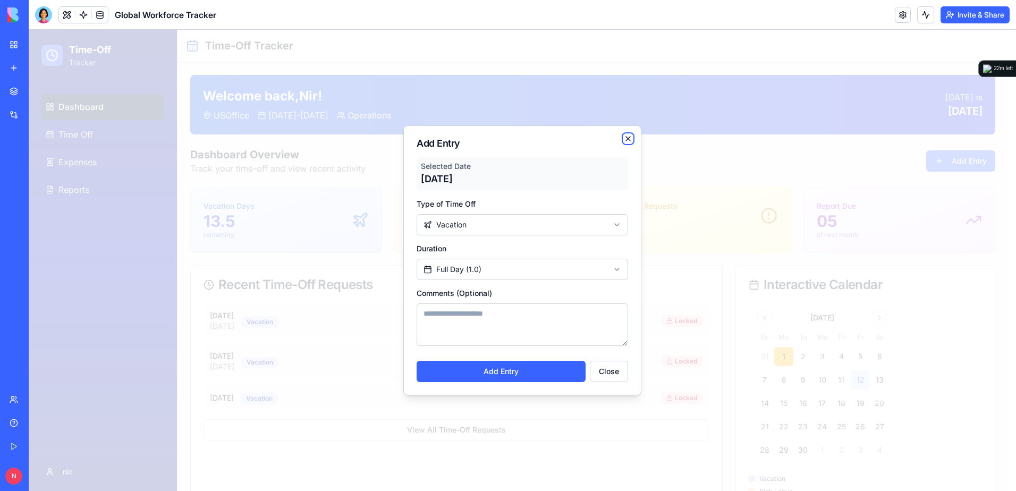
click at [627, 135] on icon "button" at bounding box center [628, 138] width 9 height 9
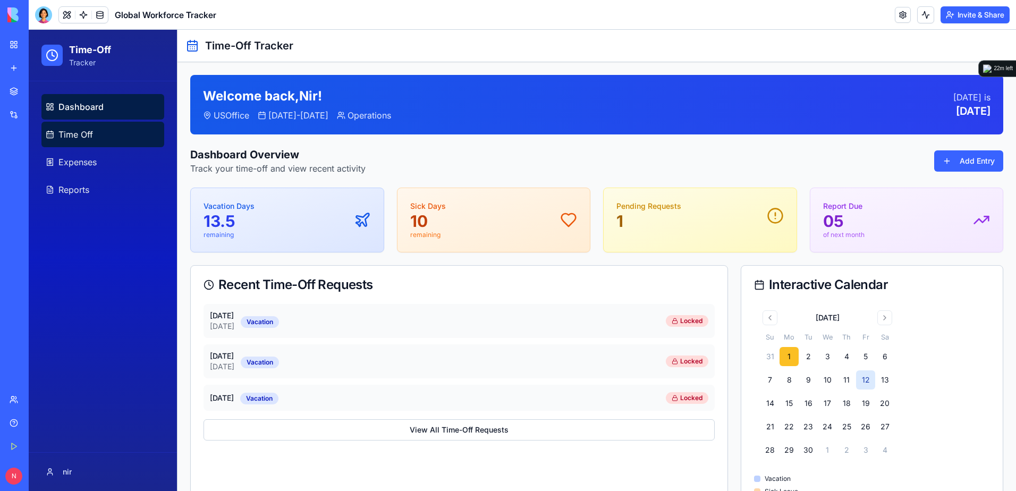
click at [92, 128] on link "Time Off" at bounding box center [102, 135] width 123 height 26
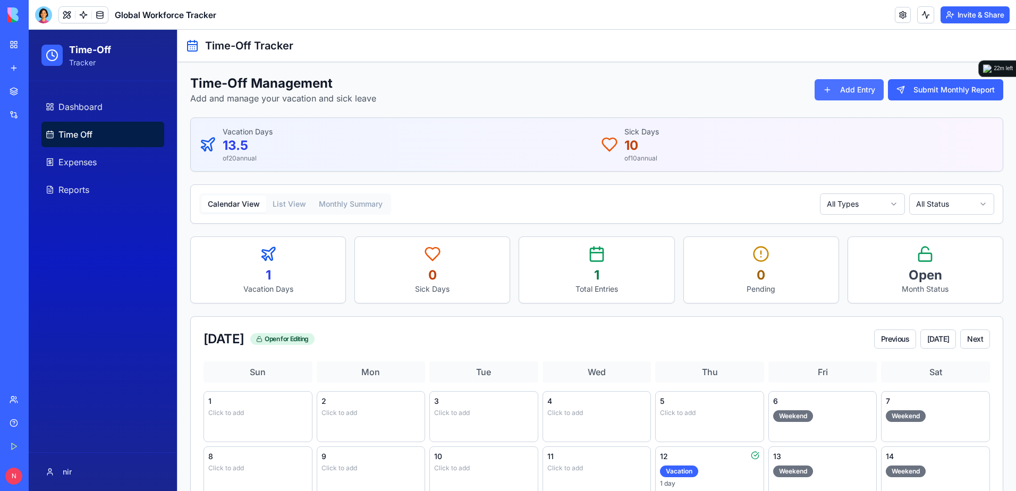
click at [846, 95] on button "Add Entry" at bounding box center [849, 89] width 69 height 21
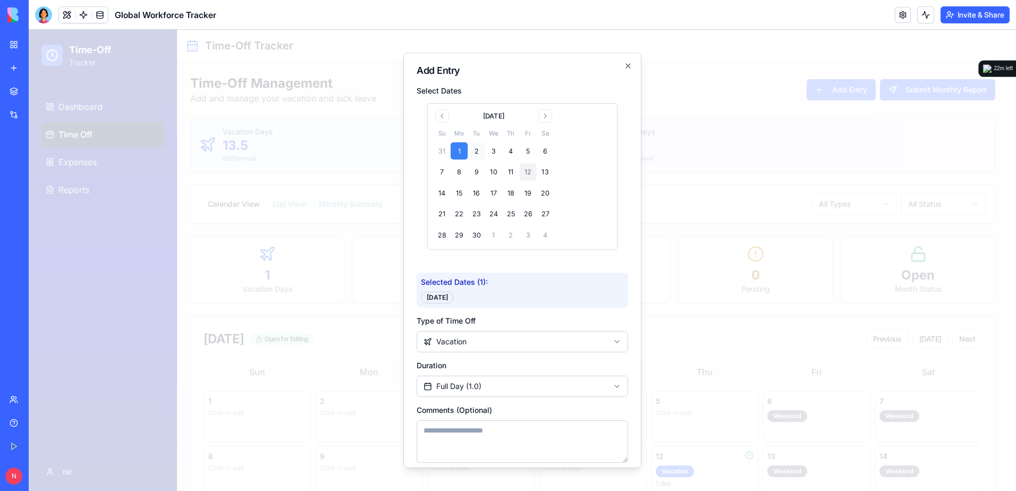
click at [482, 149] on button "2" at bounding box center [476, 150] width 17 height 17
click at [501, 154] on button "3" at bounding box center [493, 150] width 17 height 17
click at [508, 301] on div "[DATE]" at bounding box center [507, 298] width 33 height 12
click at [474, 148] on button "2" at bounding box center [476, 150] width 17 height 17
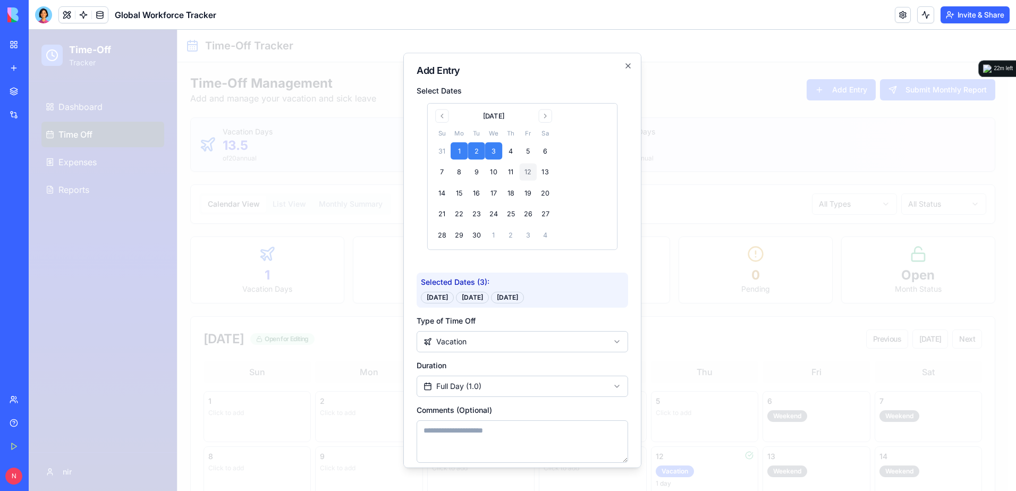
click at [457, 153] on button "1" at bounding box center [459, 150] width 17 height 17
click at [493, 153] on button "3" at bounding box center [493, 150] width 17 height 17
click at [507, 303] on div "[DATE]" at bounding box center [507, 298] width 33 height 12
click at [506, 297] on div "[DATE]" at bounding box center [507, 298] width 33 height 12
click at [452, 288] on div "Selected Dates ( 3 ): [DATE] Sep [DATE]" at bounding box center [522, 290] width 211 height 35
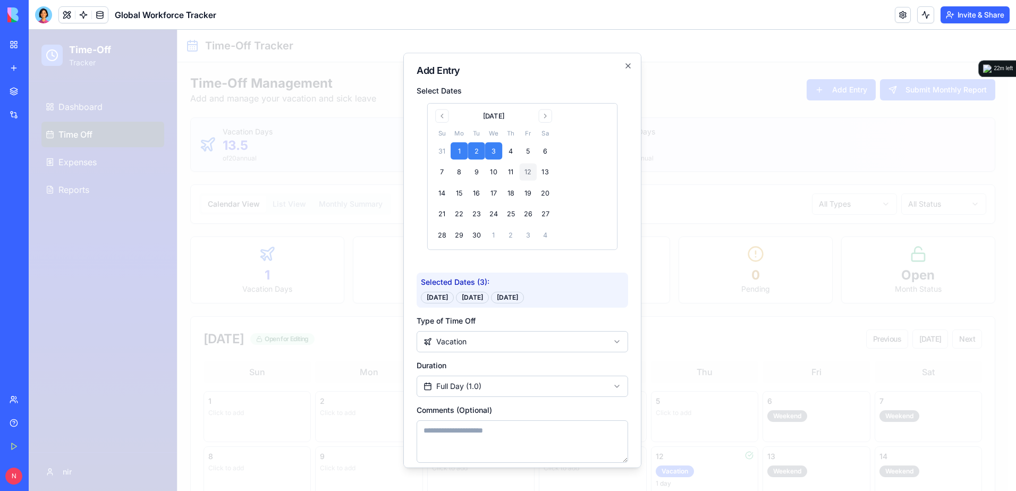
click at [425, 287] on p "Selected Dates ( 3 ):" at bounding box center [522, 282] width 203 height 11
click at [626, 66] on icon "button" at bounding box center [628, 66] width 4 height 4
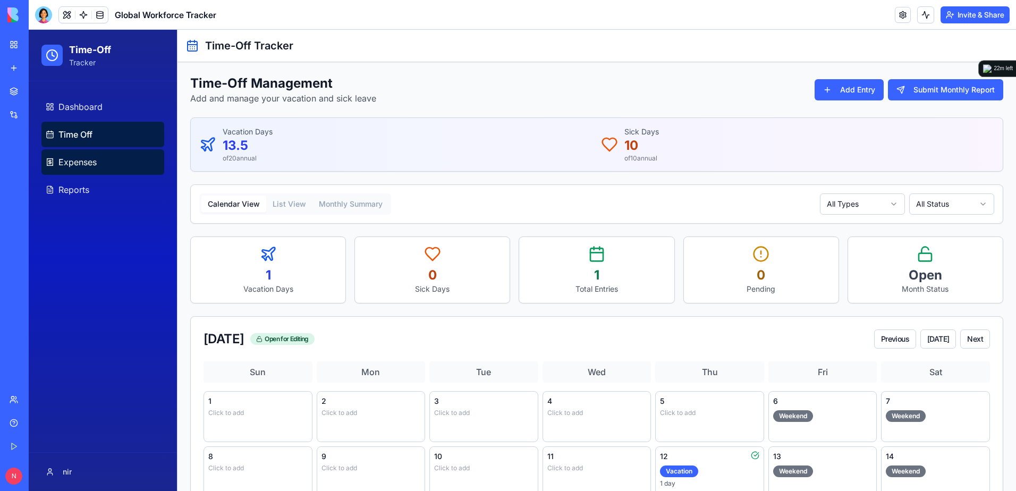
click at [114, 170] on link "Expenses" at bounding box center [102, 162] width 123 height 26
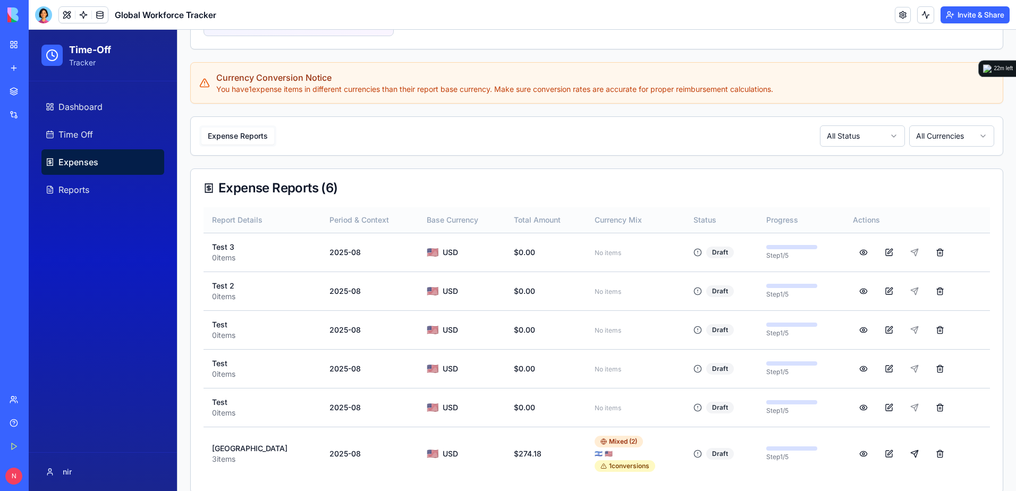
scroll to position [363, 0]
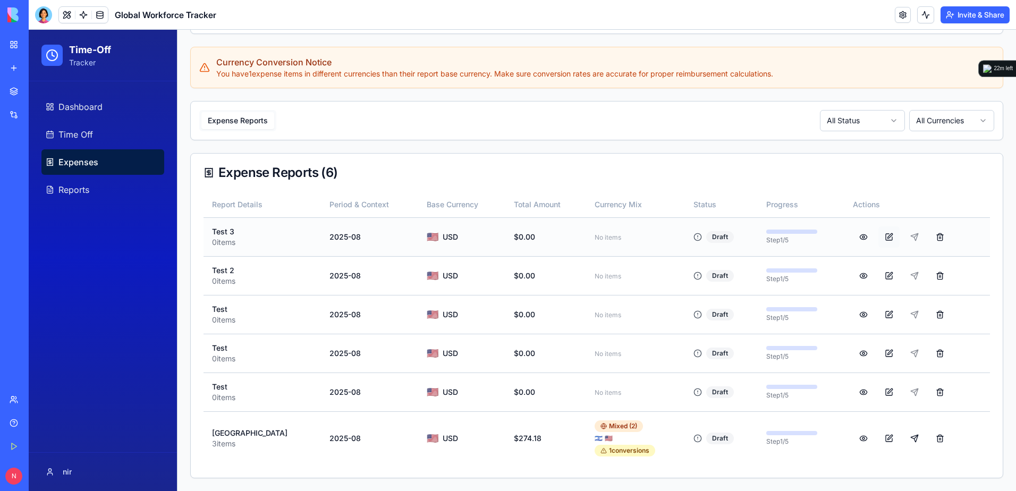
click at [878, 237] on button at bounding box center [888, 236] width 21 height 21
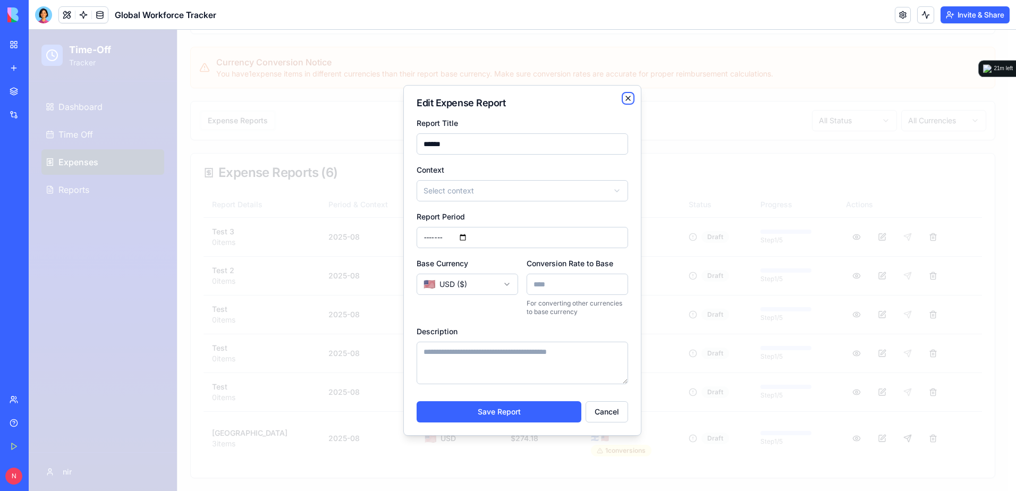
click at [628, 98] on icon "button" at bounding box center [628, 98] width 9 height 9
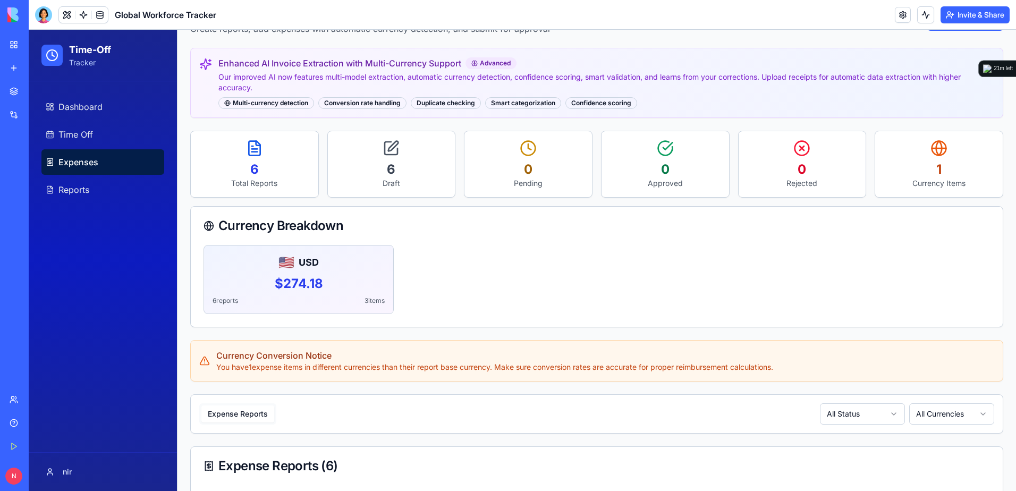
scroll to position [0, 0]
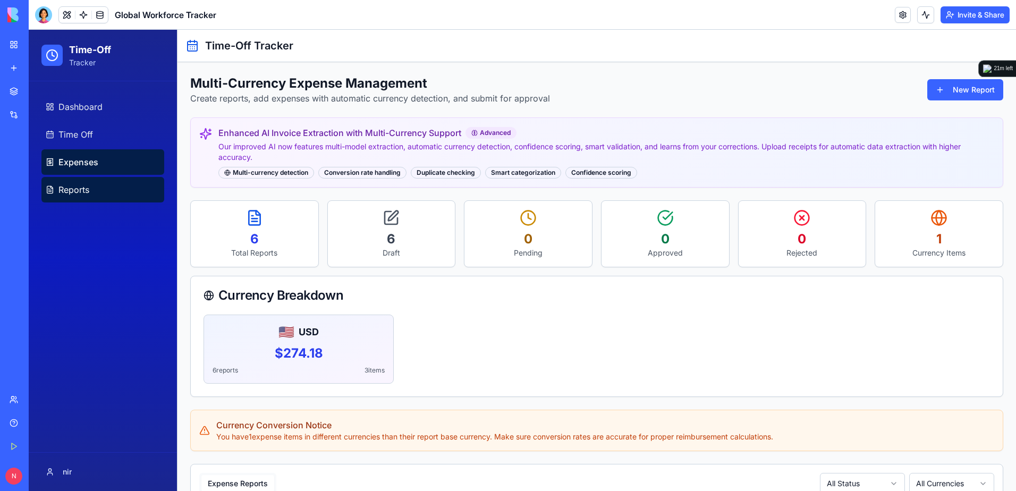
click at [118, 191] on link "Reports" at bounding box center [102, 190] width 123 height 26
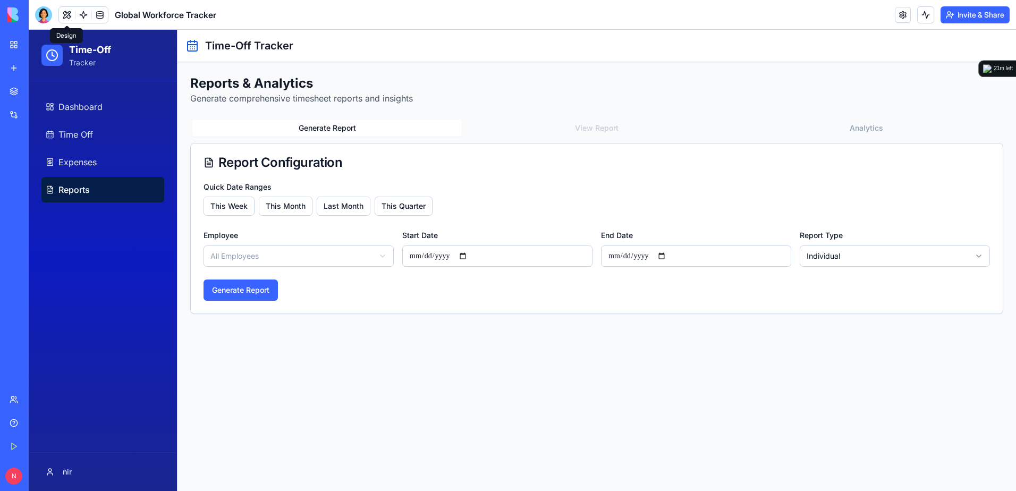
click at [61, 16] on button at bounding box center [67, 15] width 16 height 16
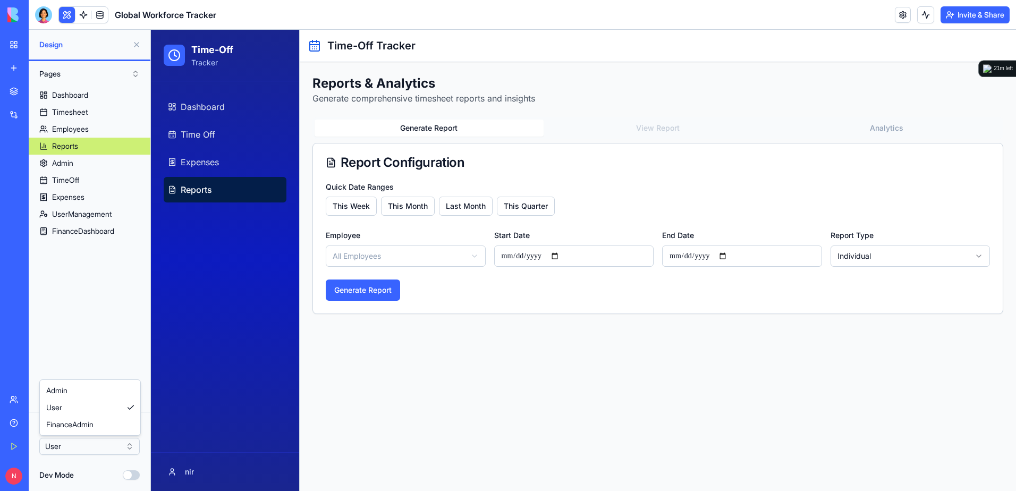
click at [113, 444] on html "BETA My Workspace New app Marketplace Integrations Recent New App GP Crystal Ba…" at bounding box center [508, 245] width 1016 height 491
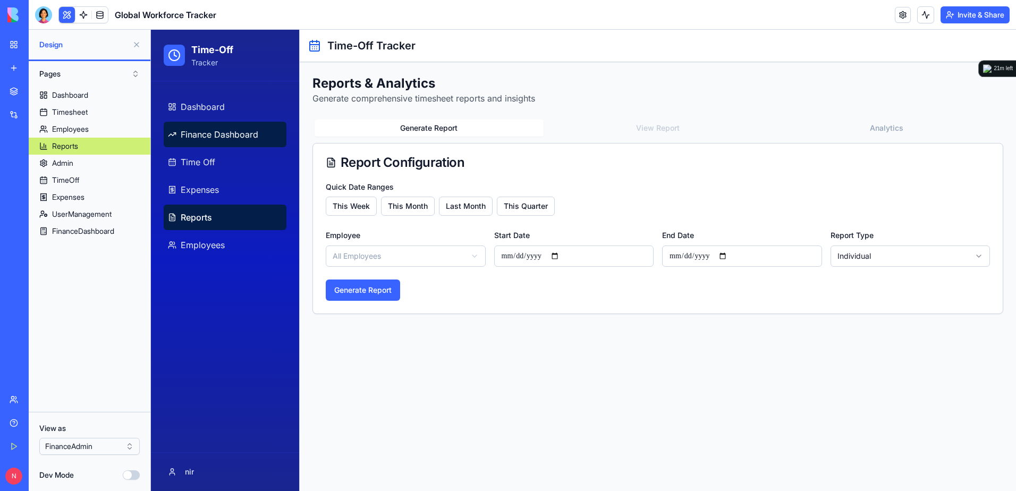
click at [252, 134] on span "Finance Dashboard" at bounding box center [220, 134] width 78 height 13
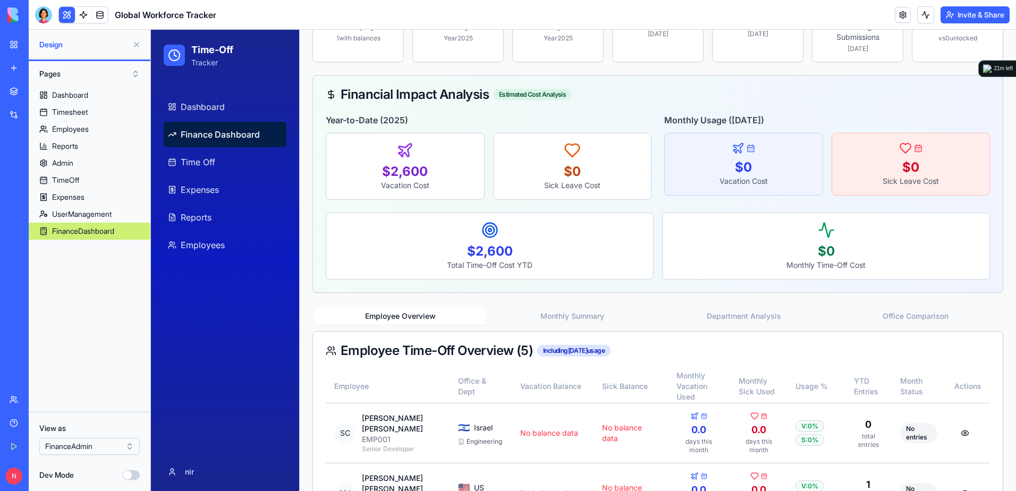
scroll to position [232, 0]
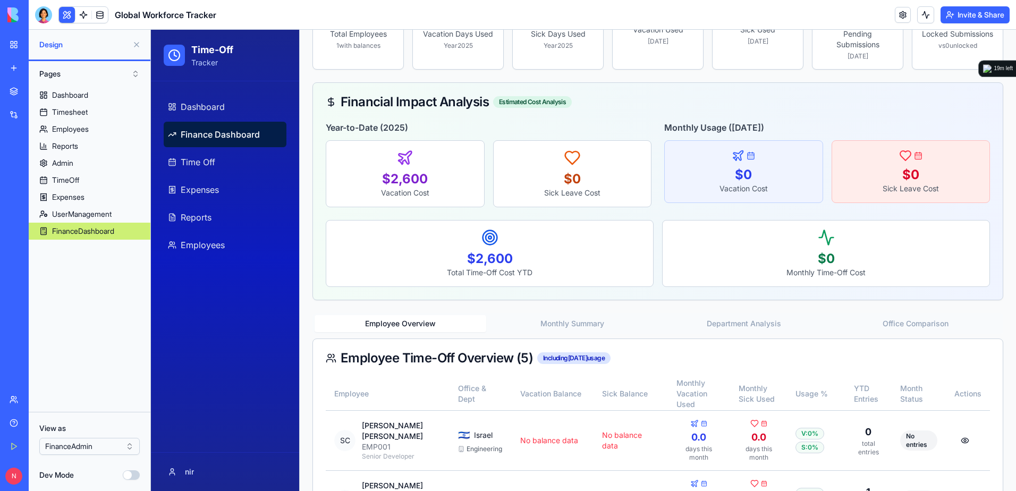
click at [135, 42] on button at bounding box center [136, 44] width 17 height 17
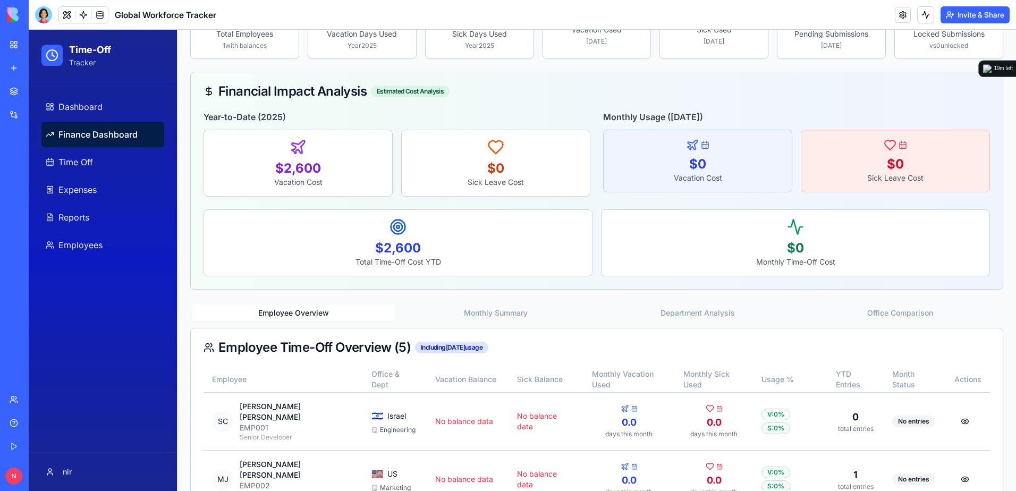
click at [12, 50] on link "My Workspace" at bounding box center [24, 44] width 43 height 21
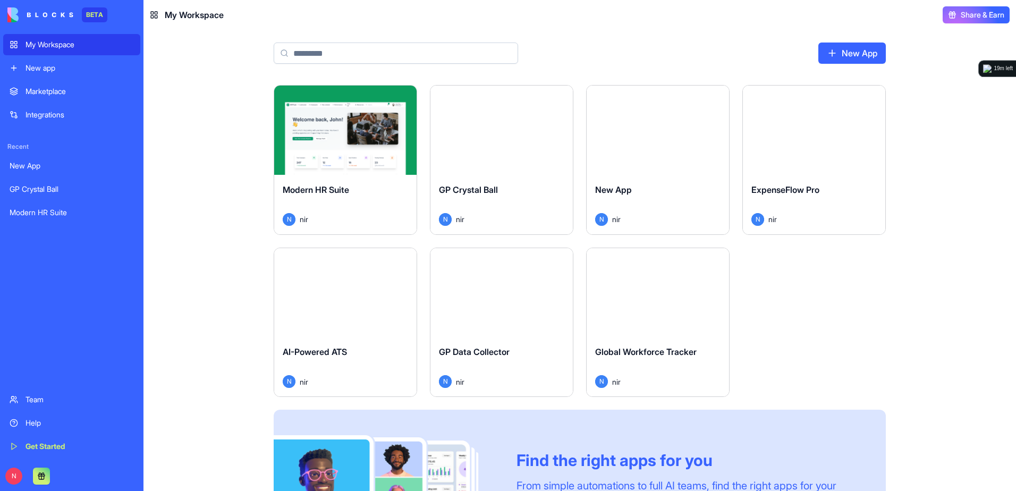
click at [350, 331] on div "Launch" at bounding box center [345, 292] width 142 height 89
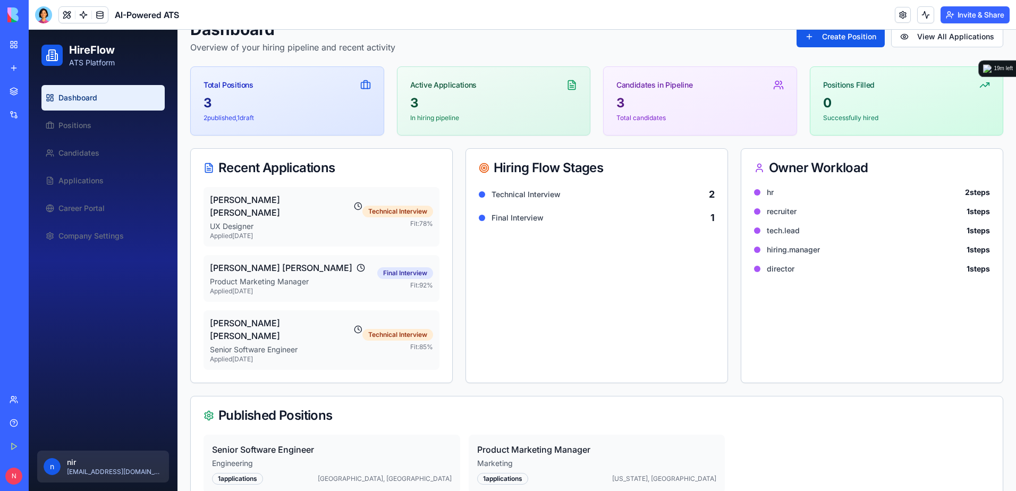
scroll to position [69, 0]
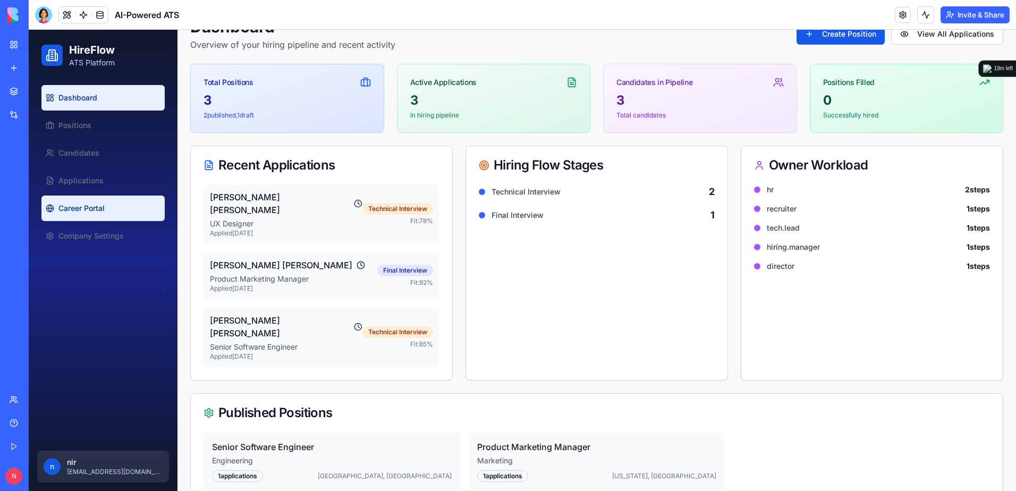
click at [109, 211] on link "Career Portal" at bounding box center [102, 209] width 123 height 26
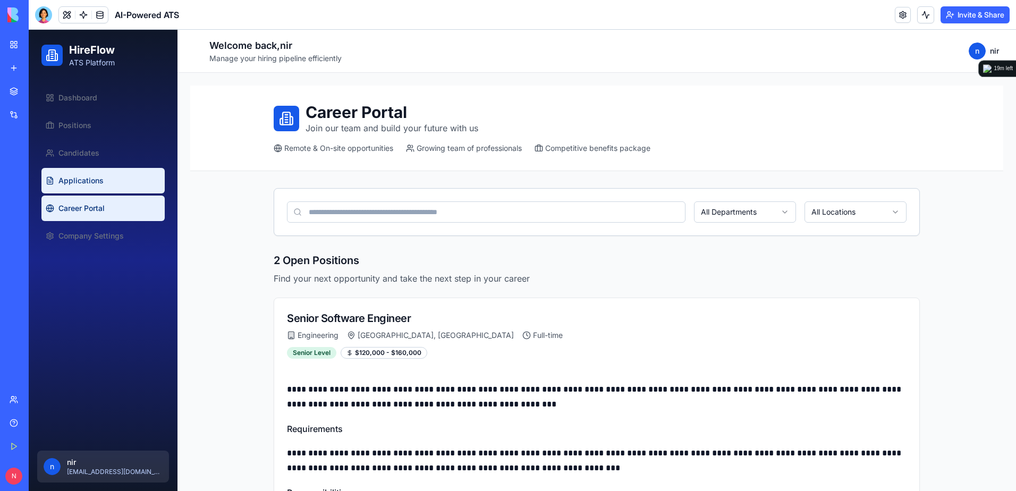
click at [94, 178] on span "Applications" at bounding box center [80, 180] width 45 height 11
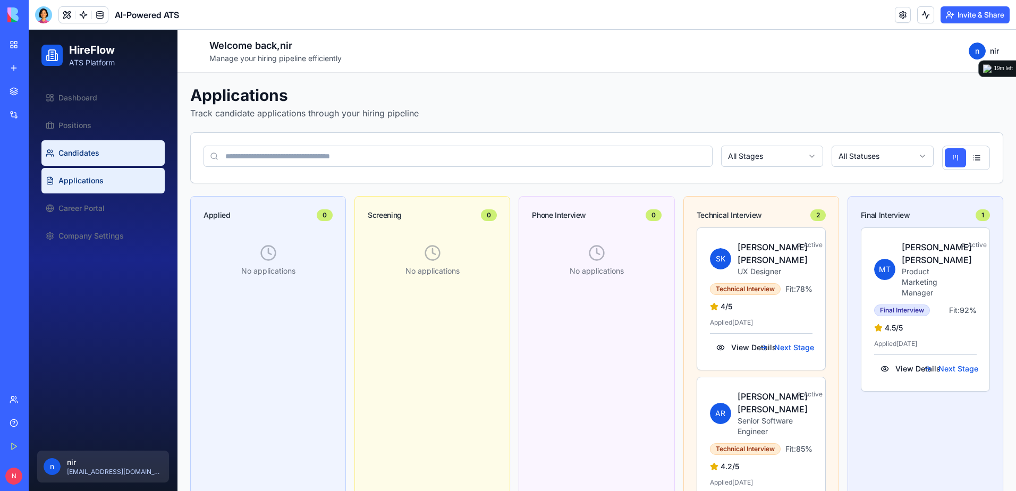
click at [98, 153] on span "Candidates" at bounding box center [78, 153] width 41 height 11
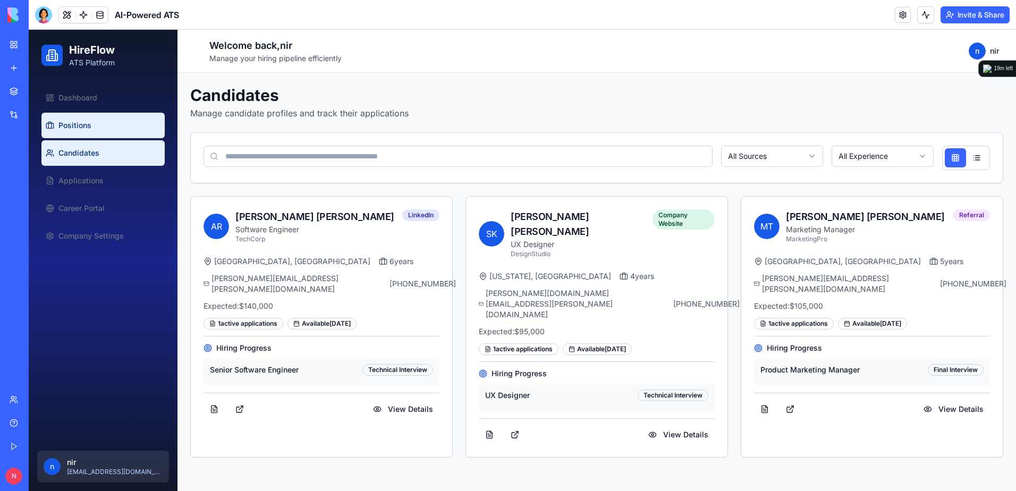
click at [117, 131] on link "Positions" at bounding box center [102, 126] width 123 height 26
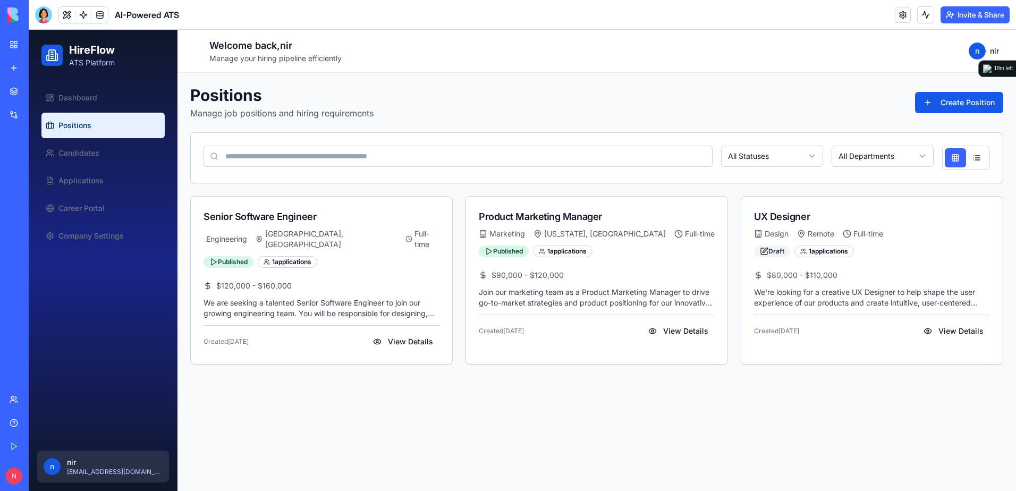
click at [19, 47] on link "My Workspace" at bounding box center [24, 44] width 43 height 21
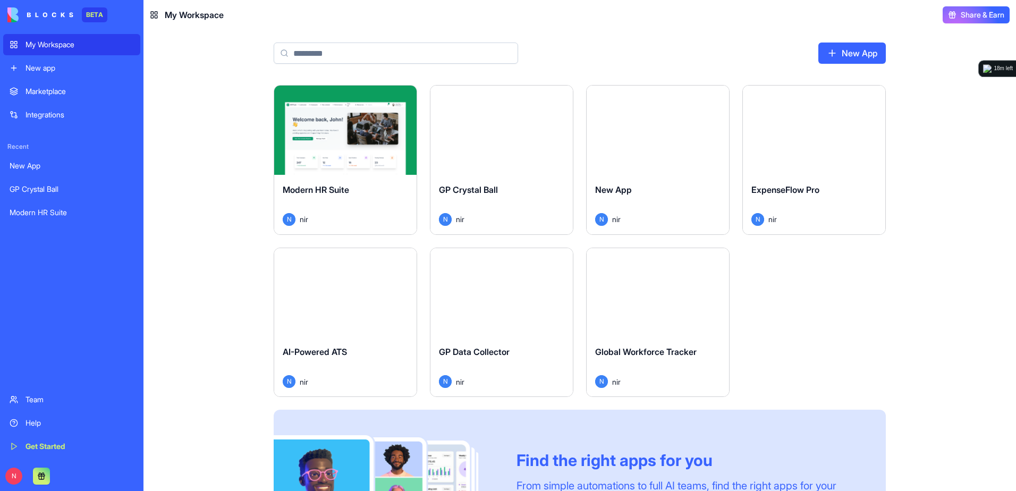
click at [502, 184] on div "GP Crystal Ball" at bounding box center [501, 198] width 125 height 30
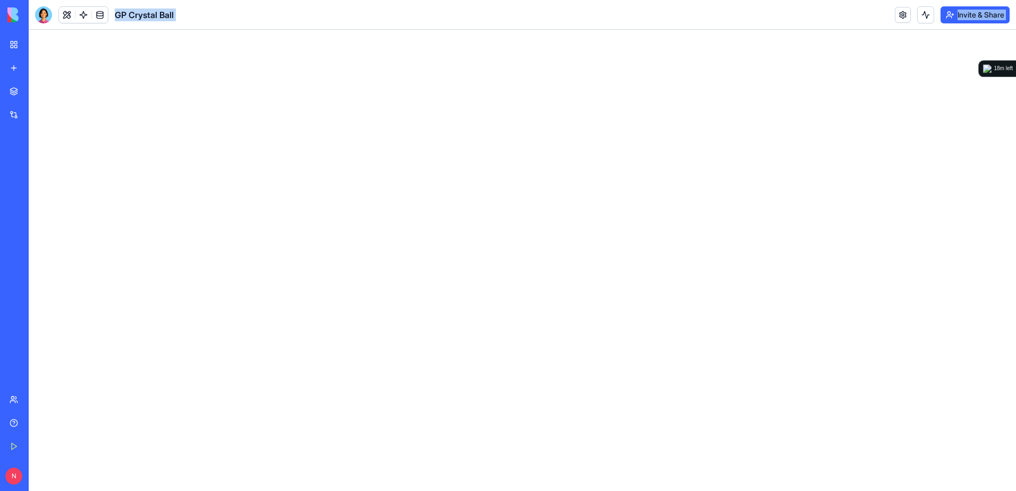
click at [502, 184] on div at bounding box center [522, 260] width 987 height 461
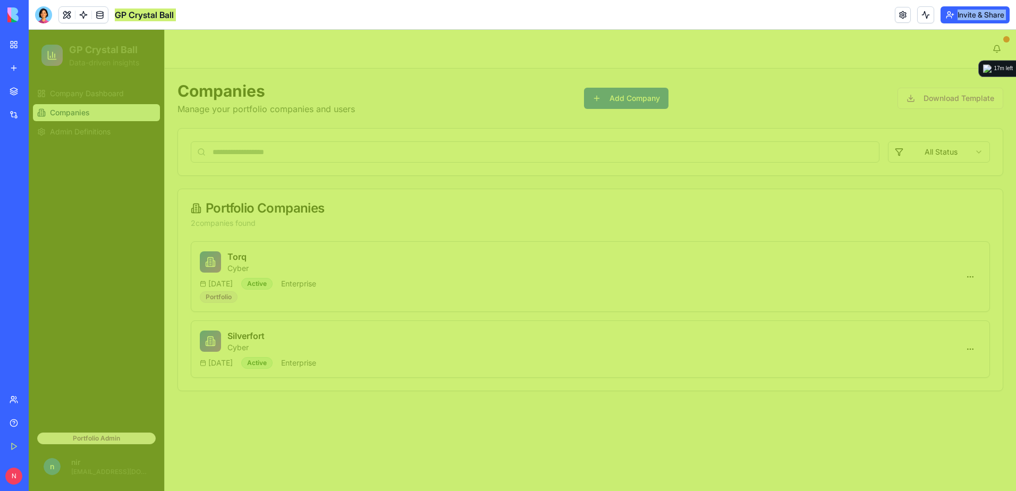
click at [326, 189] on div "Portfolio Companies 2 companies found Torq Cyber [DATE] Active Enterprise Portf…" at bounding box center [590, 290] width 826 height 202
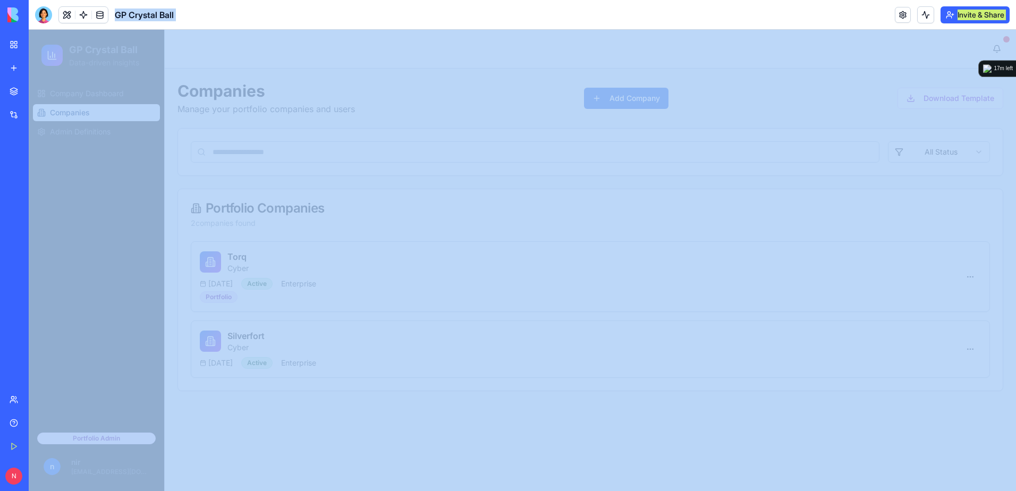
click at [19, 48] on link "My Workspace" at bounding box center [24, 44] width 43 height 21
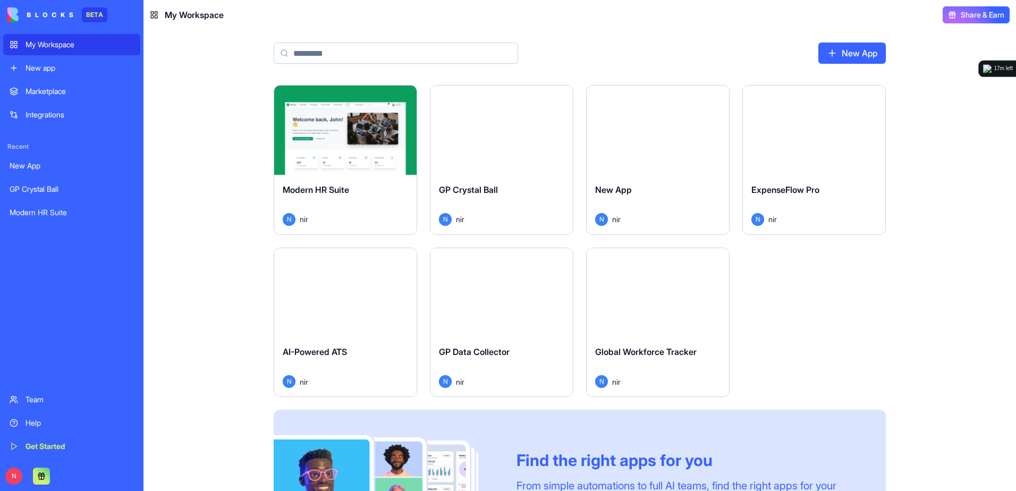
click at [49, 396] on div "Team" at bounding box center [80, 399] width 108 height 11
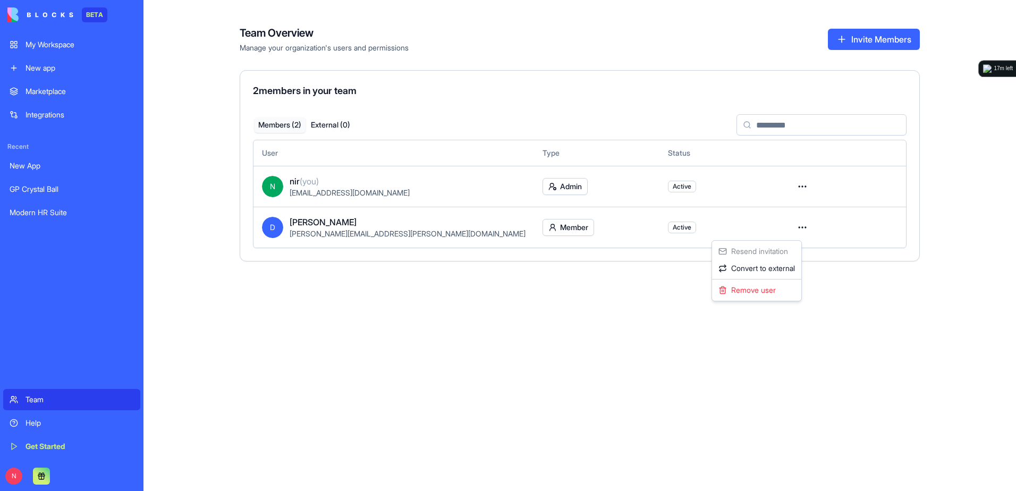
click at [794, 229] on html "BETA My Workspace New app Marketplace Integrations Recent New App GP Crystal Ba…" at bounding box center [508, 245] width 1016 height 491
click at [752, 287] on div "Remove user" at bounding box center [756, 290] width 85 height 17
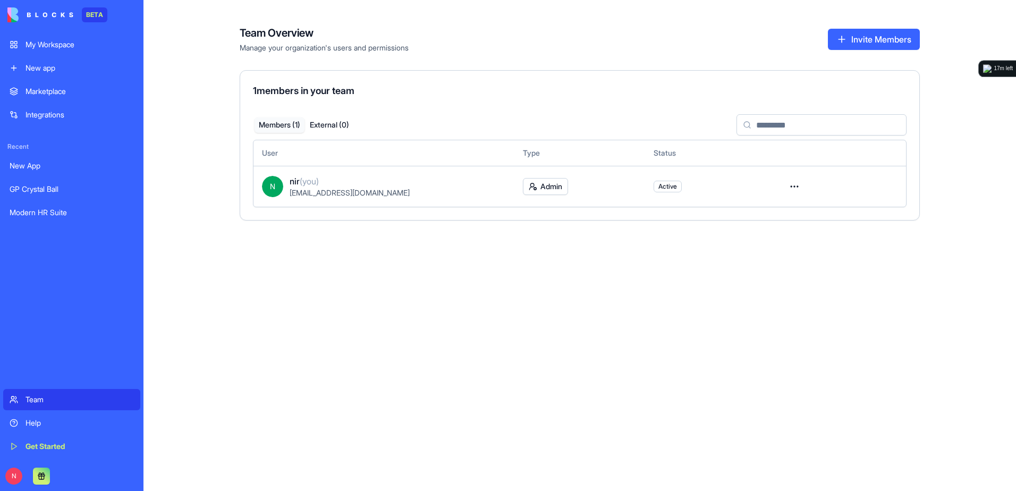
click at [870, 36] on button "Invite Members" at bounding box center [874, 39] width 92 height 21
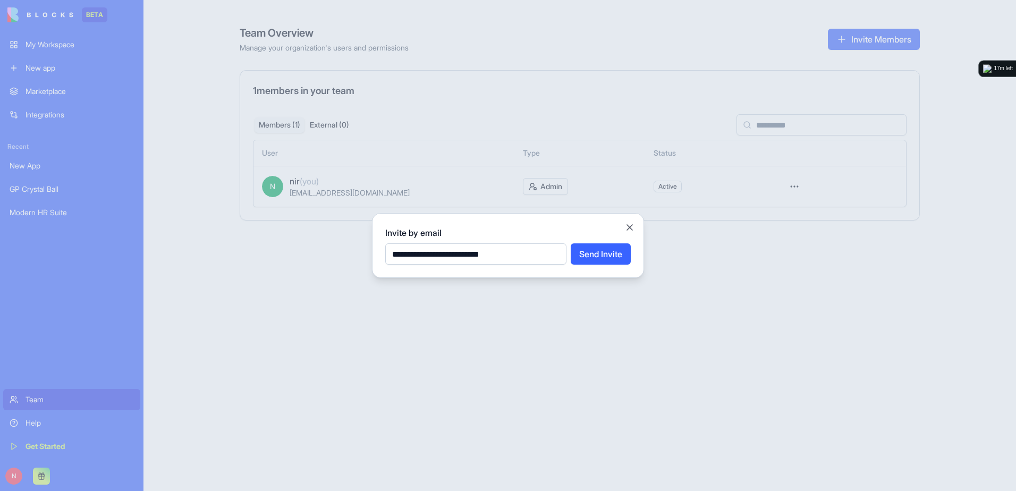
type input "**********"
click at [571, 243] on button "Send Invite" at bounding box center [601, 253] width 60 height 21
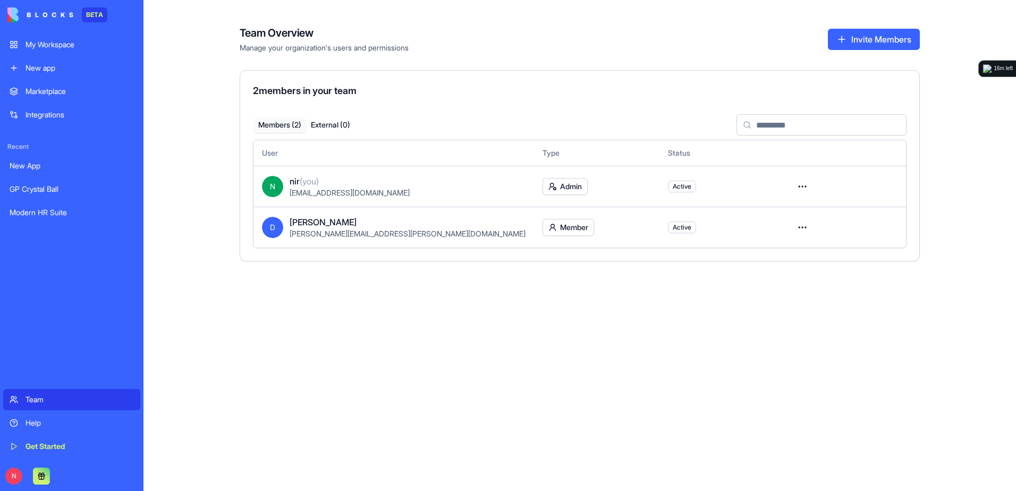
click at [39, 185] on div "GP Crystal Ball" at bounding box center [72, 189] width 124 height 11
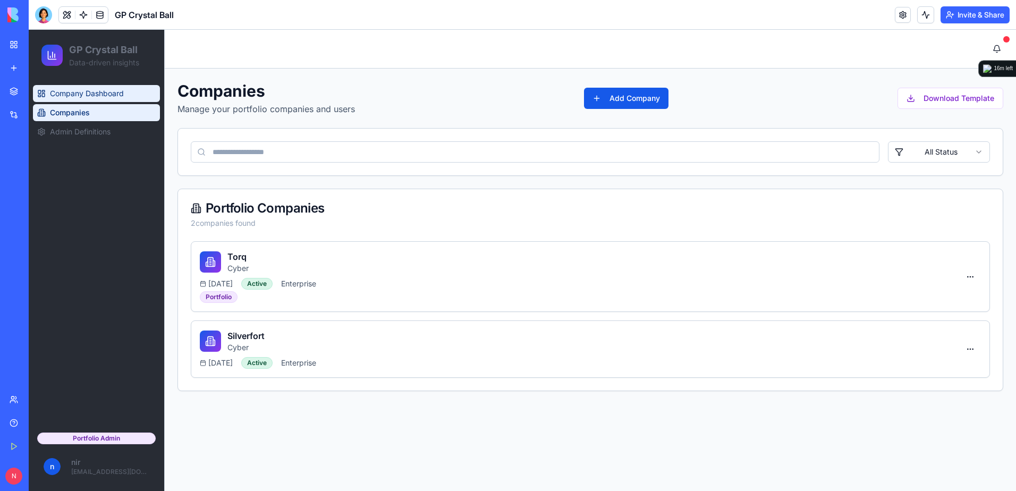
click at [66, 92] on span "Company Dashboard" at bounding box center [87, 93] width 74 height 11
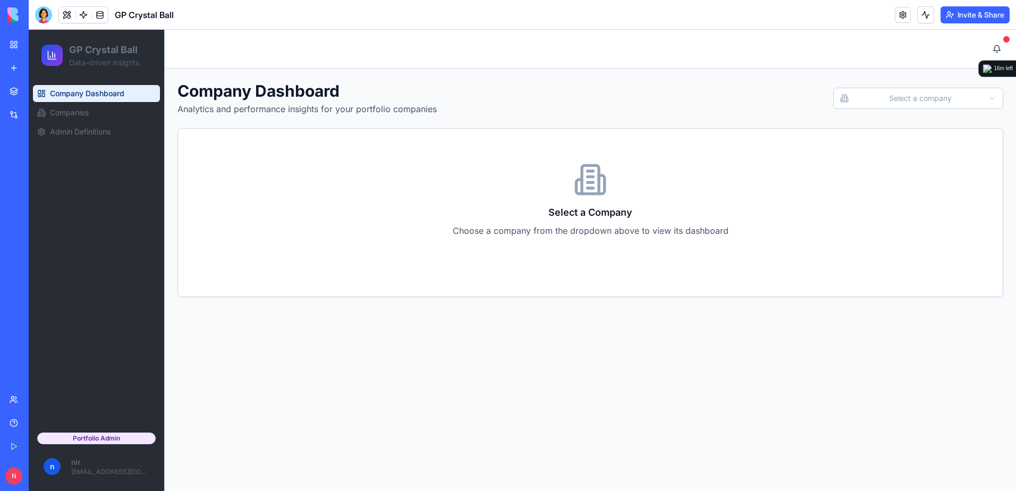
click at [869, 98] on html "GP Crystal Ball Data-driven insights Company Dashboard Companies Admin Definiti…" at bounding box center [522, 260] width 987 height 461
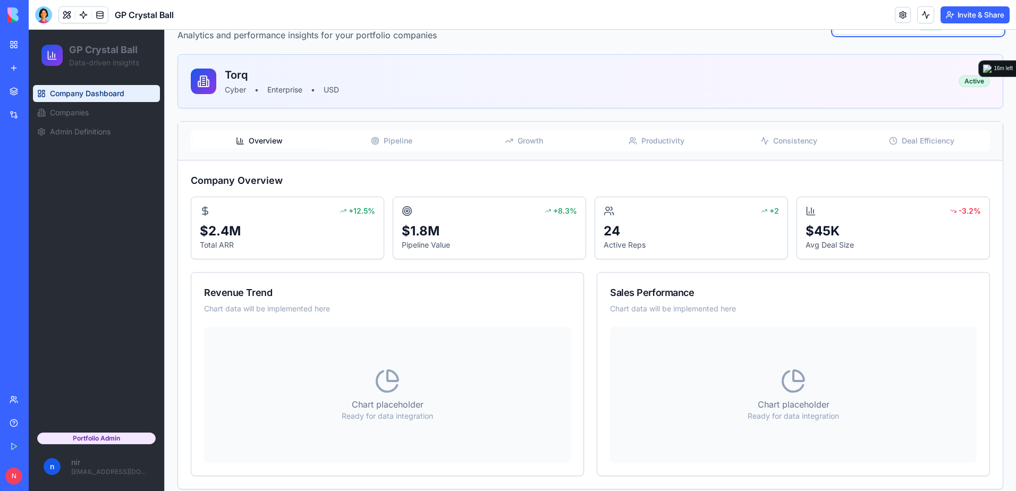
scroll to position [85, 0]
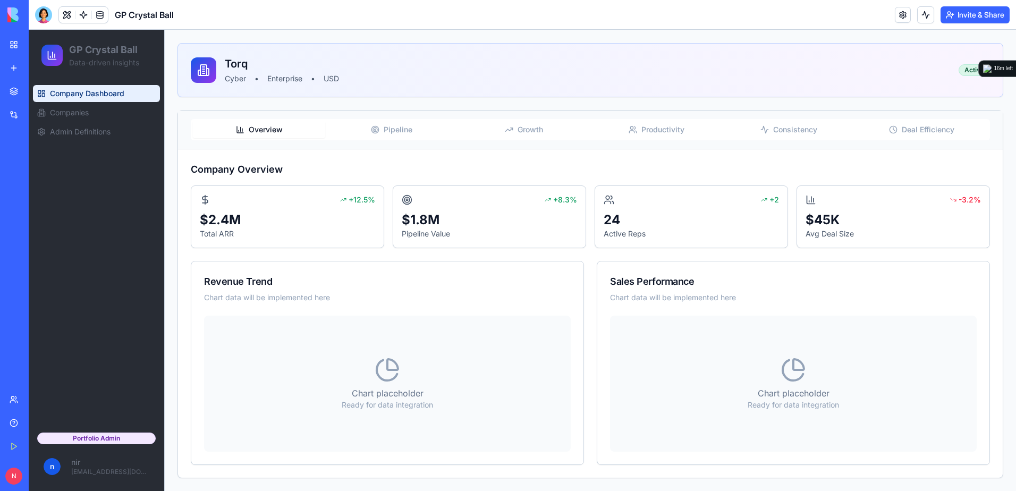
click at [387, 136] on button "Pipeline" at bounding box center [391, 129] width 132 height 17
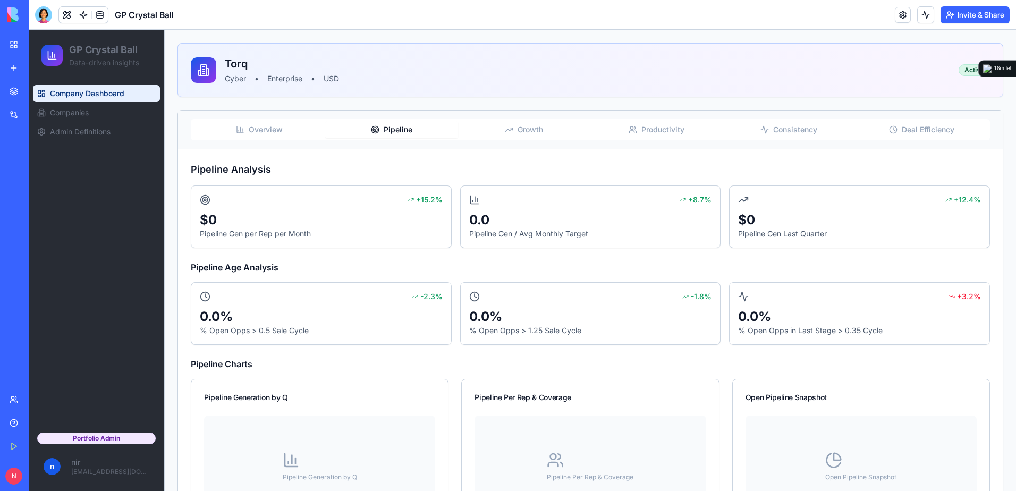
scroll to position [0, 0]
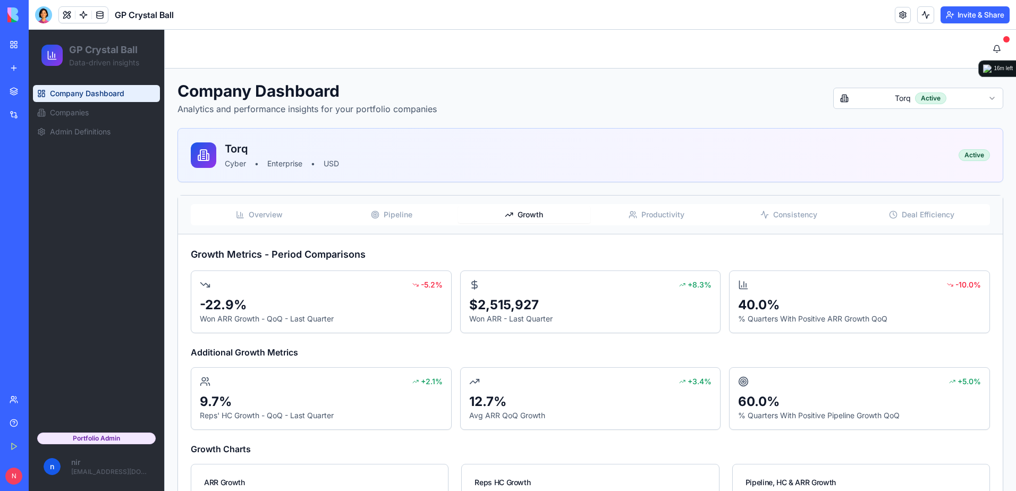
click at [544, 213] on button "Growth" at bounding box center [524, 214] width 132 height 17
click at [661, 212] on span "Productivity" at bounding box center [662, 214] width 43 height 11
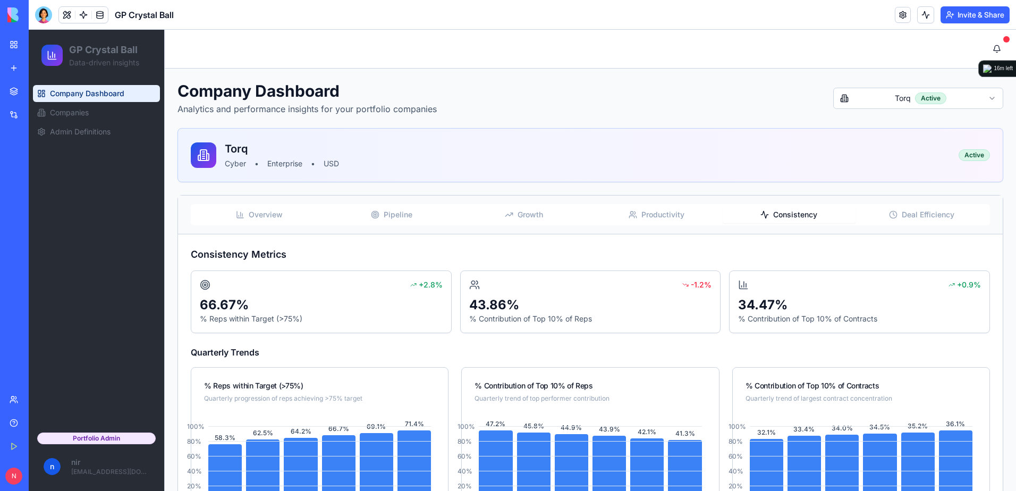
click at [775, 213] on span "Consistency" at bounding box center [795, 214] width 44 height 11
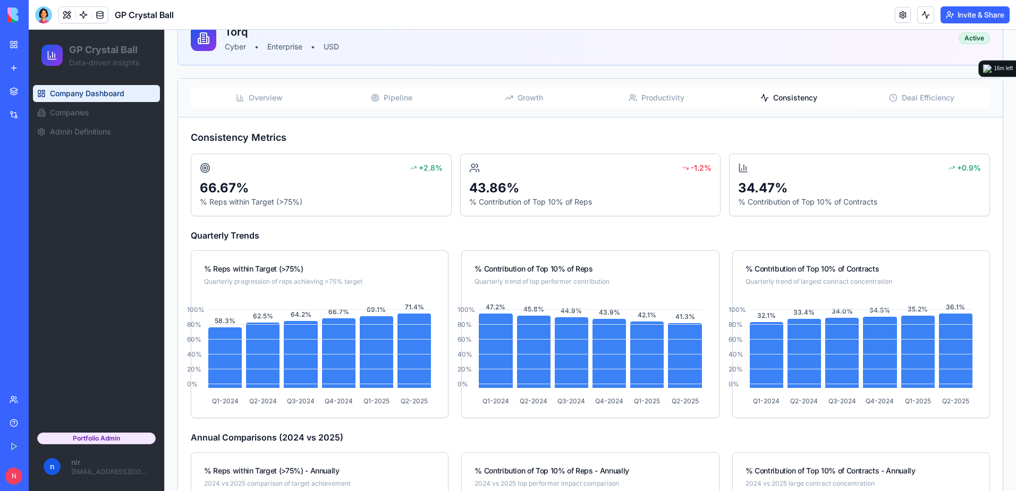
scroll to position [113, 0]
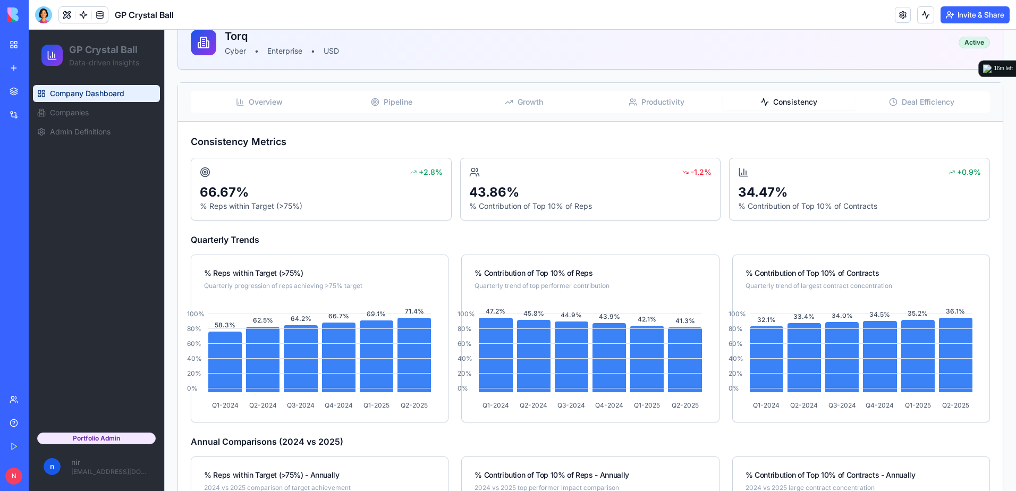
click at [908, 105] on span "Deal Efficiency" at bounding box center [928, 102] width 53 height 11
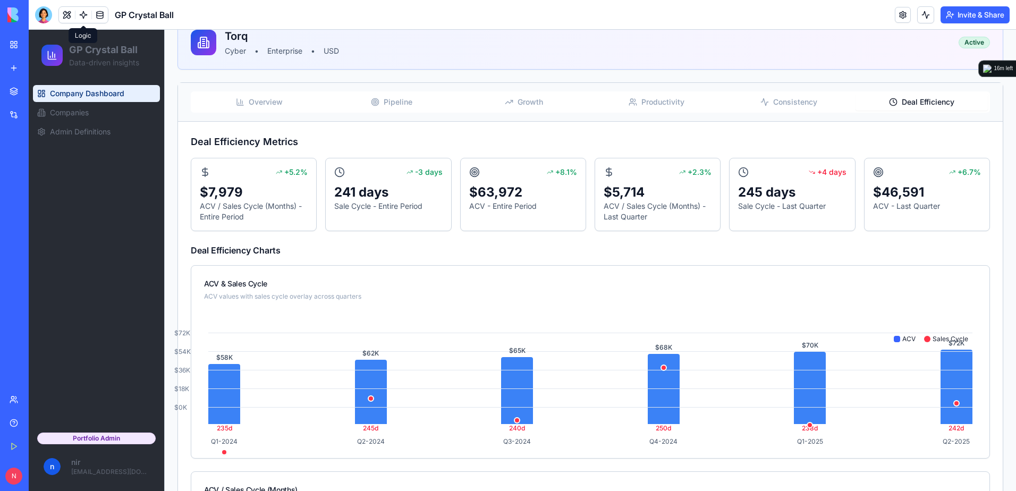
click at [89, 11] on link at bounding box center [83, 15] width 16 height 16
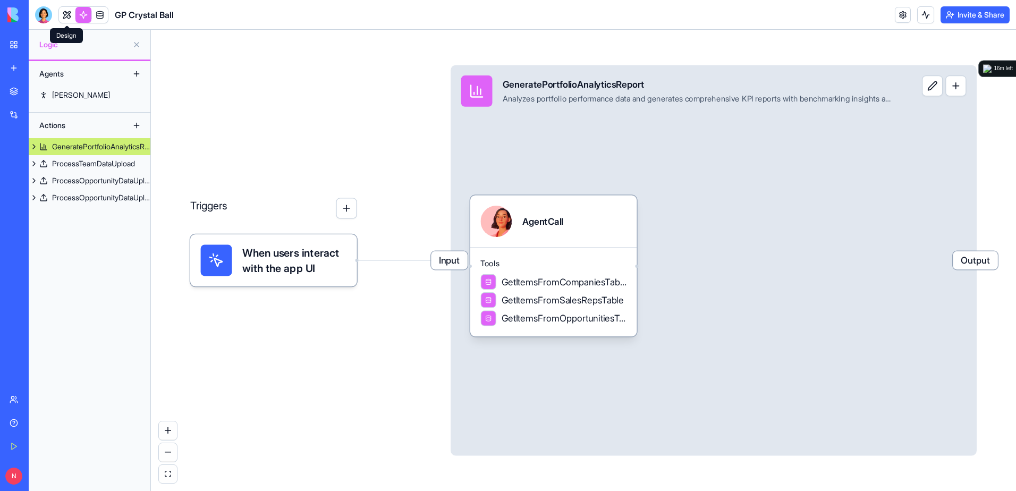
click at [66, 19] on link at bounding box center [67, 15] width 16 height 16
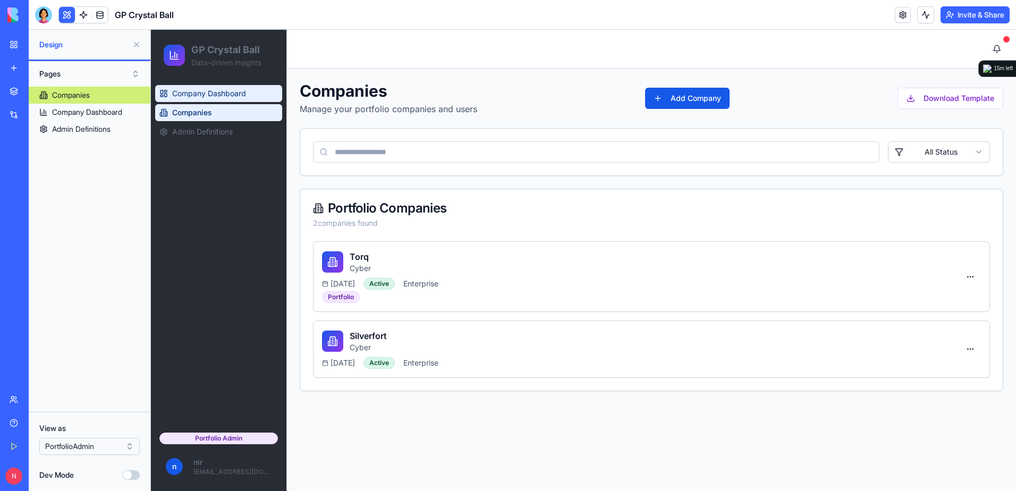
click at [236, 90] on span "Company Dashboard" at bounding box center [209, 93] width 74 height 11
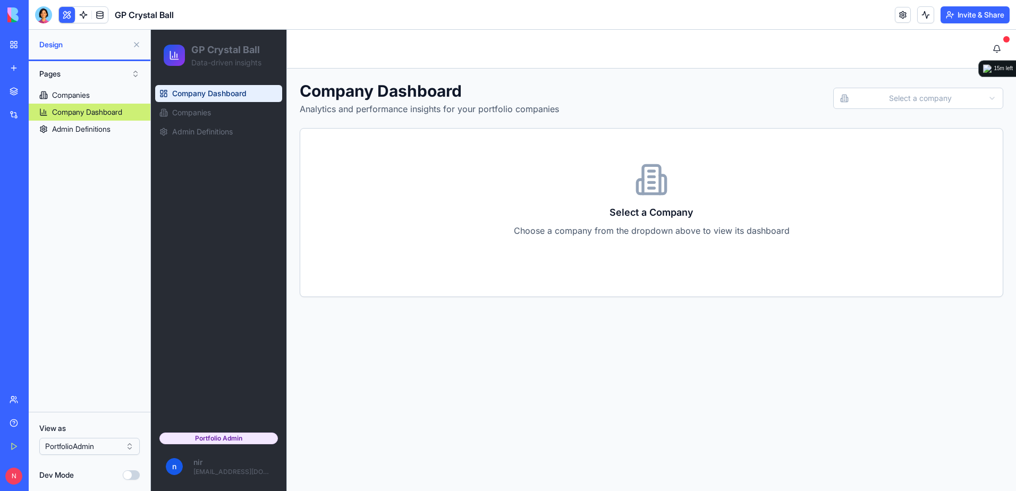
click at [928, 104] on html "GP Crystal Ball Data-driven insights Company Dashboard Companies Admin Definiti…" at bounding box center [583, 260] width 865 height 461
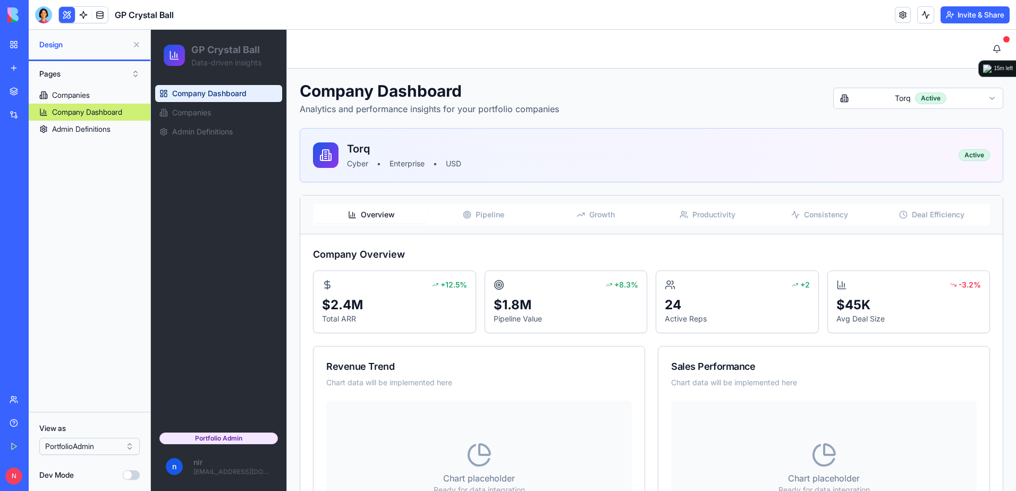
click at [910, 103] on html "GP Crystal Ball Data-driven insights Company Dashboard Companies Admin Definiti…" at bounding box center [583, 303] width 865 height 546
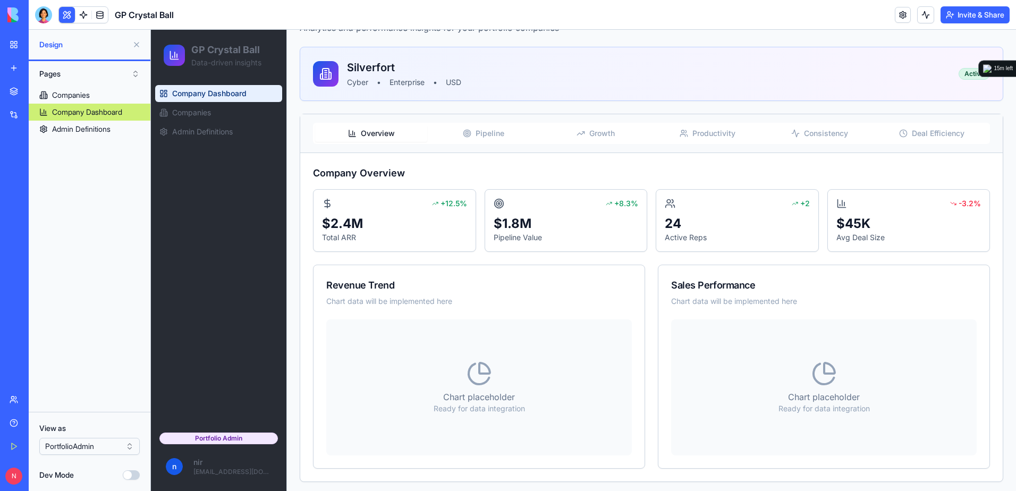
scroll to position [85, 0]
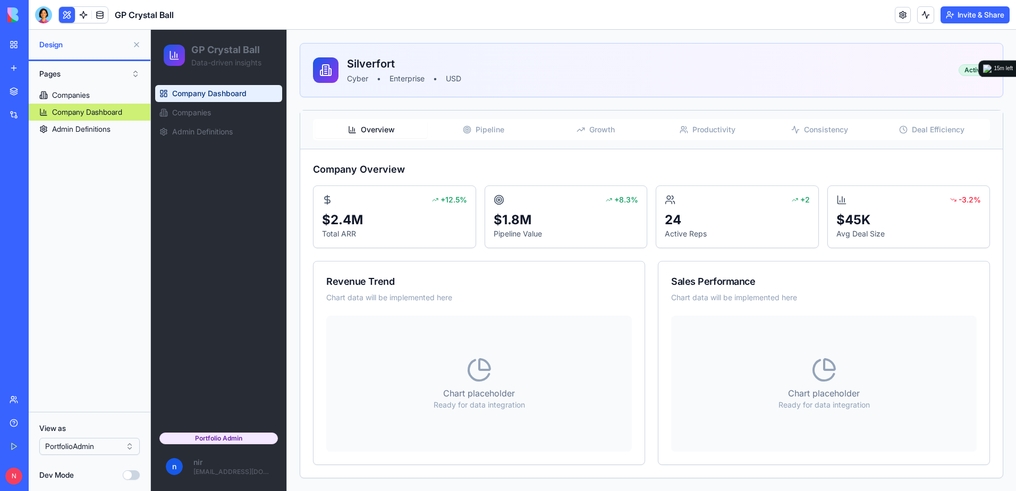
click at [722, 128] on span "Productivity" at bounding box center [713, 129] width 43 height 11
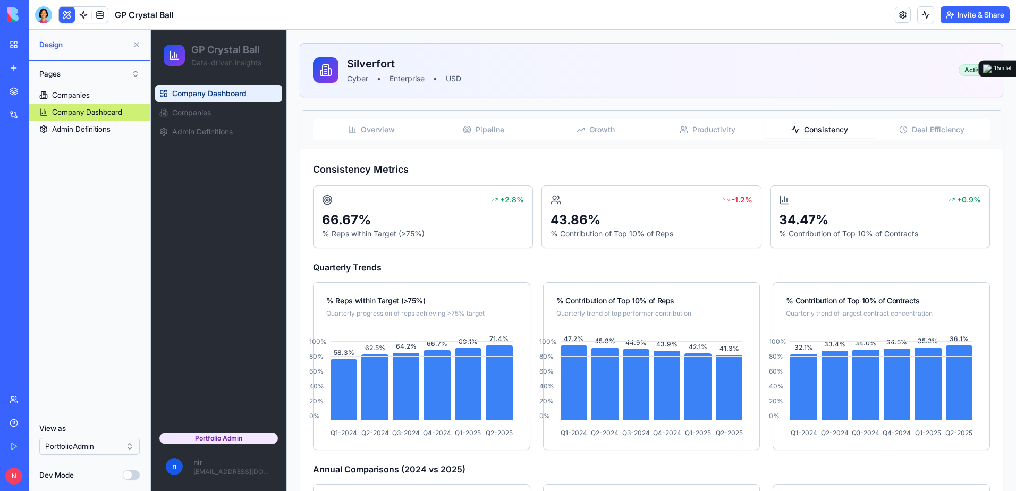
click at [804, 130] on span "Consistency" at bounding box center [826, 129] width 44 height 11
